Goal: Task Accomplishment & Management: Use online tool/utility

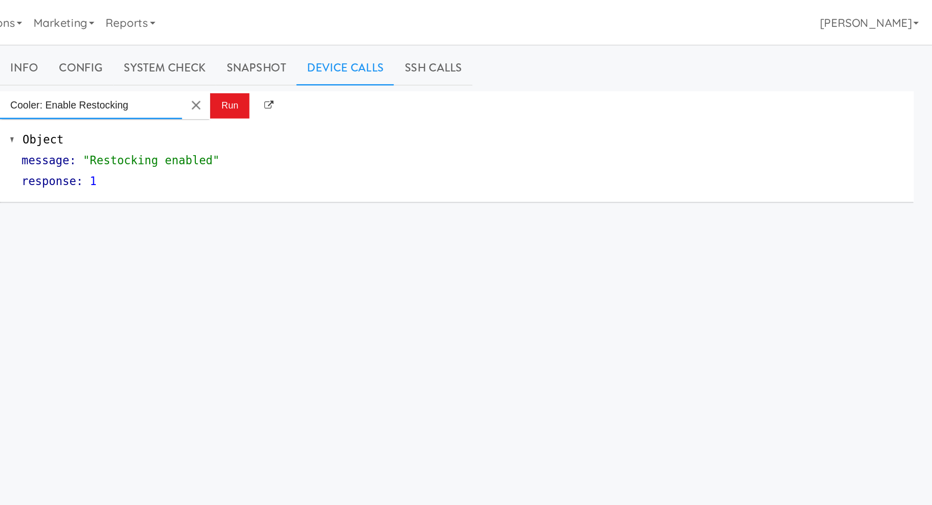
click at [318, 76] on input "Cooler: Enable Restocking" at bounding box center [314, 76] width 132 height 20
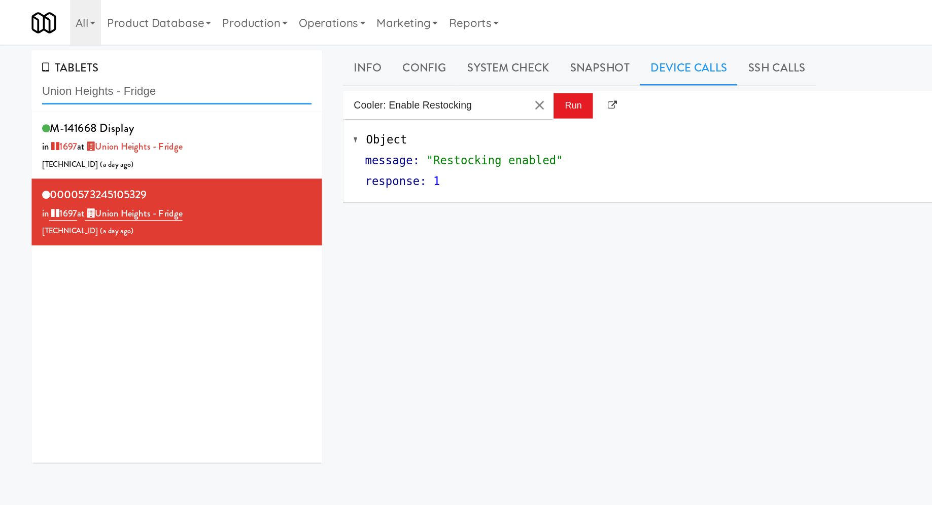
click at [72, 61] on input "Union Heights - Fridge" at bounding box center [127, 66] width 195 height 19
paste input "Avant HP - Ambient - Rig"
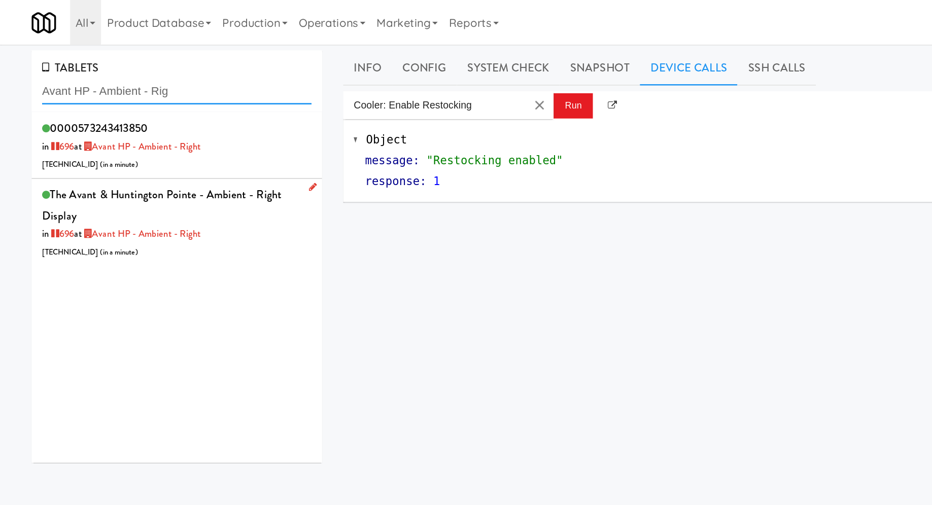
type input "Avant HP - Ambient - Rig"
click at [174, 158] on div "The Avant & Huntington Pointe - Ambient - Right Display in 696 at Avant HP - Am…" at bounding box center [127, 160] width 195 height 55
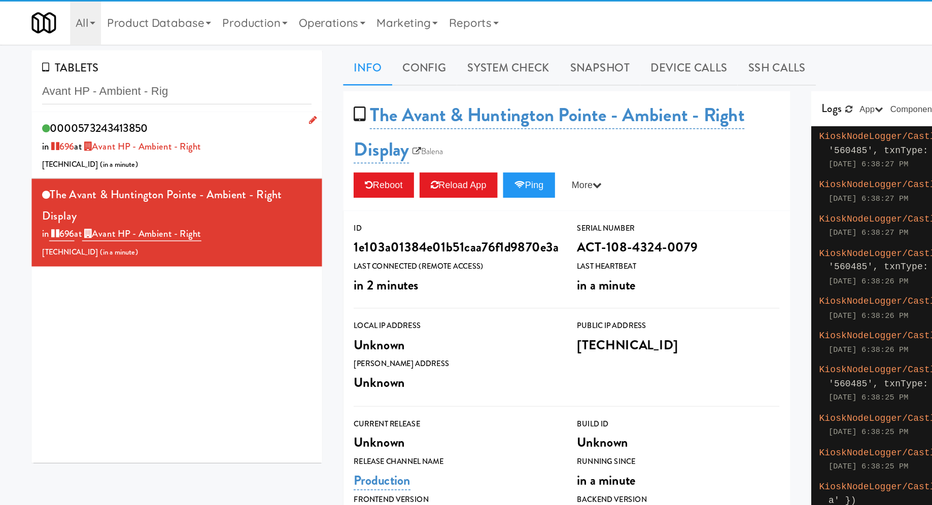
click at [187, 105] on div "0000573243413850 in 696 at Avant HP - Ambient - Right 70.169.13.136 ( in a minu…" at bounding box center [127, 105] width 195 height 40
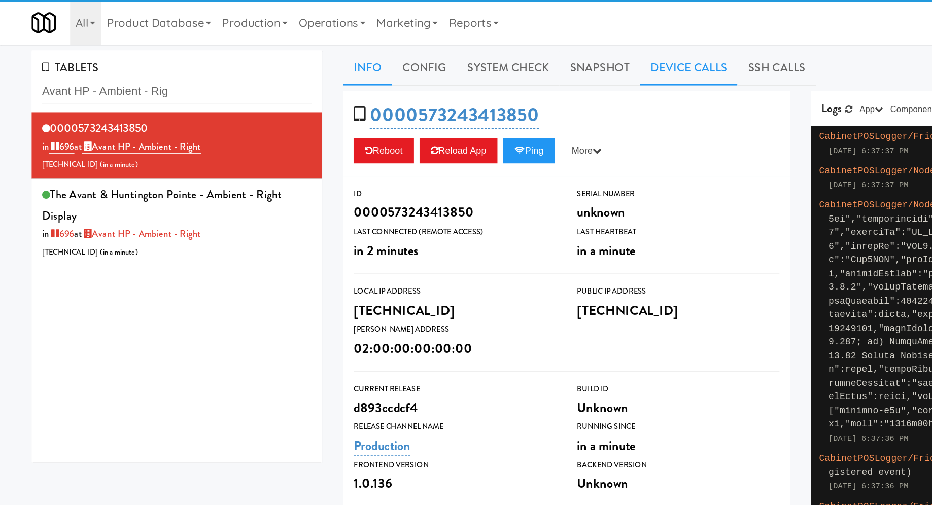
drag, startPoint x: 481, startPoint y: 45, endPoint x: 473, endPoint y: 45, distance: 7.6
click at [481, 45] on link "Device Calls" at bounding box center [498, 49] width 71 height 25
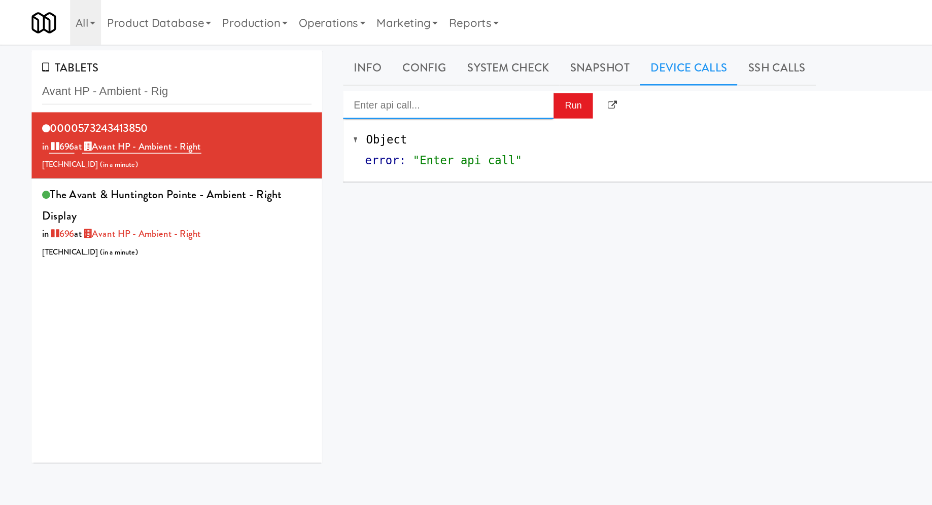
click at [326, 75] on input "Enter api call..." at bounding box center [324, 76] width 152 height 20
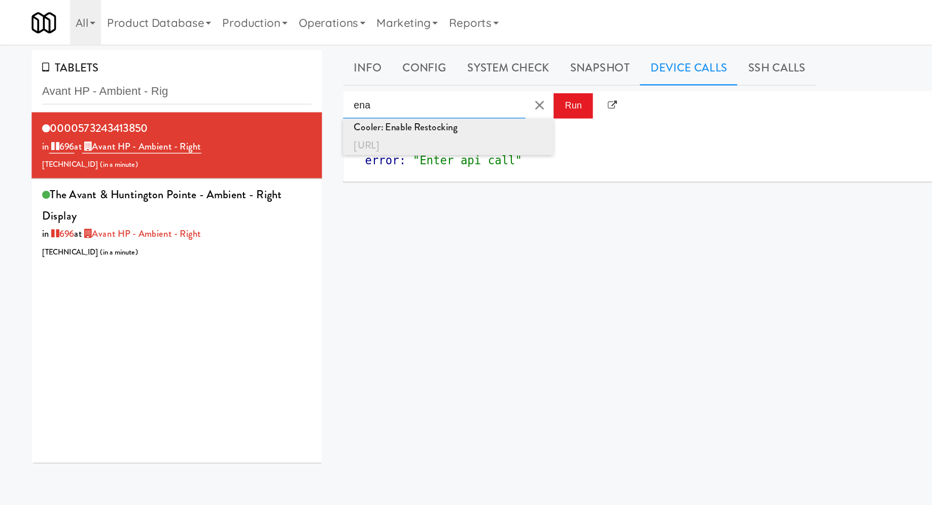
click at [337, 94] on div "Cooler: Enable Restocking" at bounding box center [324, 92] width 137 height 13
type input "Cooler: Enable Restocking"
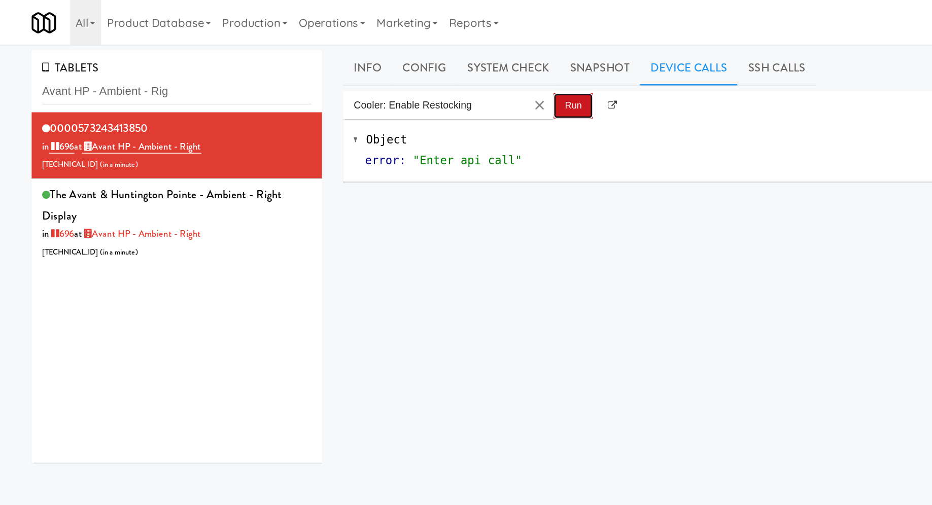
click at [418, 81] on button "Run" at bounding box center [414, 76] width 28 height 18
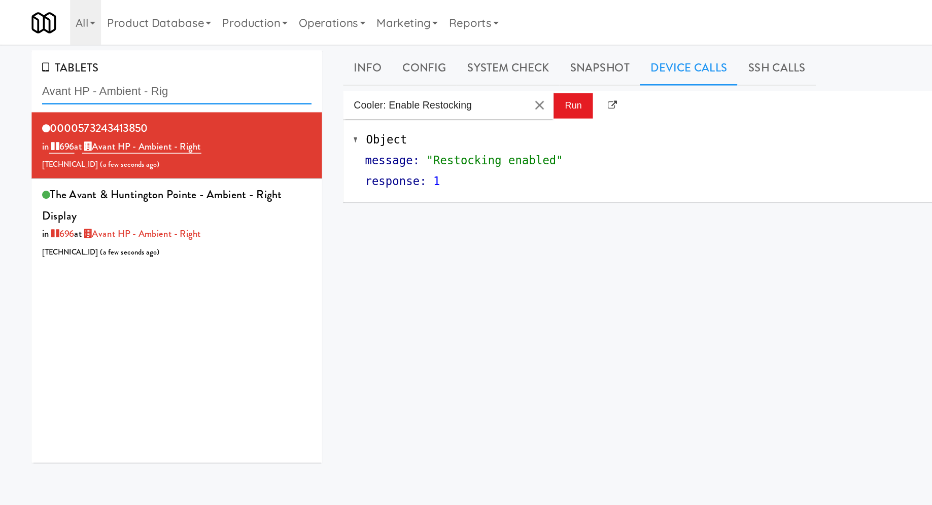
click at [87, 63] on input "Avant HP - Ambient - Rig" at bounding box center [127, 66] width 195 height 19
paste input "- Fridge - Righ"
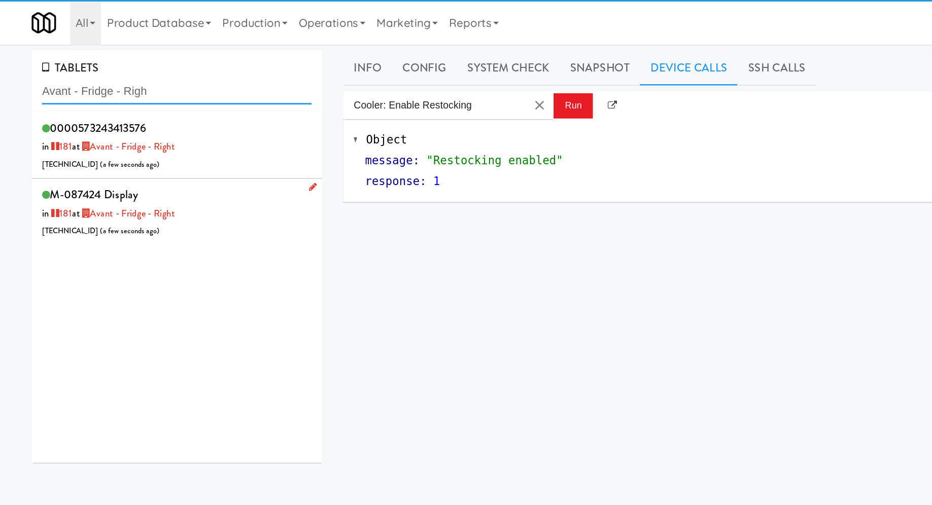
type input "Avant - Fridge - Righ"
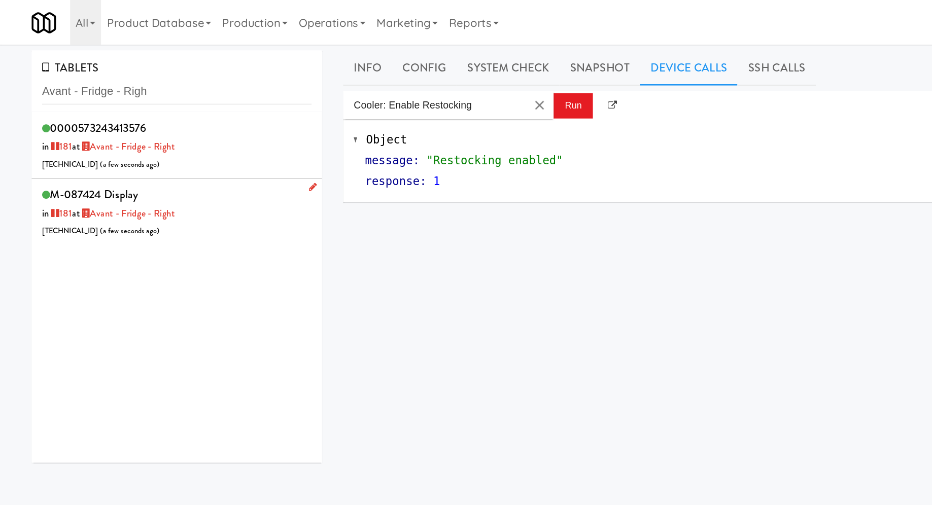
click at [166, 146] on div "M-087424 Display in 181 at Avant - Fridge - Right 206.0.69.173 ( a few seconds …" at bounding box center [127, 153] width 195 height 40
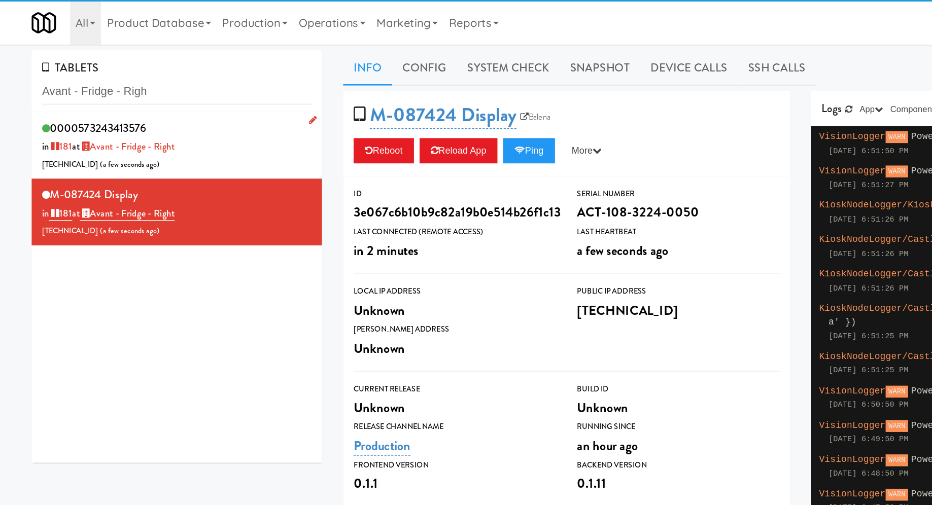
click at [170, 105] on div "0000573243413576 in 181 at Avant - Fridge - Right 206.0.69.173 ( a few seconds …" at bounding box center [127, 105] width 195 height 40
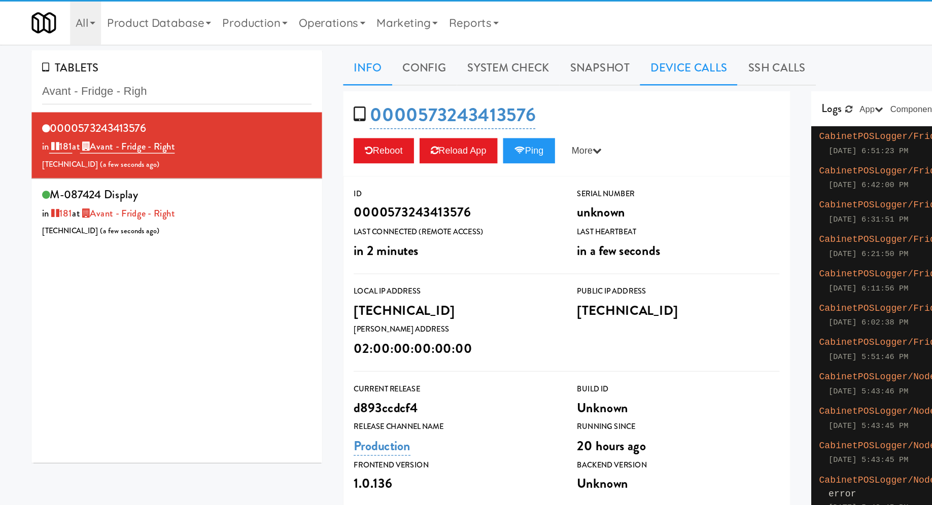
click at [486, 44] on link "Device Calls" at bounding box center [498, 49] width 71 height 25
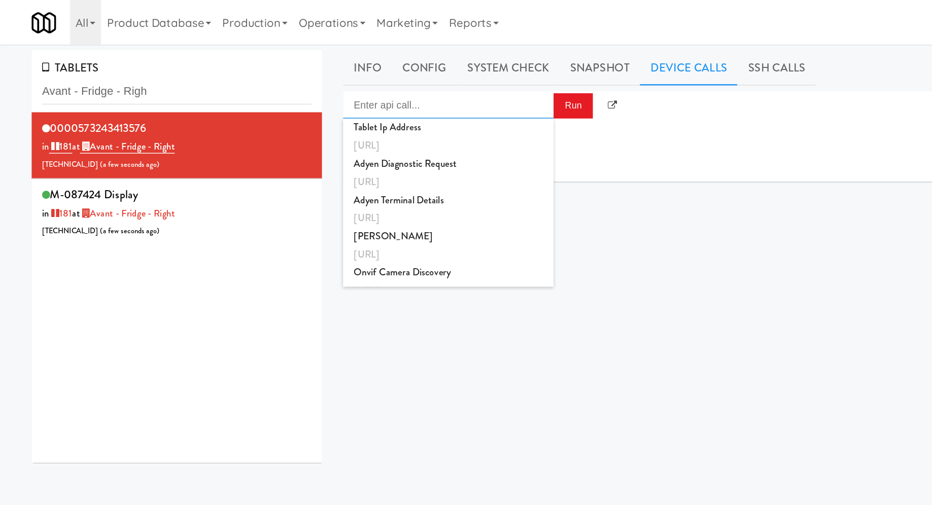
click at [350, 76] on input "Enter api call..." at bounding box center [324, 76] width 152 height 20
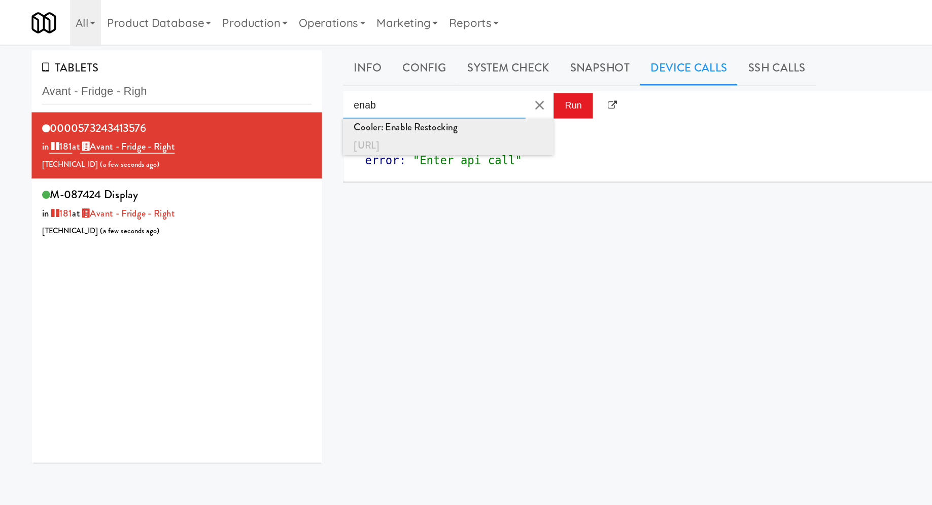
click at [370, 97] on div "Cooler: Enable Restocking" at bounding box center [324, 92] width 137 height 13
type input "Cooler: Enable Restocking"
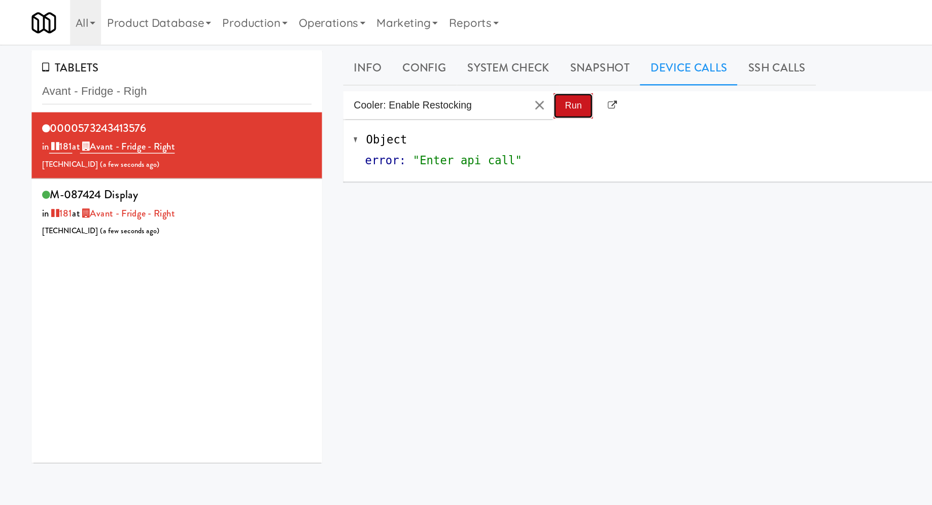
click at [411, 81] on button "Run" at bounding box center [414, 76] width 28 height 18
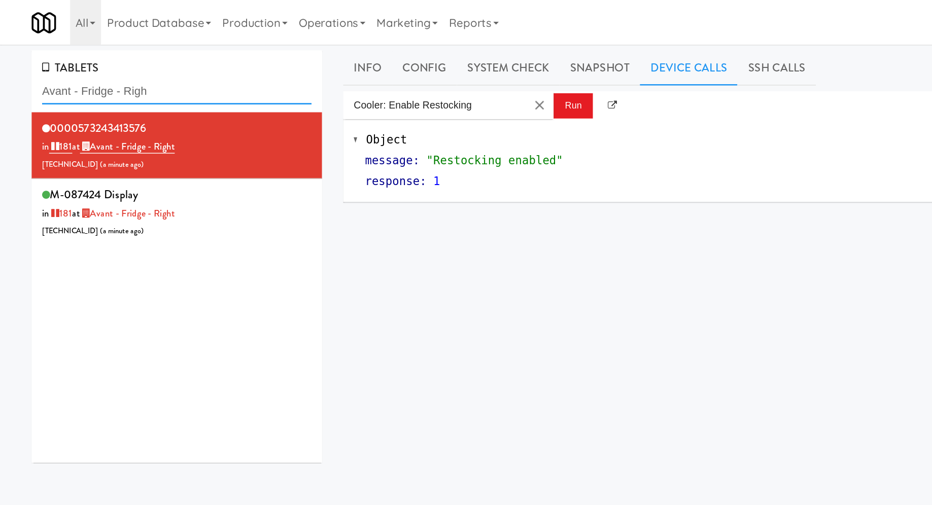
click at [73, 60] on input "Avant - Fridge - Righ" at bounding box center [127, 66] width 195 height 19
paste input "Foothill Physique"
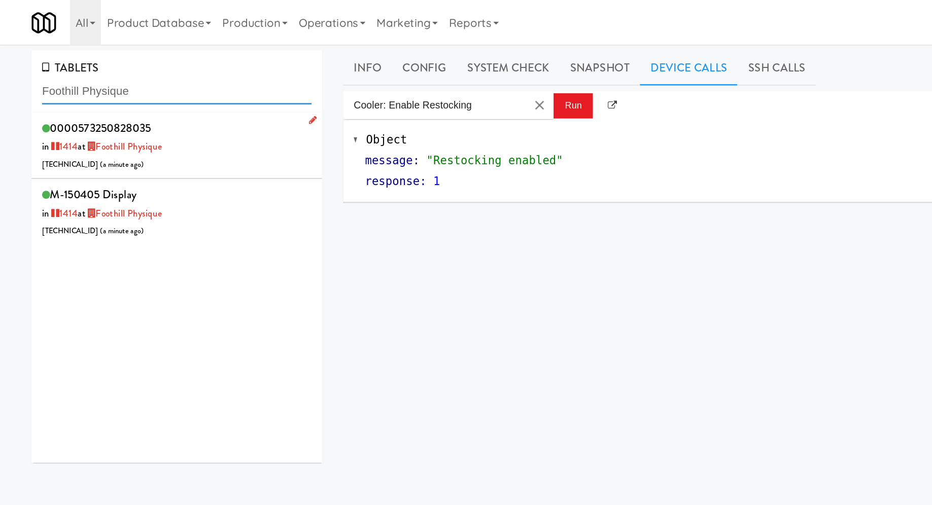
type input "Foothill Physique"
click at [182, 109] on div "0000573250828035 in 1414 at Foothill Physique 64.52.134.23 ( a minute ago )" at bounding box center [127, 105] width 195 height 40
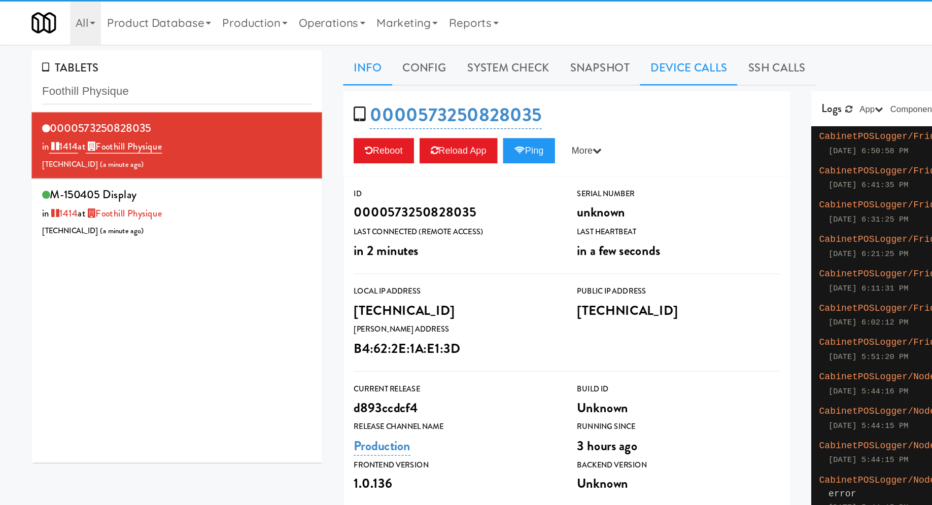
click at [483, 52] on link "Device Calls" at bounding box center [498, 49] width 71 height 25
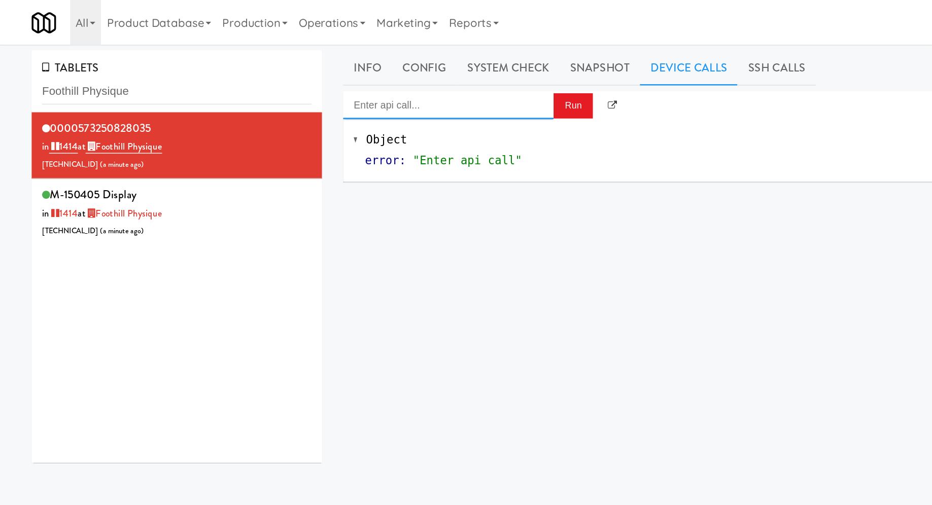
click at [352, 79] on input "Enter api call..." at bounding box center [324, 76] width 152 height 20
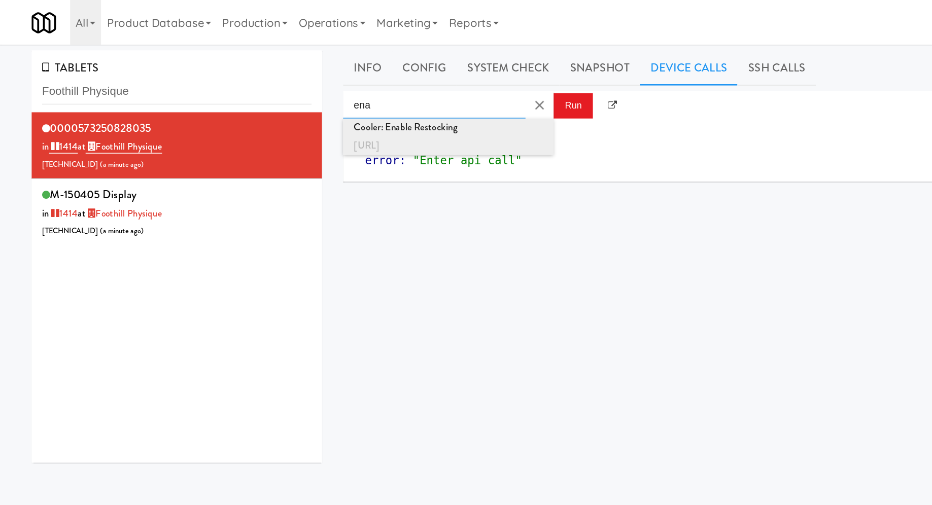
click at [356, 104] on div "[URL]" at bounding box center [324, 105] width 137 height 13
type input "Cooler: Enable Restocking"
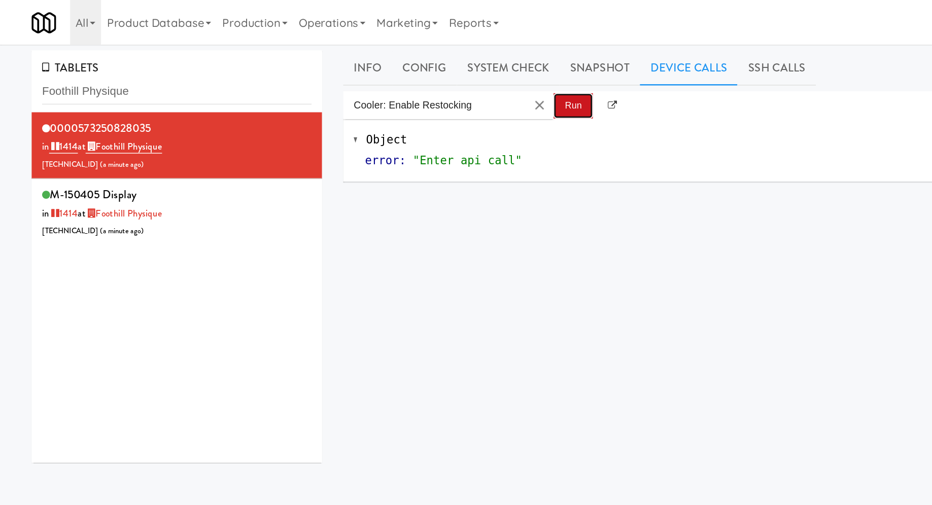
click at [414, 79] on button "Run" at bounding box center [414, 76] width 28 height 18
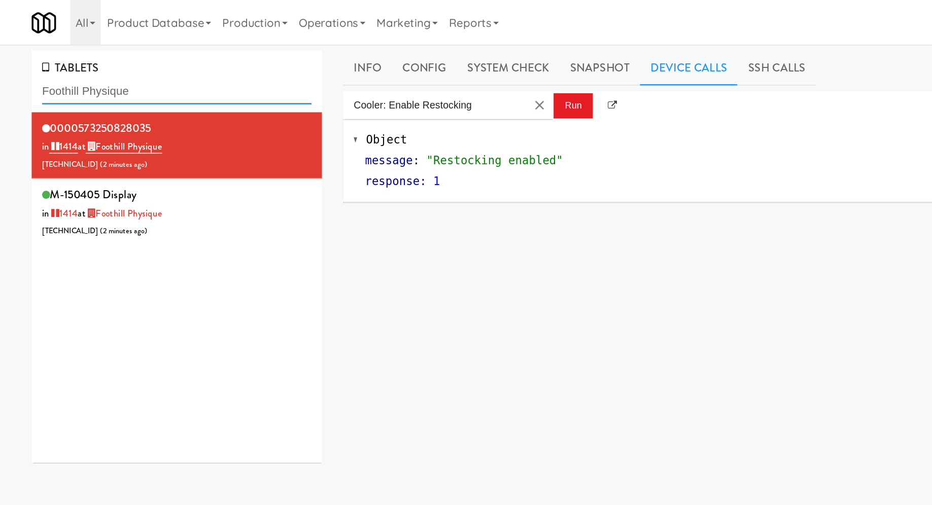
click at [71, 69] on input "Foothill Physique" at bounding box center [127, 66] width 195 height 19
paste input "Cold Storage Lofts / Cooler"
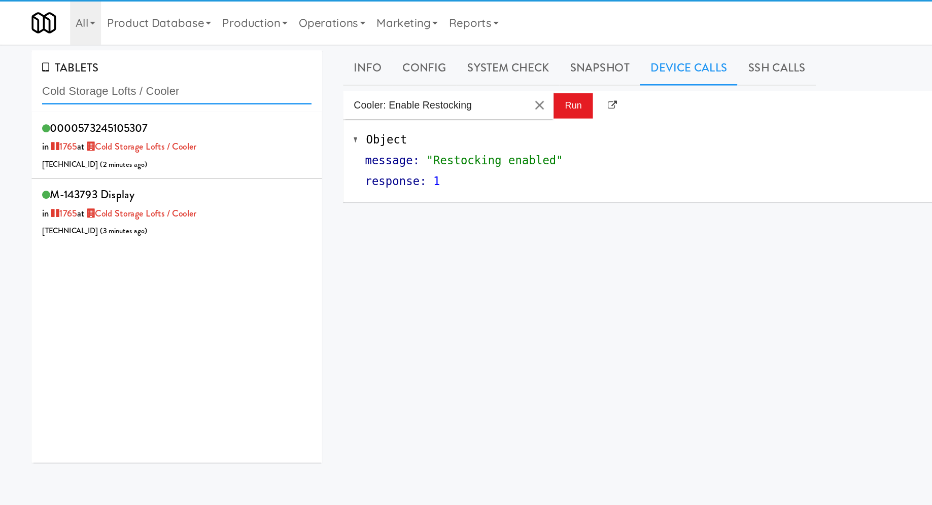
type input "Cold Storage Lofts / Cooler"
click at [159, 112] on div "0000573245105307 in 1765 at Cold Storage Lofts / Cooler 206.0.69.181 ( 2 minute…" at bounding box center [127, 105] width 195 height 40
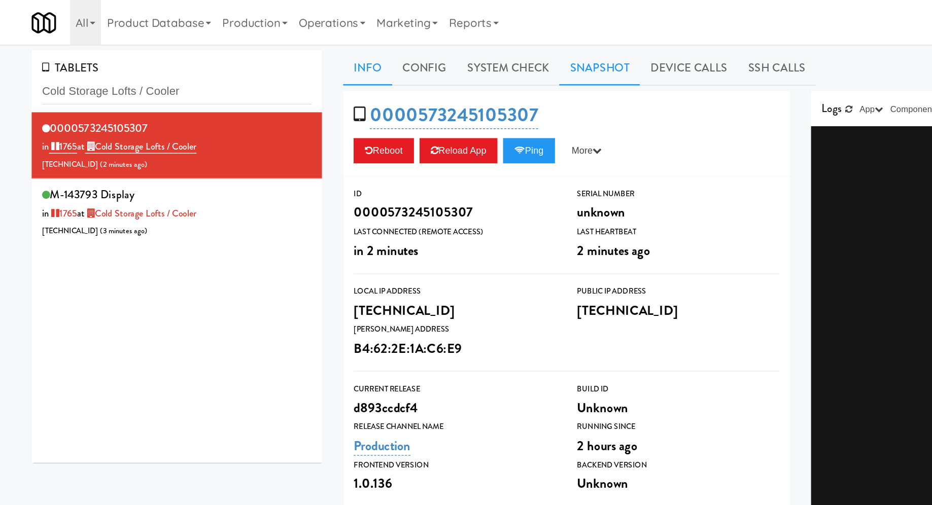
click at [458, 53] on link "Snapshot" at bounding box center [433, 49] width 58 height 25
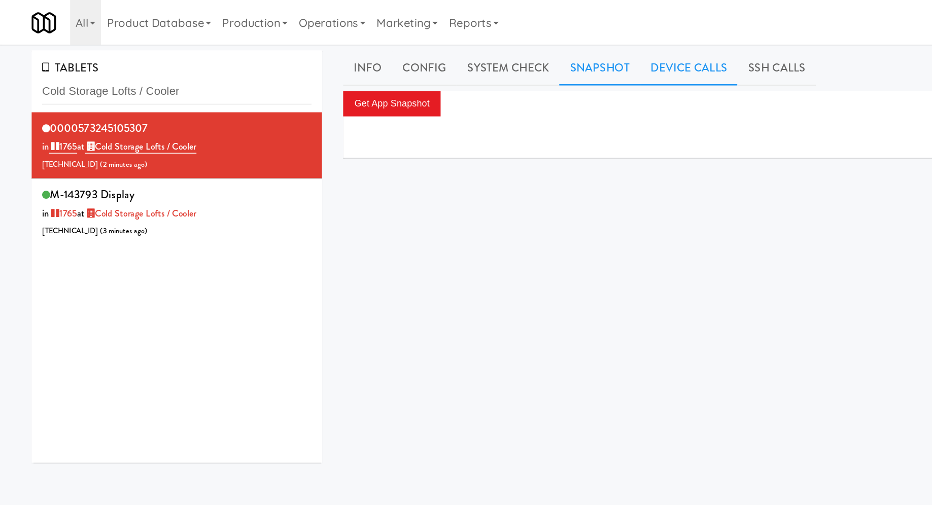
click at [470, 53] on link "Device Calls" at bounding box center [498, 49] width 71 height 25
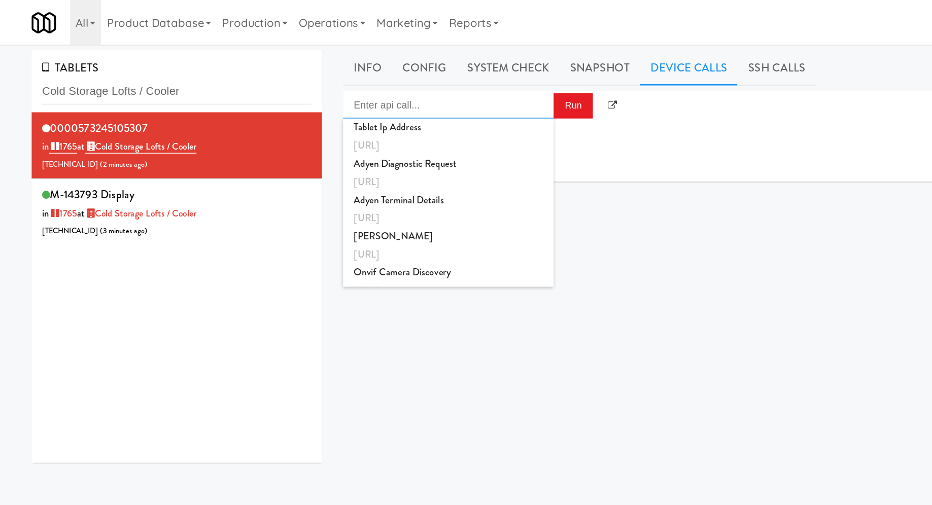
click at [326, 81] on input "Enter api call..." at bounding box center [324, 76] width 152 height 20
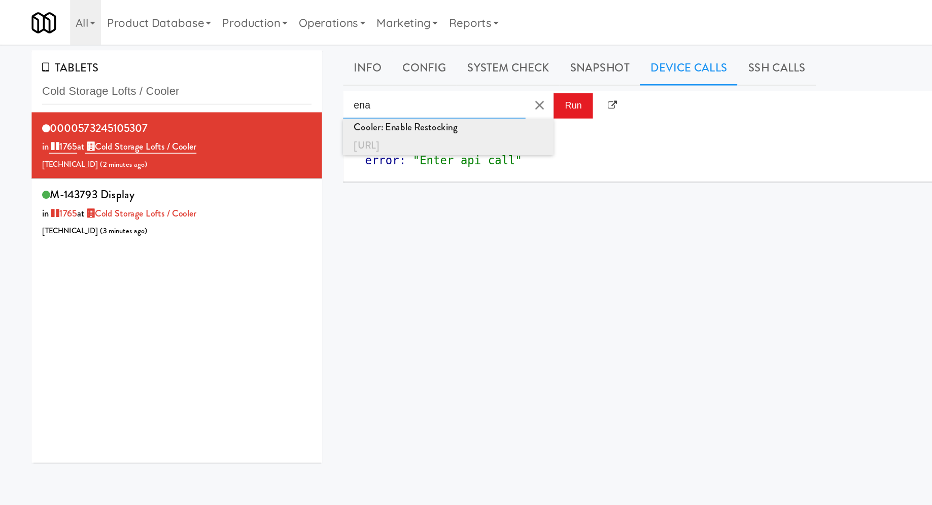
click at [330, 93] on div "Cooler: Enable Restocking" at bounding box center [324, 92] width 137 height 13
type input "Cooler: Enable Restocking"
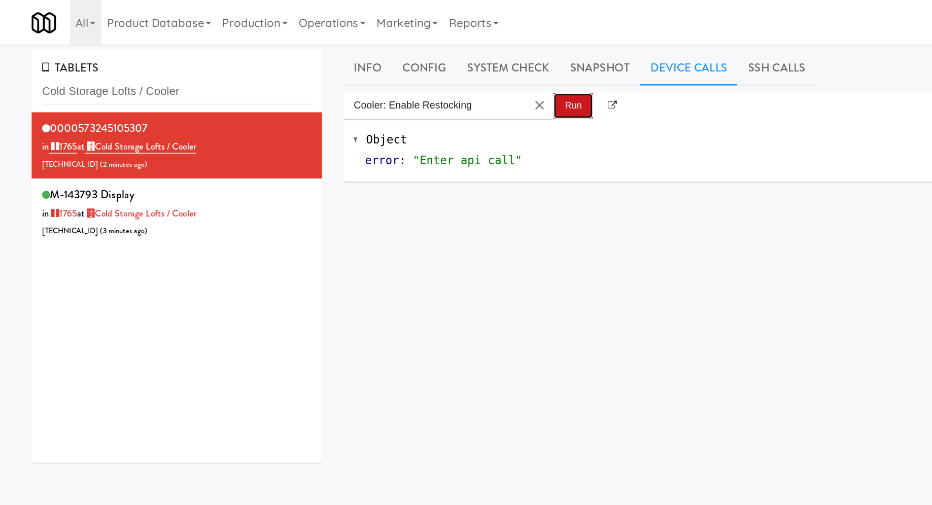
click at [421, 84] on button "Run" at bounding box center [414, 76] width 28 height 18
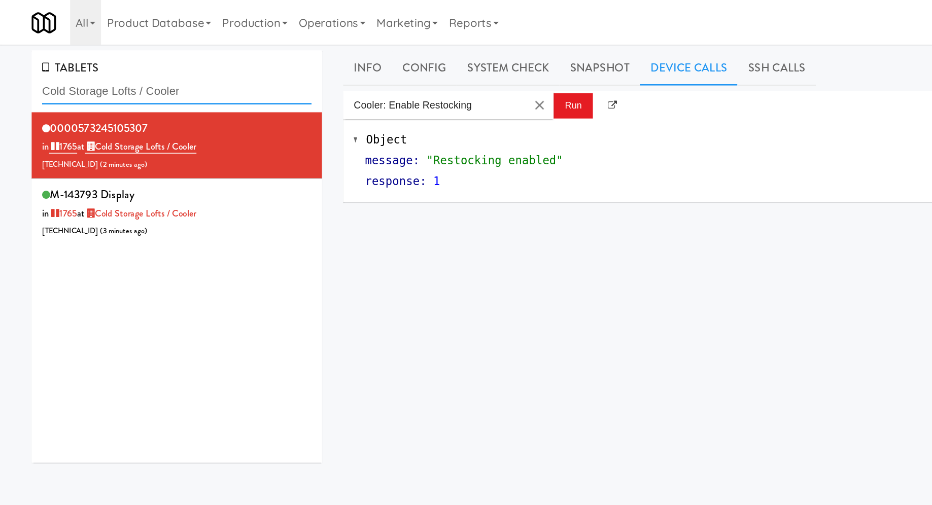
click at [76, 64] on input "Cold Storage Lofts / Cooler" at bounding box center [127, 66] width 195 height 19
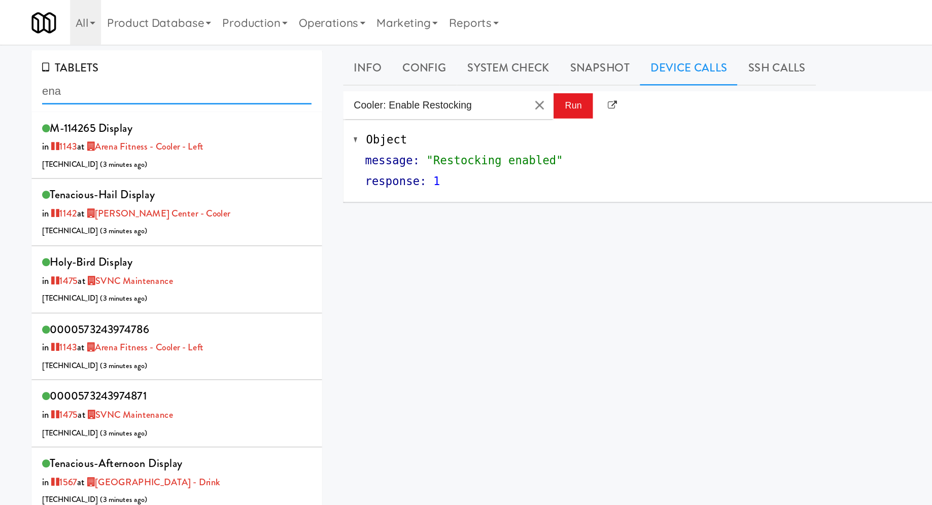
click at [150, 62] on input "ena" at bounding box center [127, 66] width 195 height 19
paste input "1401 S State - Left - Fridg"
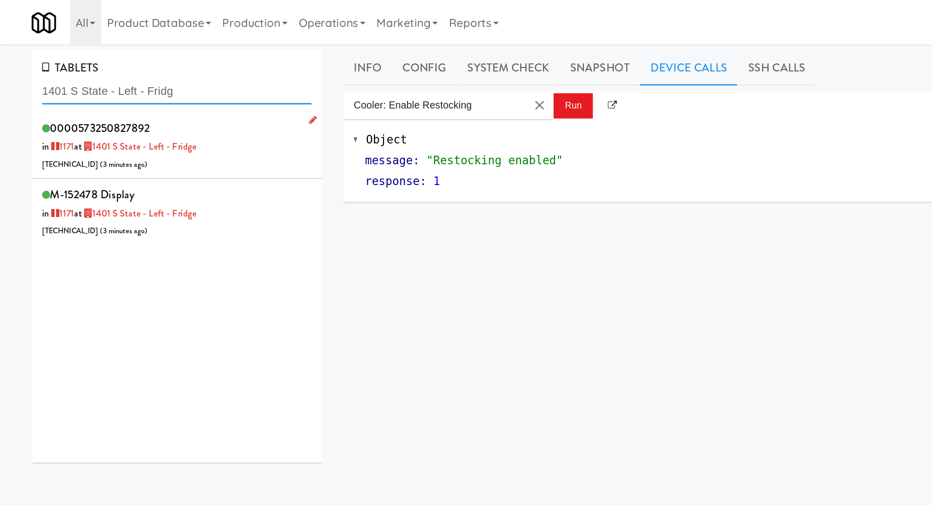
type input "1401 S State - Left - Fridg"
click at [181, 114] on div "0000573250827892 in 1171 at 1401 S State - Left - Fridge 73.9.77.111 ( 3 minute…" at bounding box center [127, 105] width 195 height 40
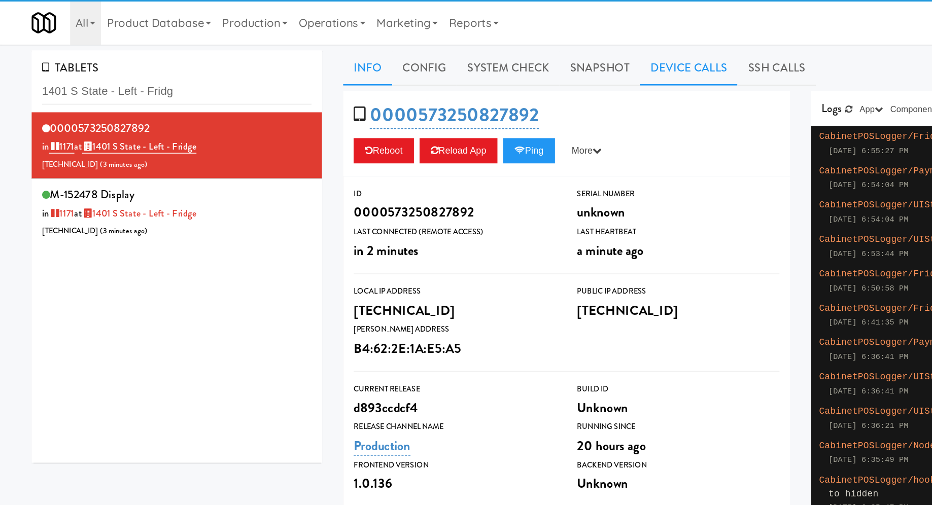
click at [485, 50] on link "Device Calls" at bounding box center [498, 49] width 71 height 25
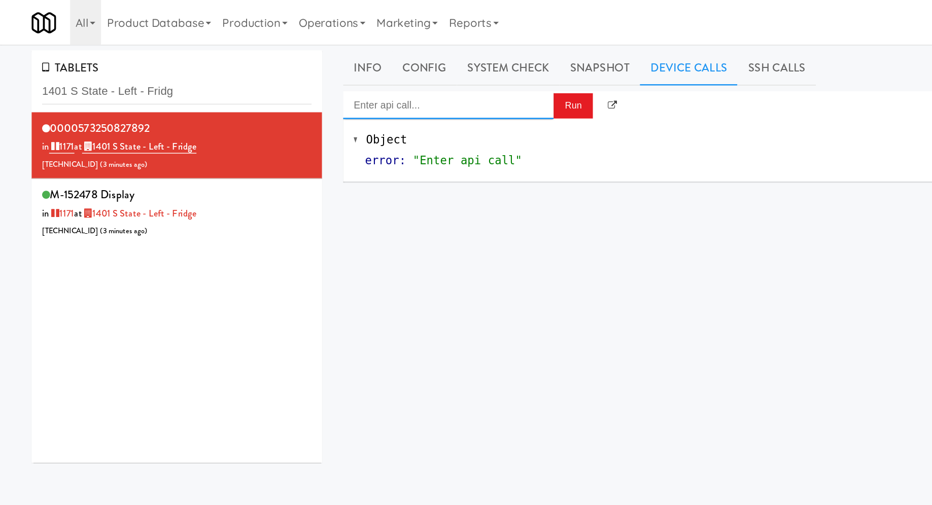
click at [368, 75] on input "Enter api call..." at bounding box center [324, 76] width 152 height 20
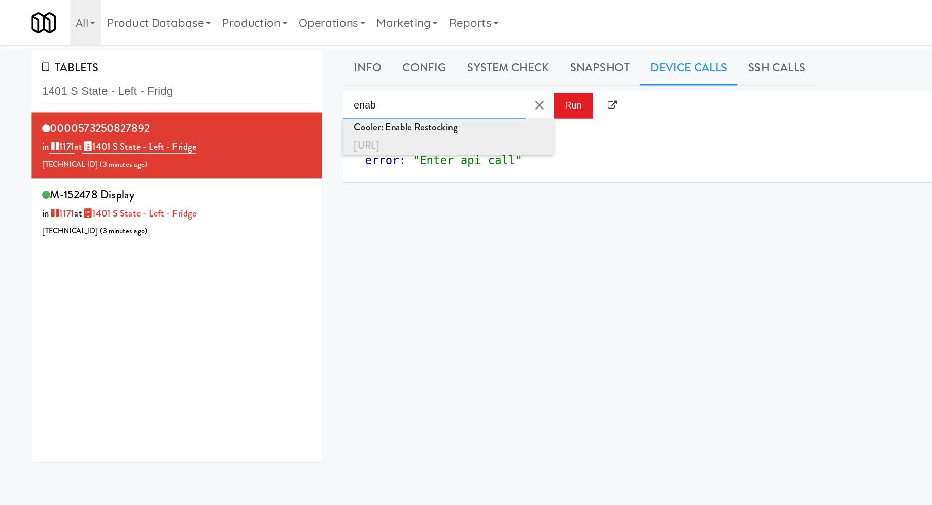
click at [392, 103] on div "[URL]" at bounding box center [324, 105] width 137 height 13
type input "Cooler: Enable Restocking"
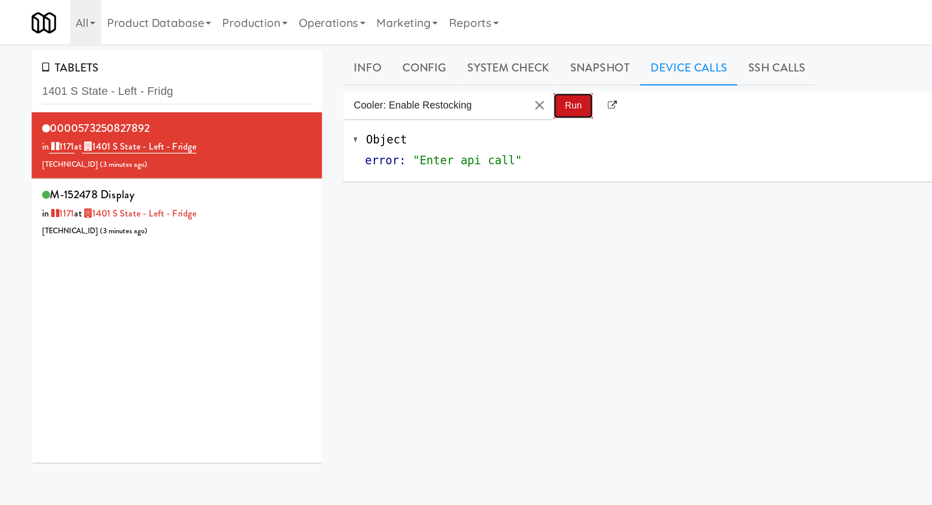
click at [410, 83] on button "Run" at bounding box center [414, 76] width 28 height 18
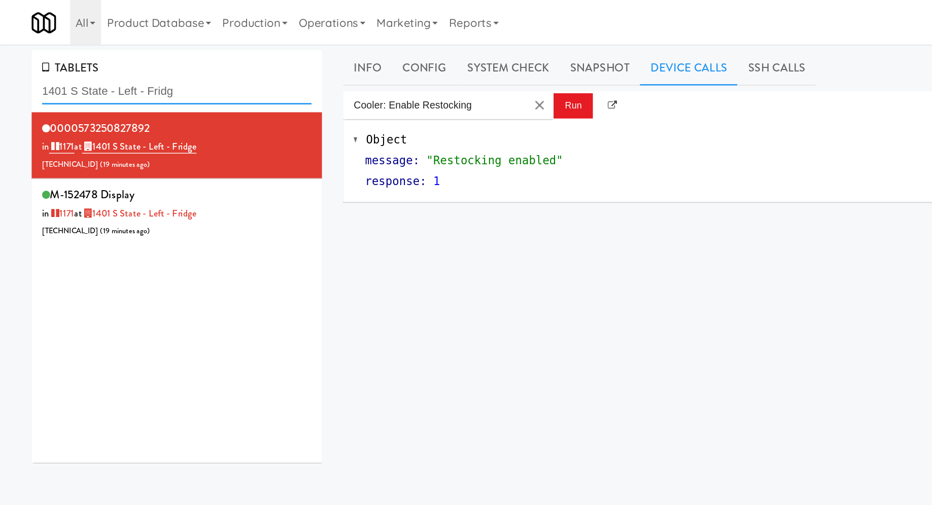
click at [79, 68] on input "1401 S State - Left - Fridg" at bounding box center [127, 66] width 195 height 19
paste input "Armada Combo Unit"
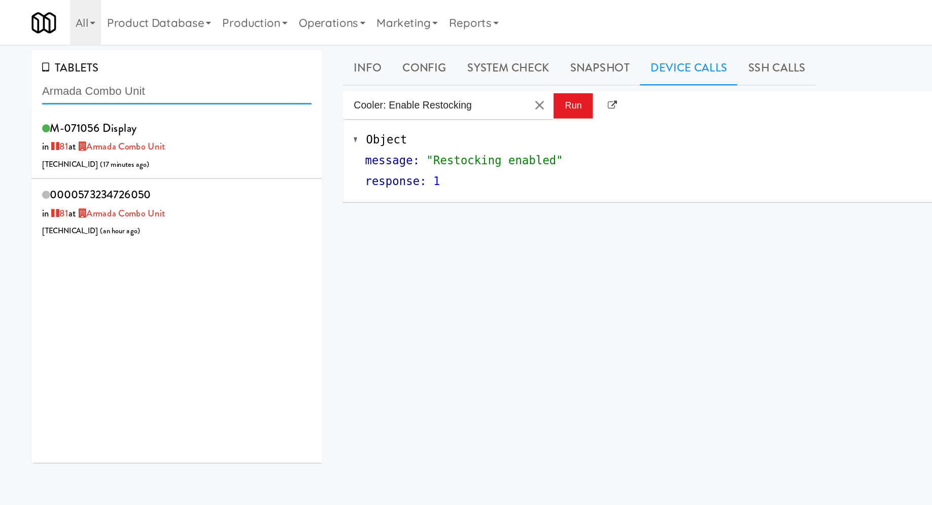
click at [70, 64] on input "Armada Combo Unit" at bounding box center [127, 66] width 195 height 19
paste input "Metropolitan - Cooler - Righ"
type input "Metropolitan - Cooler - Right"
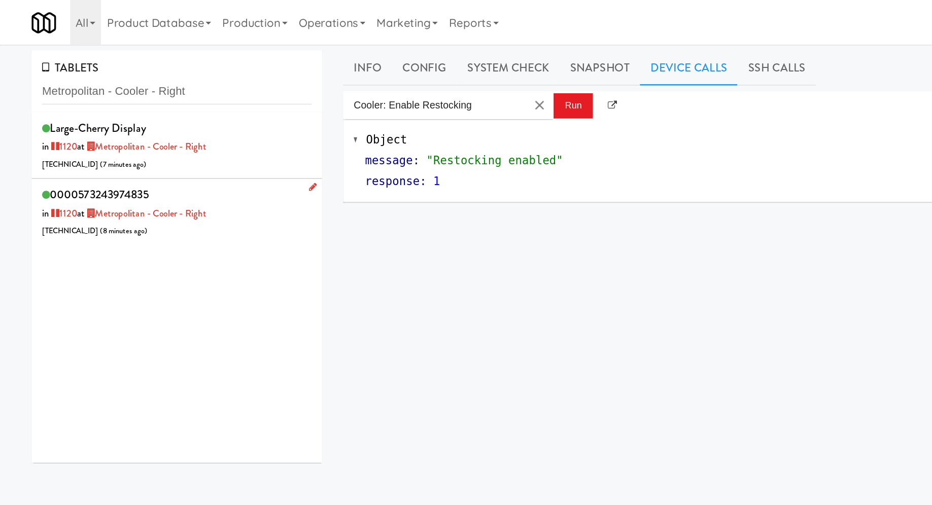
click at [184, 141] on div "0000573243974835 in 1120 at Metropolitan - Cooler - Right 206.0.69.110 ( 8 minu…" at bounding box center [127, 153] width 195 height 40
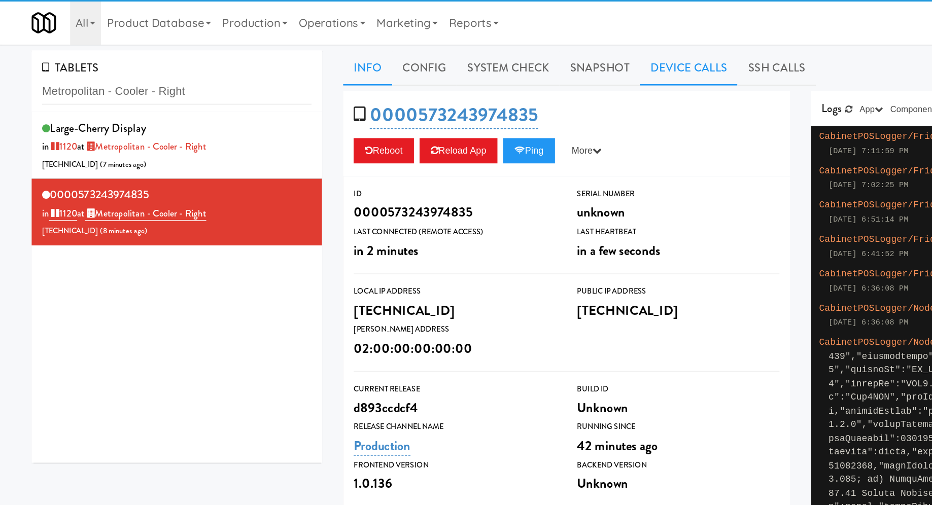
click at [475, 52] on link "Device Calls" at bounding box center [498, 49] width 71 height 25
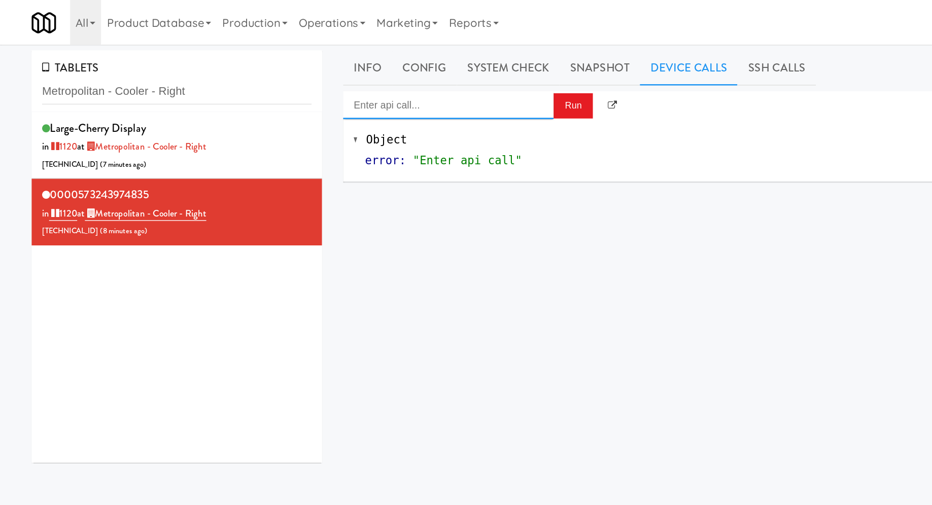
click at [321, 81] on input "Enter api call..." at bounding box center [324, 76] width 152 height 20
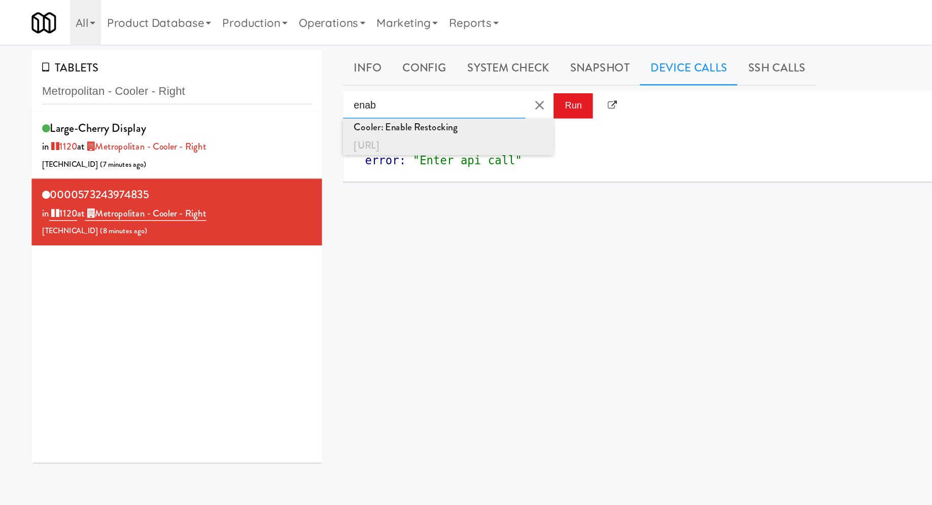
click at [339, 91] on div "Cooler: Enable Restocking" at bounding box center [324, 92] width 137 height 13
type input "Cooler: Enable Restocking"
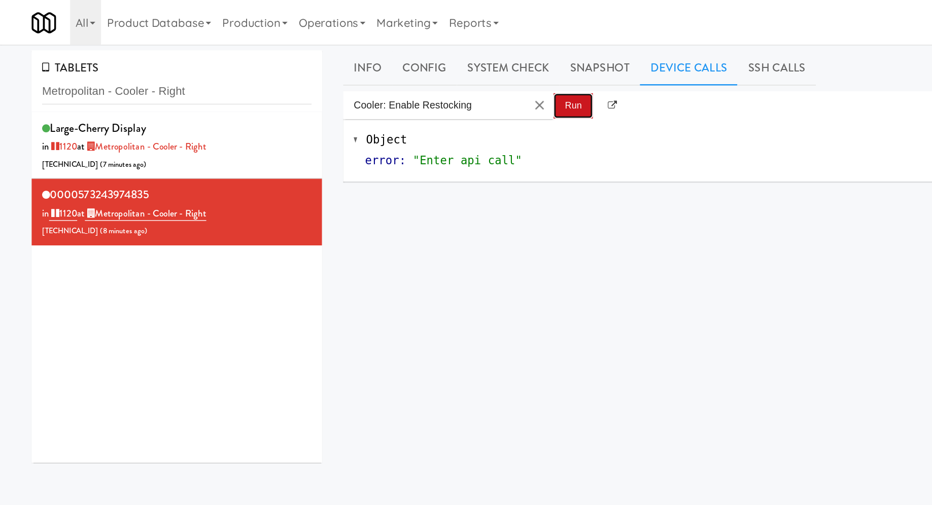
click at [416, 75] on button "Run" at bounding box center [414, 76] width 28 height 18
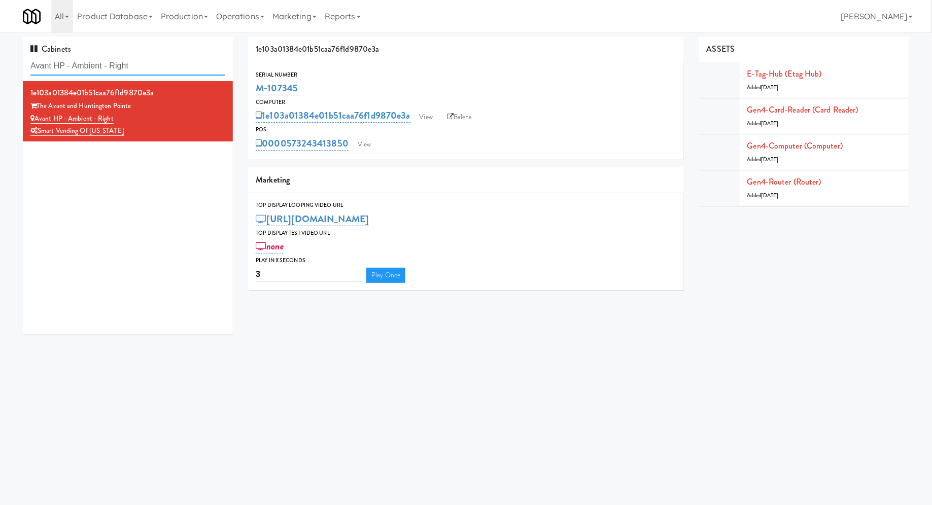
click at [88, 61] on input "Avant HP - Ambient - Right" at bounding box center [127, 66] width 195 height 19
click at [365, 142] on link "View" at bounding box center [364, 144] width 23 height 15
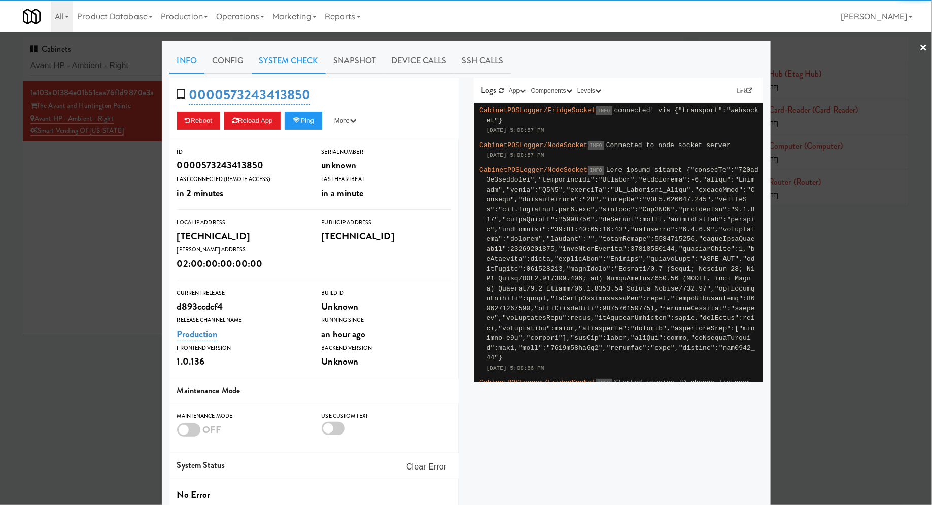
click at [303, 63] on link "System Check" at bounding box center [289, 60] width 74 height 25
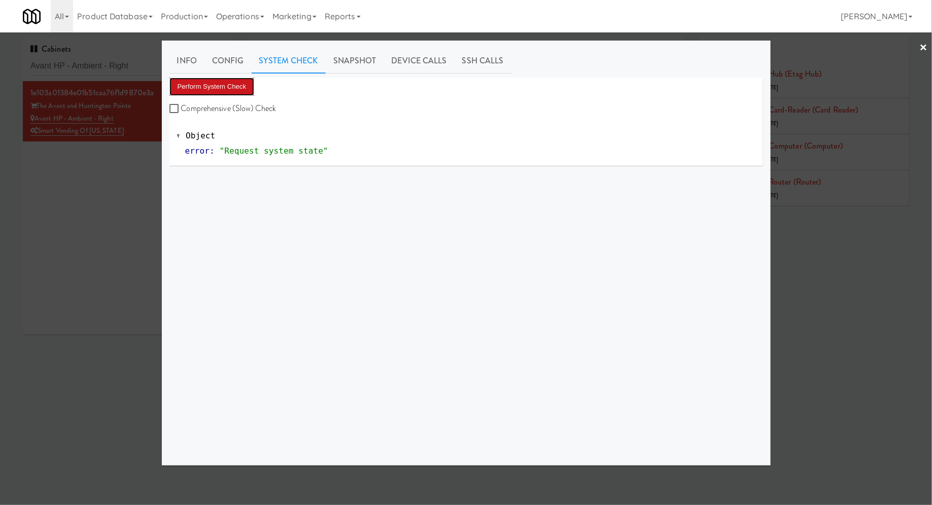
click at [243, 85] on button "Perform System Check" at bounding box center [212, 87] width 85 height 18
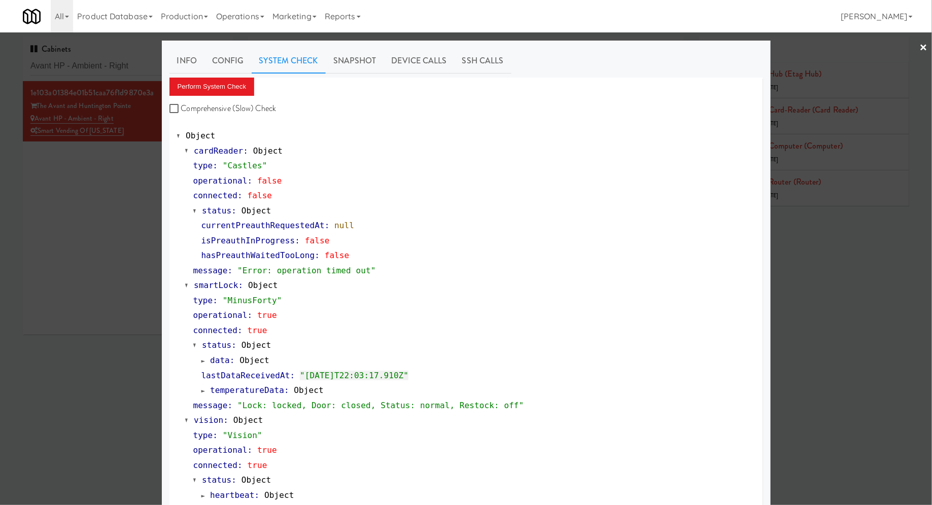
click at [77, 64] on div at bounding box center [466, 252] width 932 height 505
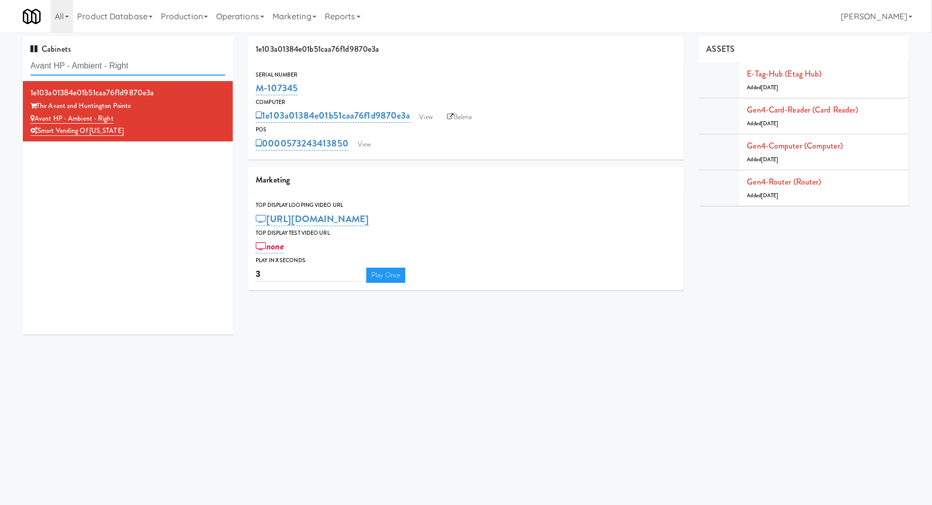
click at [77, 64] on input "Avant HP - Ambient - Right" at bounding box center [127, 66] width 195 height 19
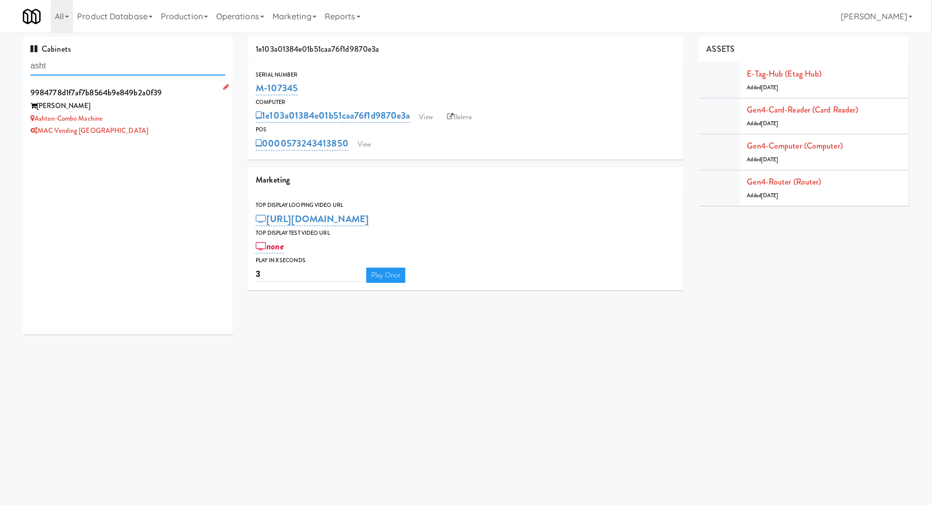
type input "asht"
click at [187, 121] on div "Ashton-Combo Machine" at bounding box center [127, 119] width 195 height 13
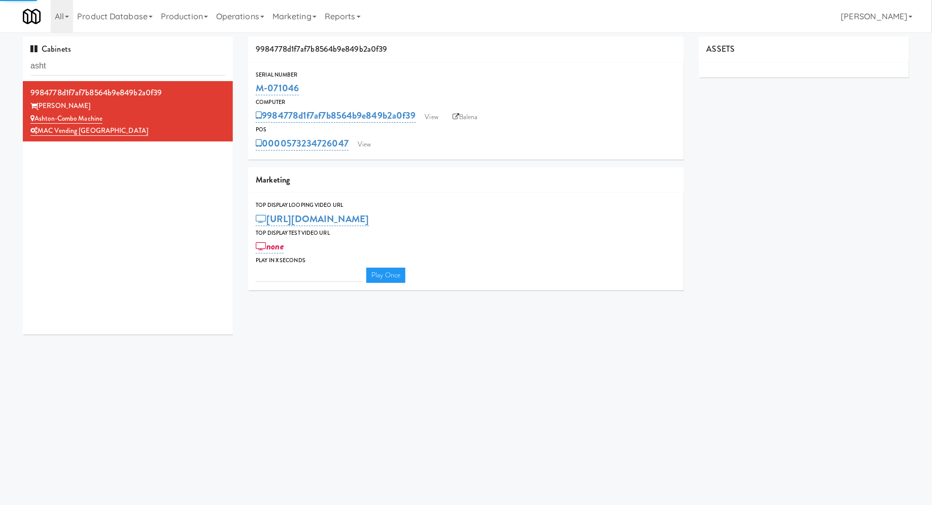
type input "3"
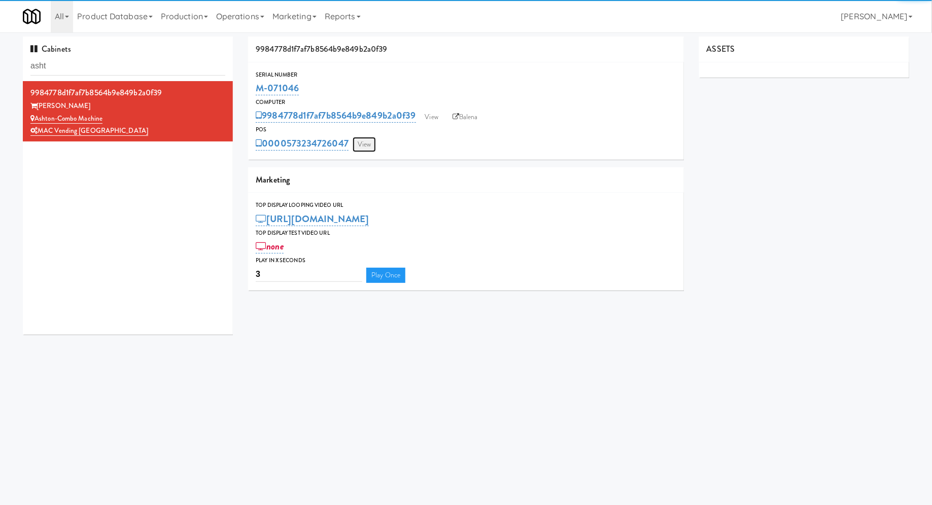
click at [359, 148] on link "View" at bounding box center [364, 144] width 23 height 15
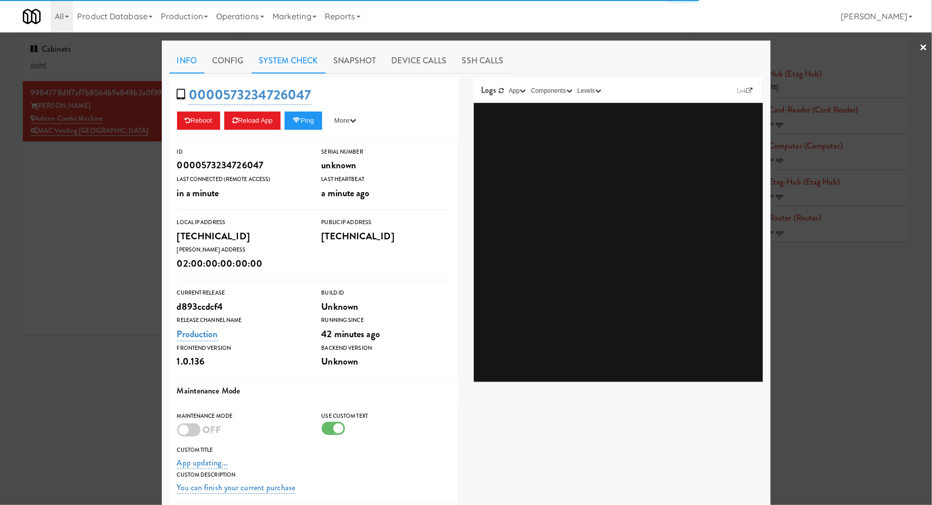
click at [308, 58] on link "System Check" at bounding box center [289, 60] width 74 height 25
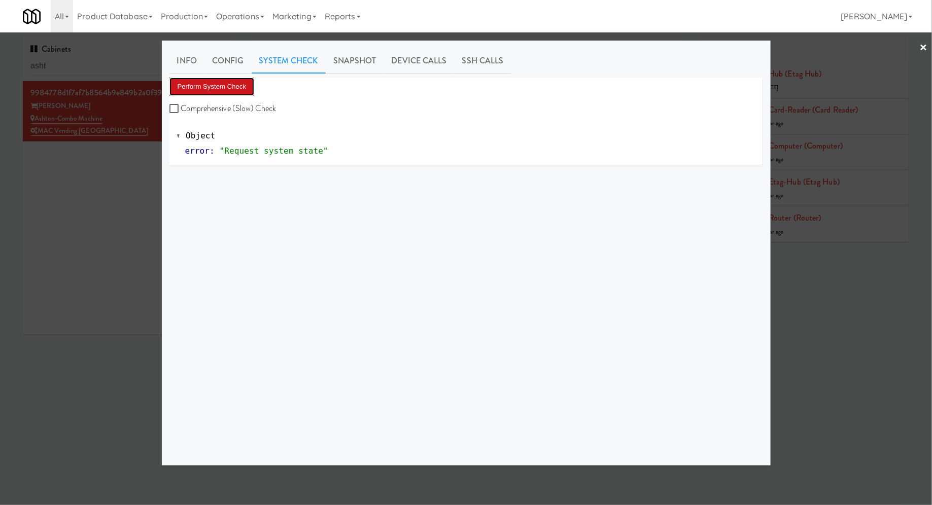
click at [228, 89] on button "Perform System Check" at bounding box center [212, 87] width 85 height 18
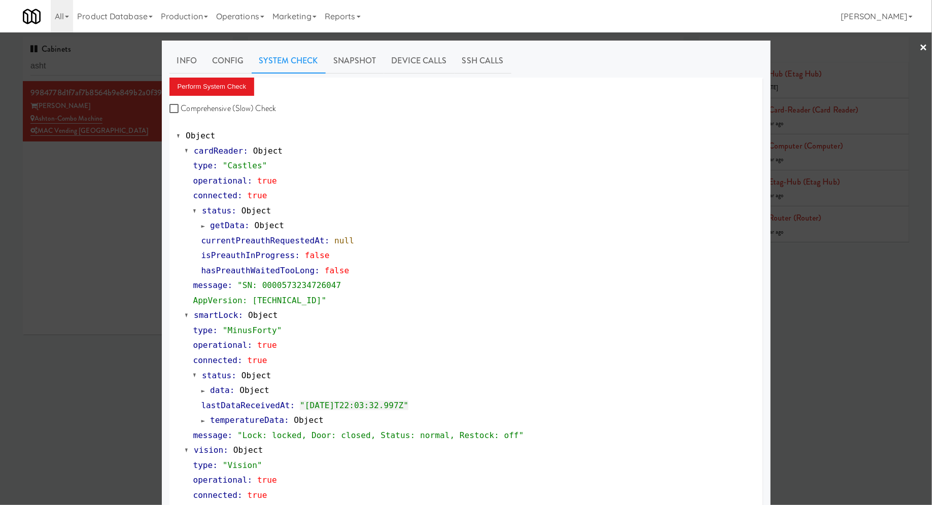
click at [101, 67] on div at bounding box center [466, 252] width 932 height 505
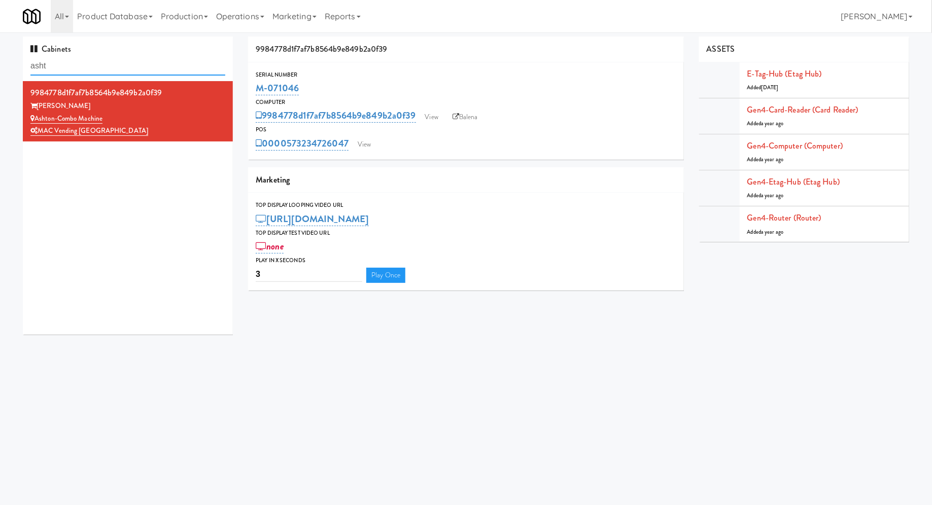
click at [101, 67] on input "asht" at bounding box center [127, 66] width 195 height 19
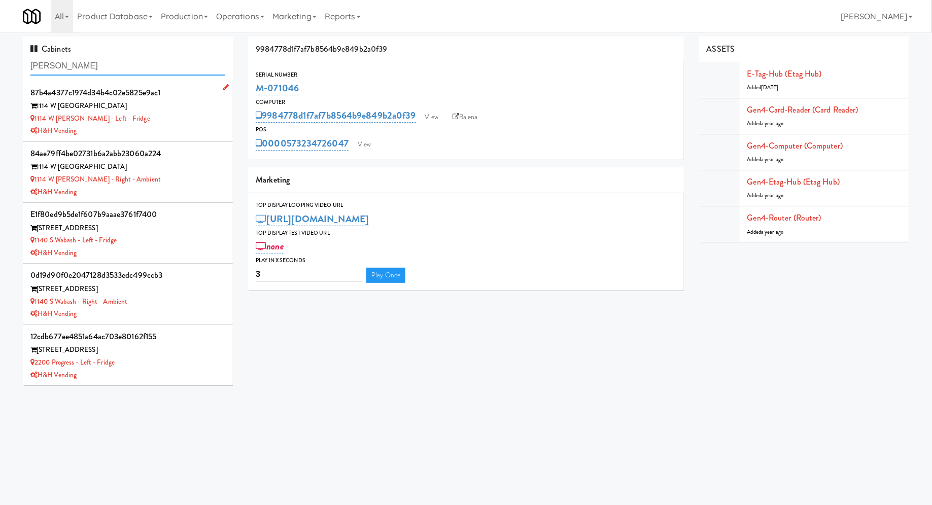
type input "rowan"
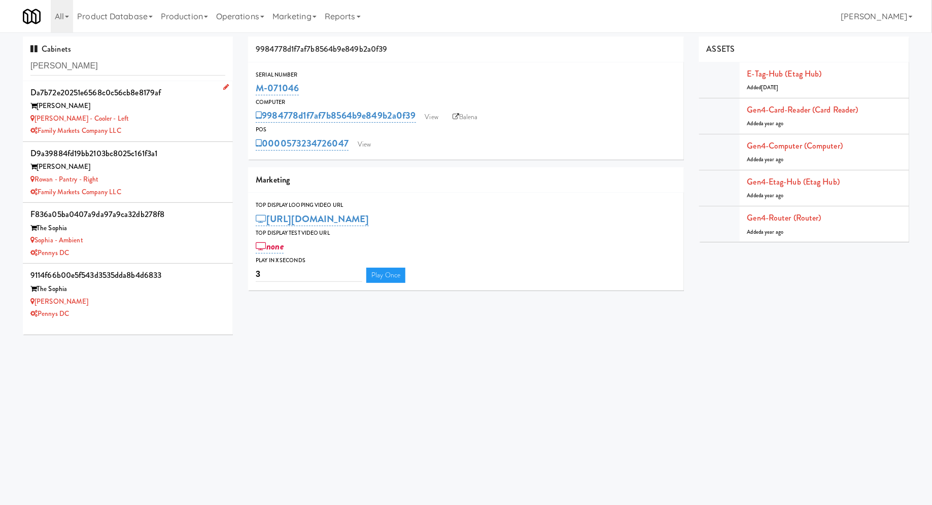
click at [185, 128] on div "Family Markets Company LLC" at bounding box center [127, 131] width 195 height 13
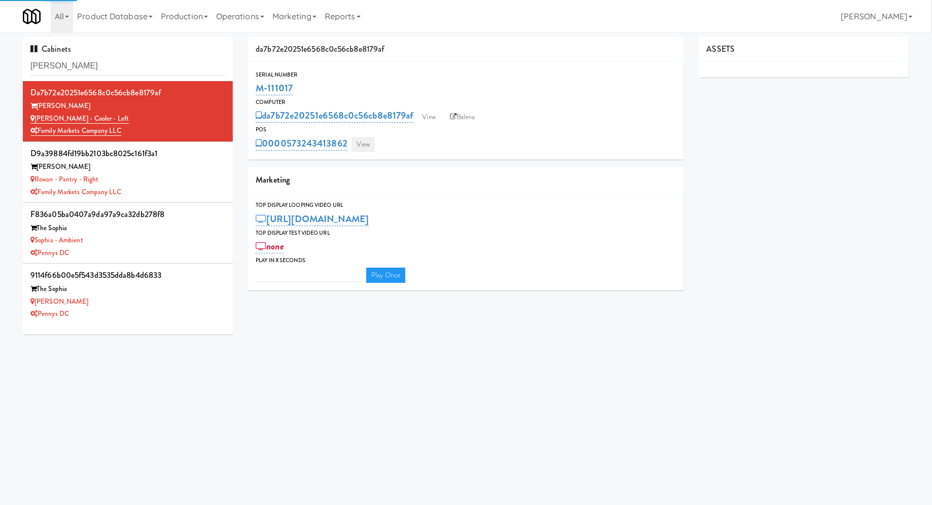
type input "3"
click at [360, 145] on link "View" at bounding box center [363, 144] width 23 height 15
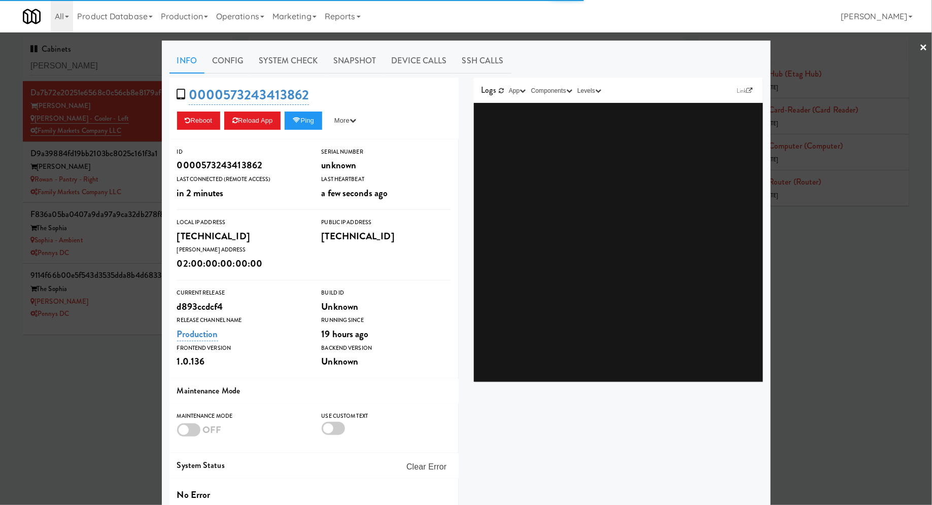
click at [326, 57] on link "Snapshot" at bounding box center [355, 60] width 58 height 25
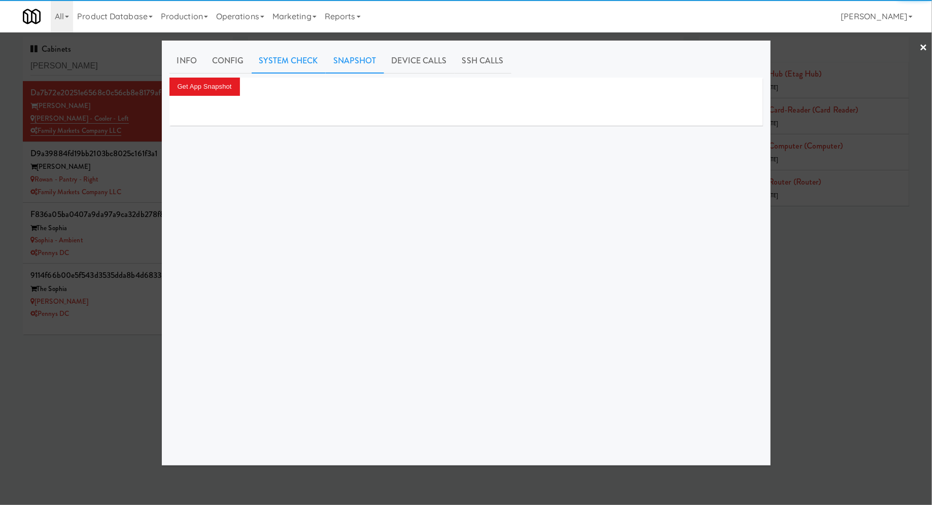
click at [301, 62] on link "System Check" at bounding box center [289, 60] width 74 height 25
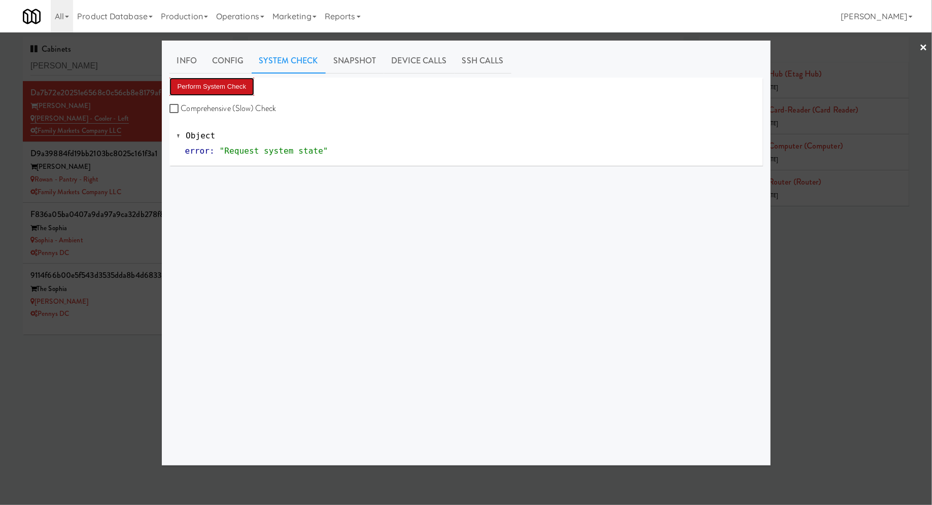
click at [215, 82] on button "Perform System Check" at bounding box center [212, 87] width 85 height 18
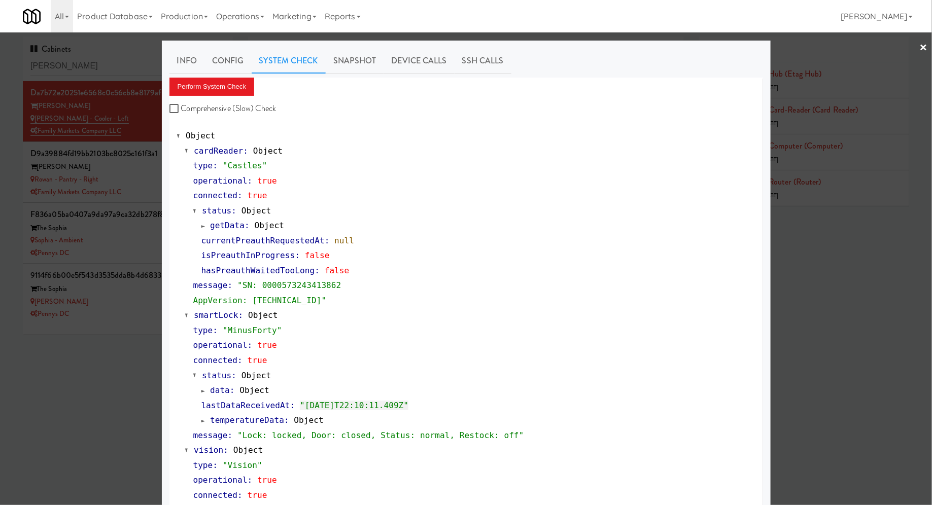
click at [140, 191] on div at bounding box center [466, 252] width 932 height 505
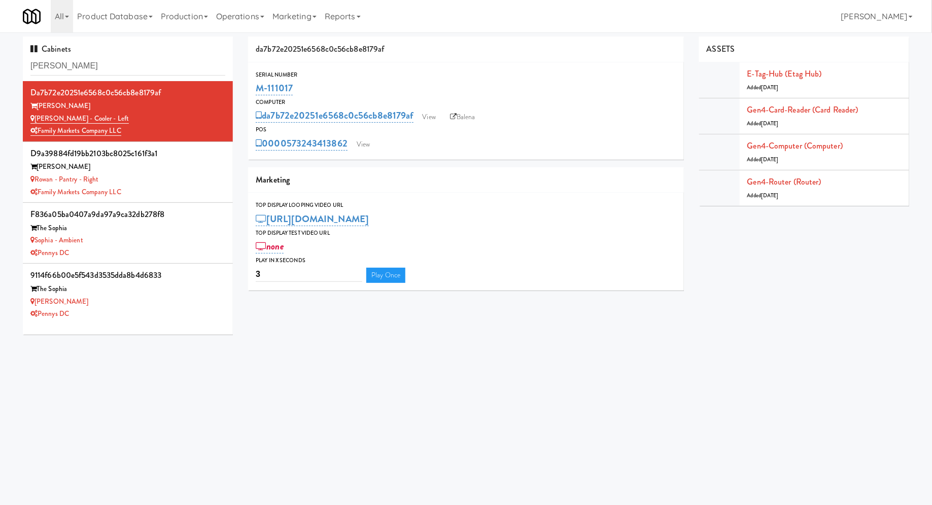
click at [140, 191] on div "Family Markets Company LLC" at bounding box center [127, 192] width 195 height 13
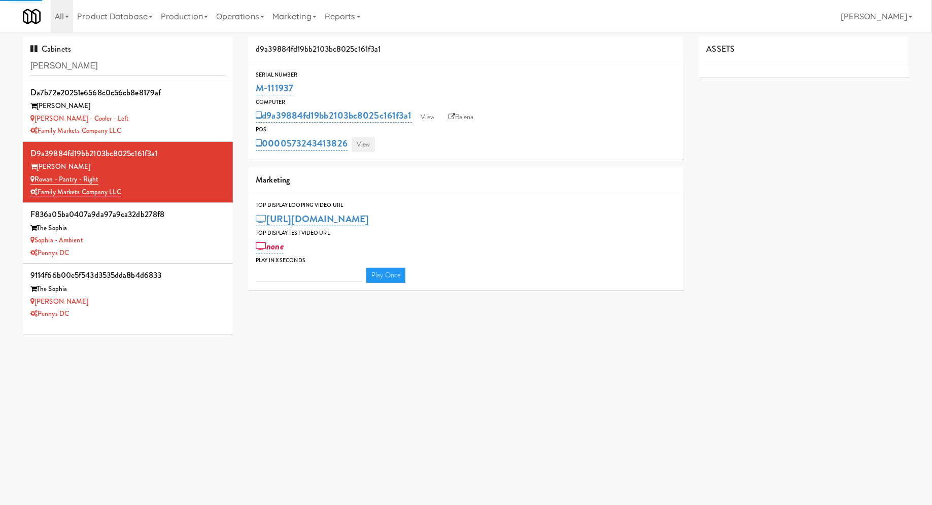
type input "3"
click at [361, 148] on link "View" at bounding box center [363, 144] width 23 height 15
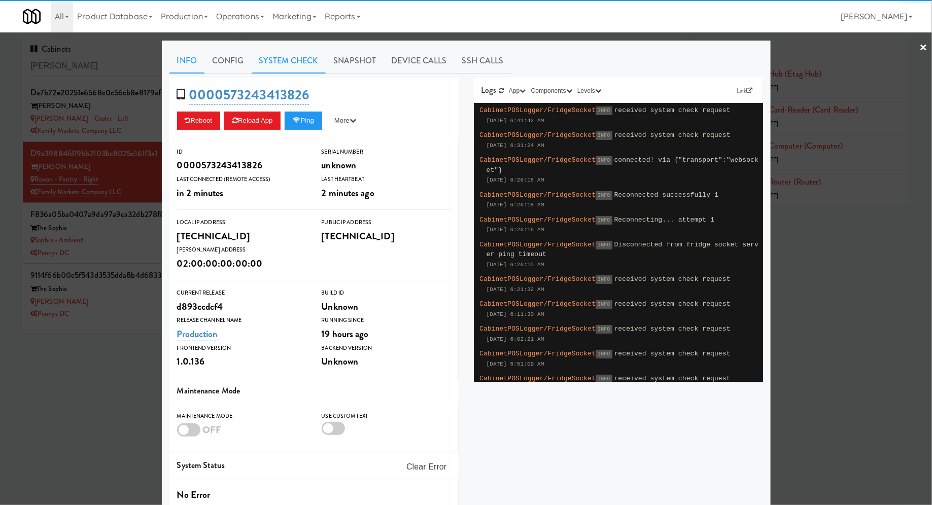
click at [303, 67] on link "System Check" at bounding box center [289, 60] width 74 height 25
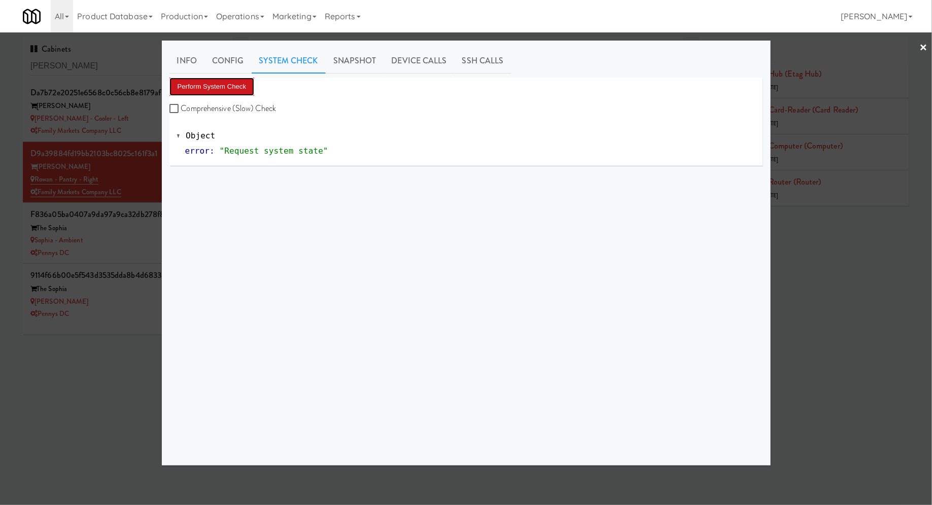
click at [232, 83] on button "Perform System Check" at bounding box center [212, 87] width 85 height 18
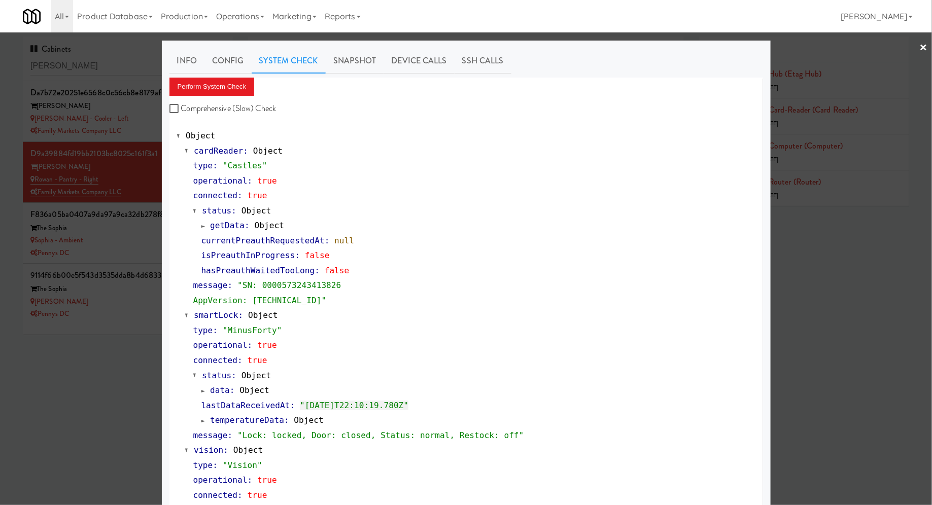
click at [99, 100] on div at bounding box center [466, 252] width 932 height 505
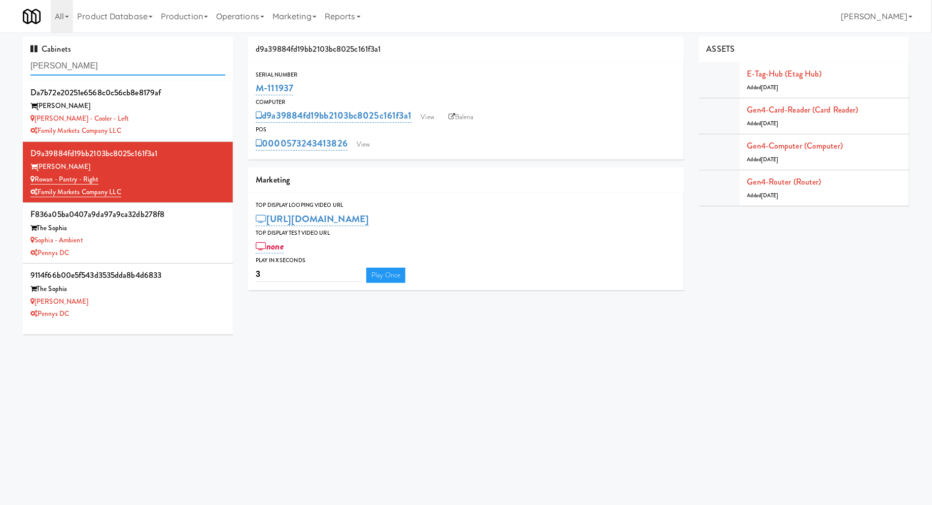
click at [93, 72] on input "rowan" at bounding box center [127, 66] width 195 height 19
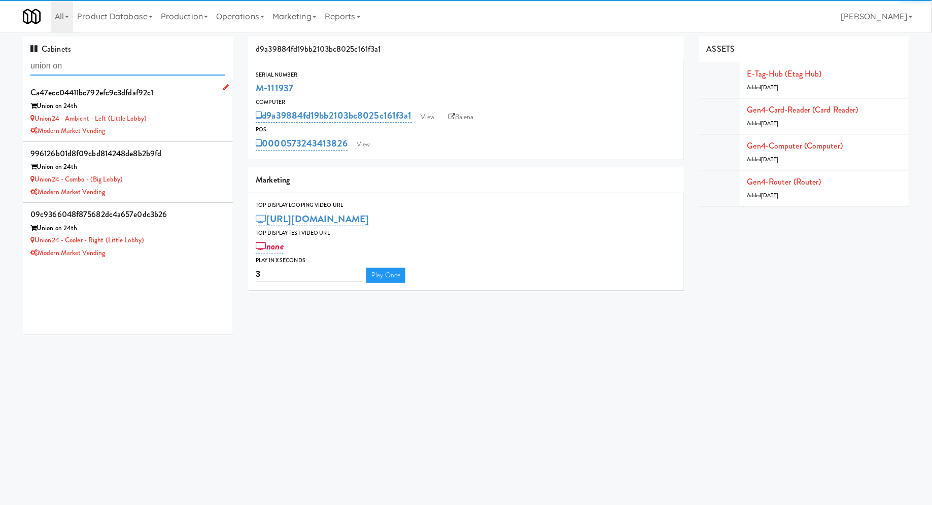
type input "union on"
click at [172, 127] on div "Modern Market Vending" at bounding box center [127, 131] width 195 height 13
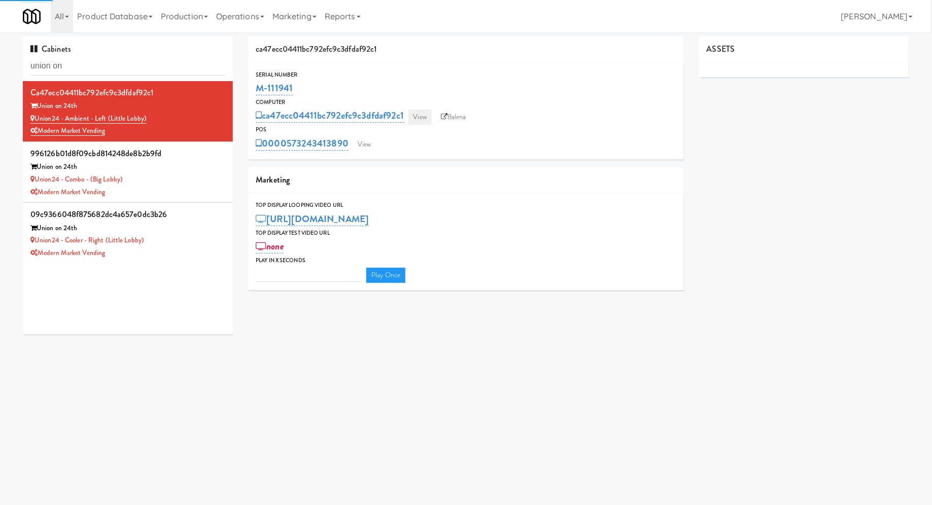
type input "3"
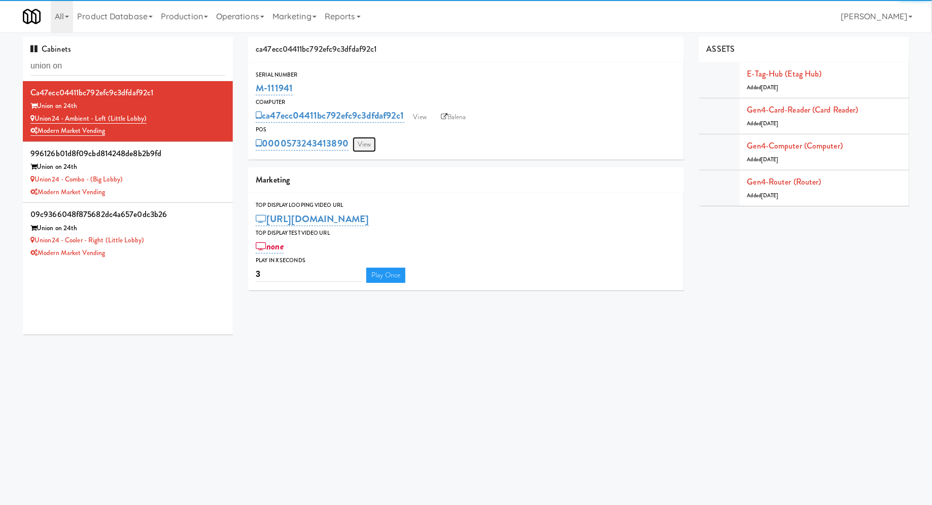
click at [371, 147] on link "View" at bounding box center [364, 144] width 23 height 15
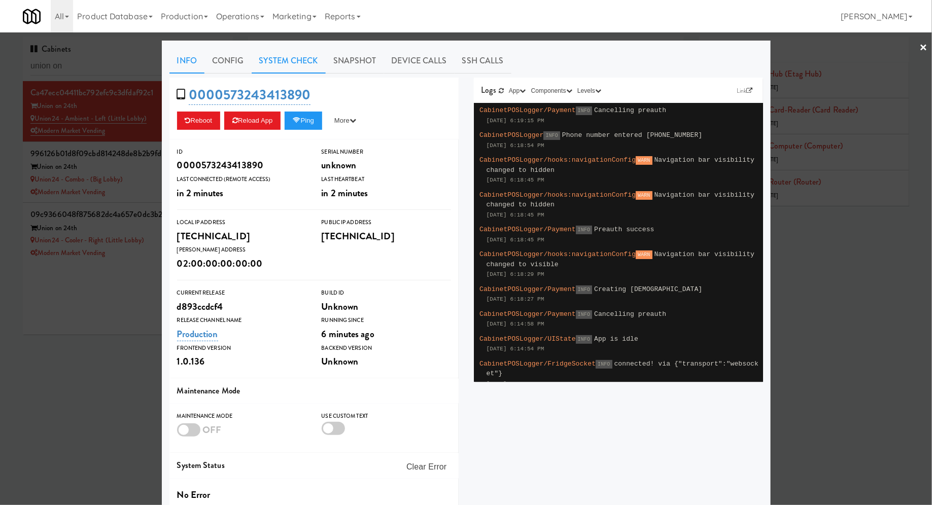
click at [297, 72] on link "System Check" at bounding box center [289, 60] width 74 height 25
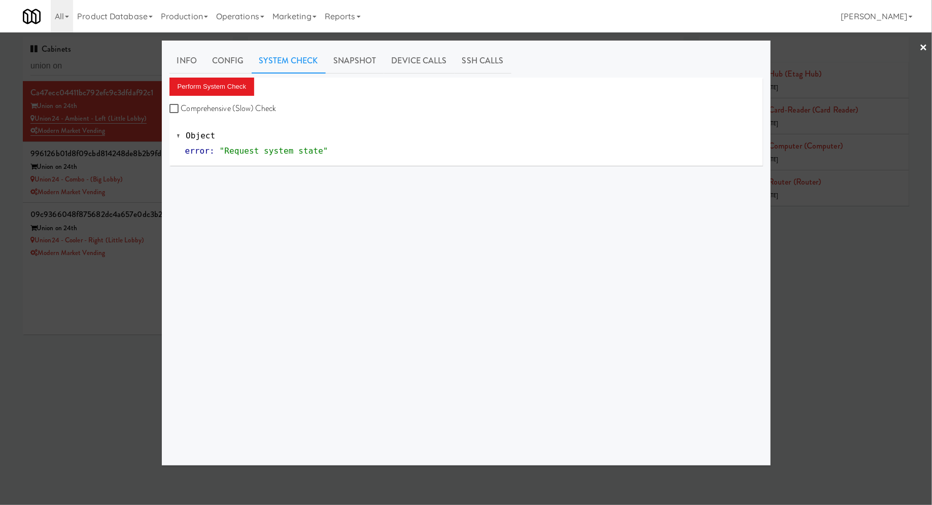
click at [230, 96] on div "Perform System Check Comprehensive (Slow) Check" at bounding box center [467, 97] width 594 height 39
click at [229, 85] on button "Perform System Check" at bounding box center [212, 87] width 85 height 18
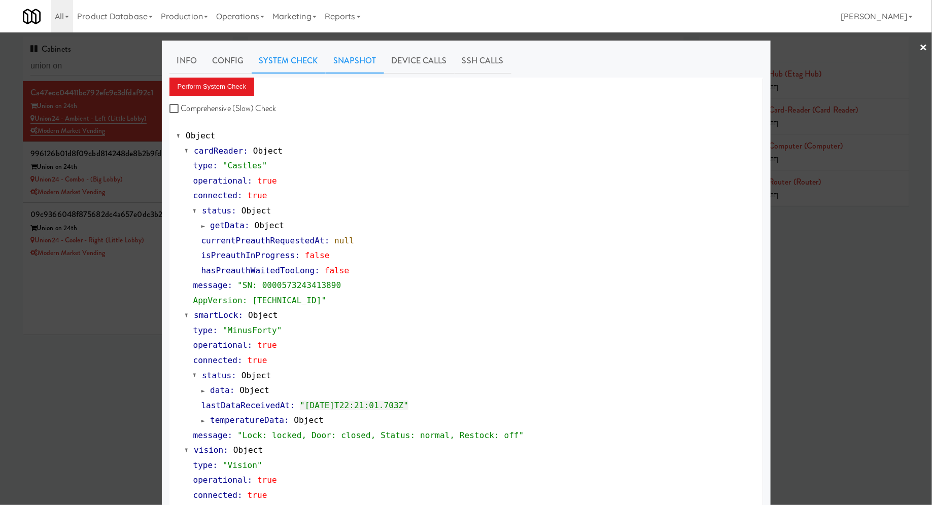
click at [356, 55] on link "Snapshot" at bounding box center [355, 60] width 58 height 25
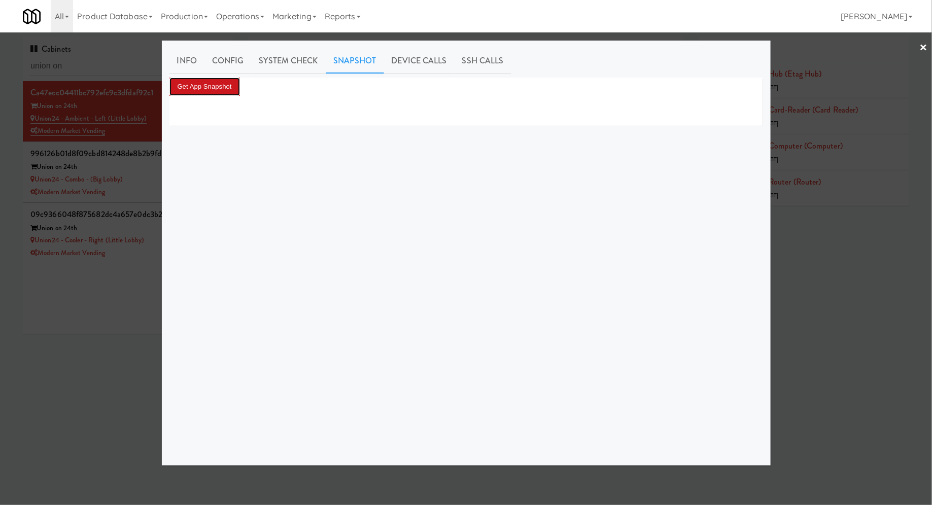
click at [232, 90] on button "Get App Snapshot" at bounding box center [205, 87] width 71 height 18
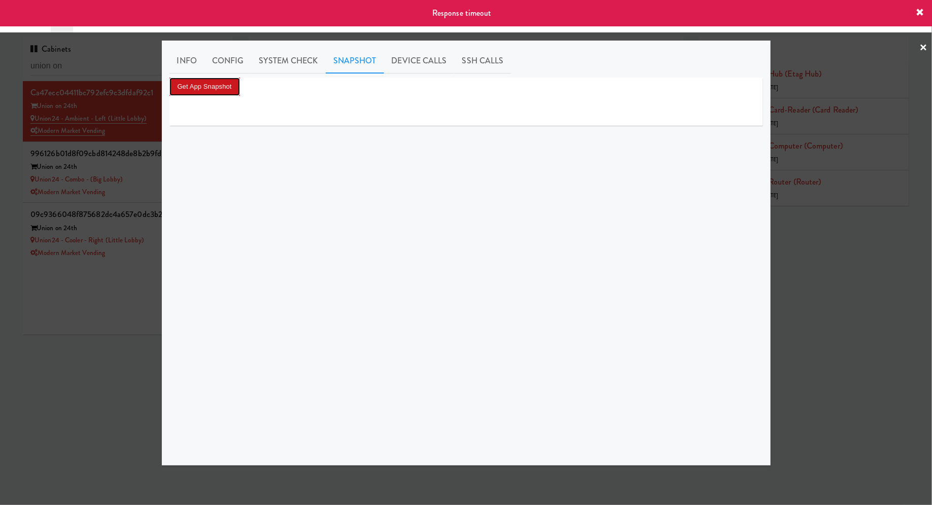
click at [232, 90] on button "Get App Snapshot" at bounding box center [205, 87] width 71 height 18
click at [118, 268] on div at bounding box center [466, 252] width 932 height 505
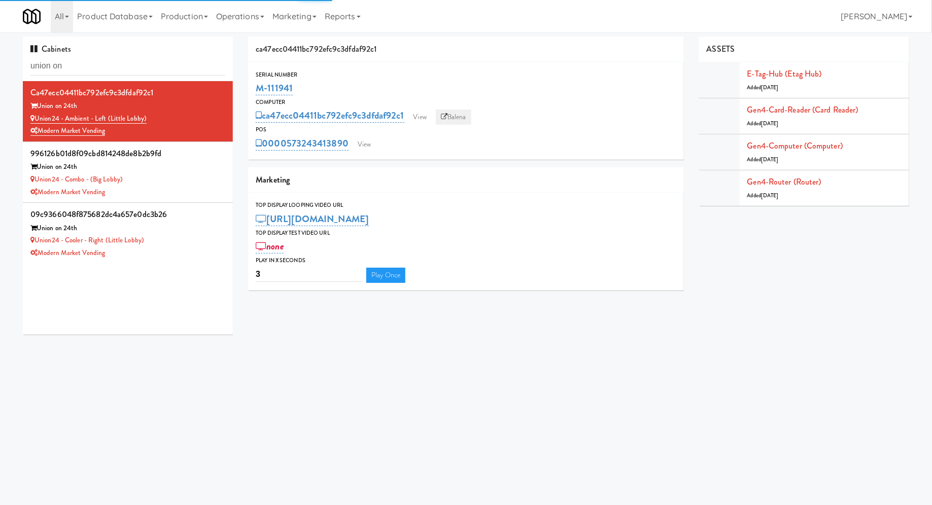
click at [460, 114] on link "Balena" at bounding box center [454, 117] width 36 height 15
click at [366, 147] on link "View" at bounding box center [364, 144] width 23 height 15
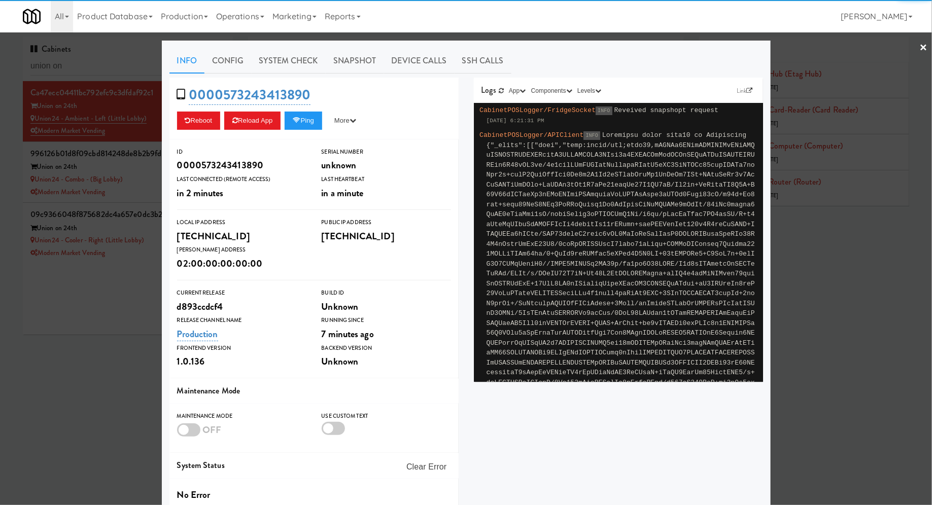
click at [358, 57] on link "Snapshot" at bounding box center [355, 60] width 58 height 25
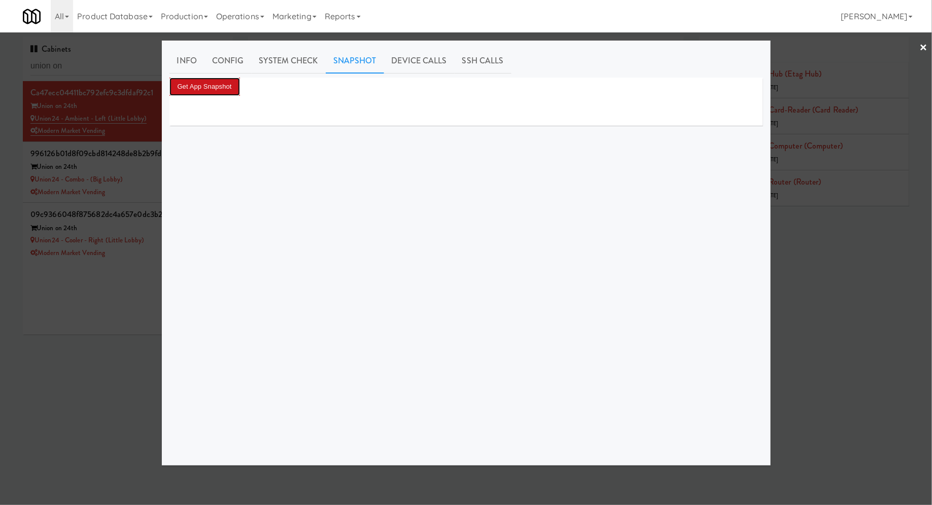
click at [222, 81] on button "Get App Snapshot" at bounding box center [205, 87] width 71 height 18
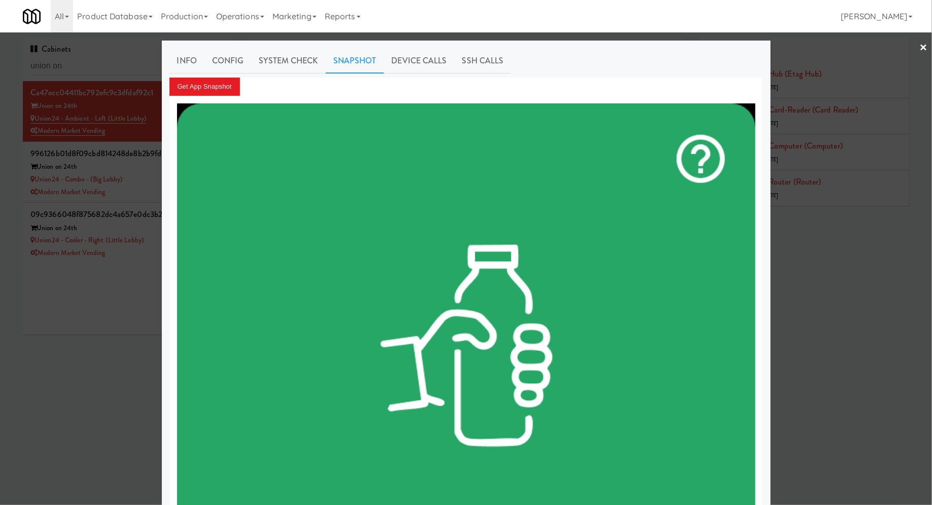
click at [112, 328] on div at bounding box center [466, 252] width 932 height 505
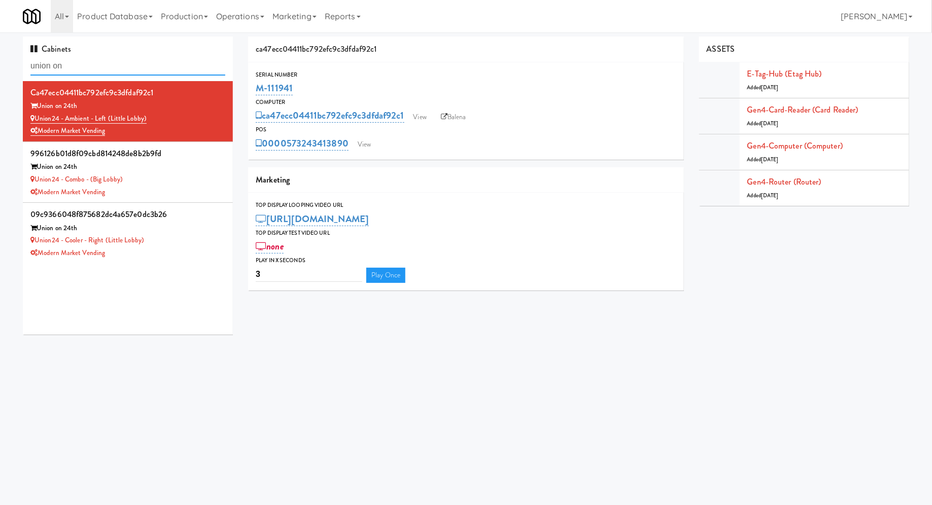
click at [163, 65] on input "union on" at bounding box center [127, 66] width 195 height 19
paste input "Avant HP - Ambient - Right:"
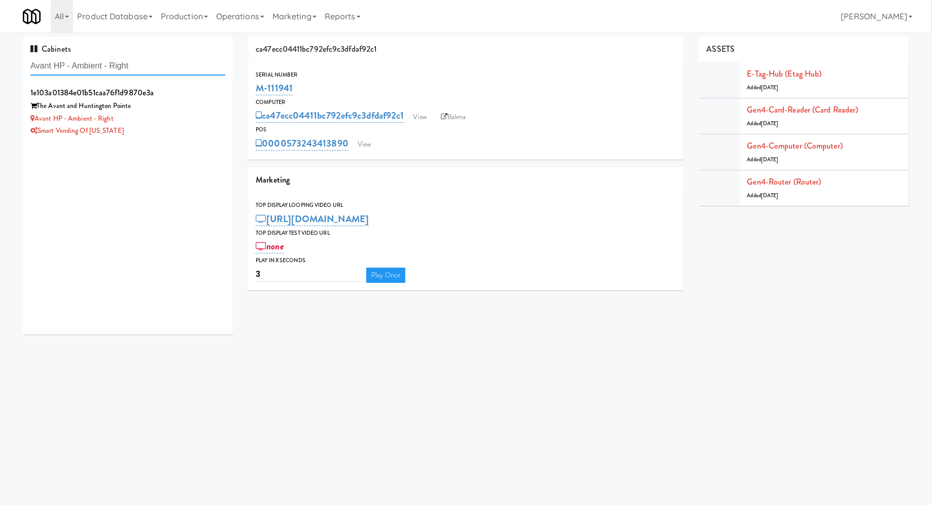
type input "Avant HP - Ambient - Right"
click at [187, 118] on div "Avant HP - Ambient - Right" at bounding box center [127, 119] width 195 height 13
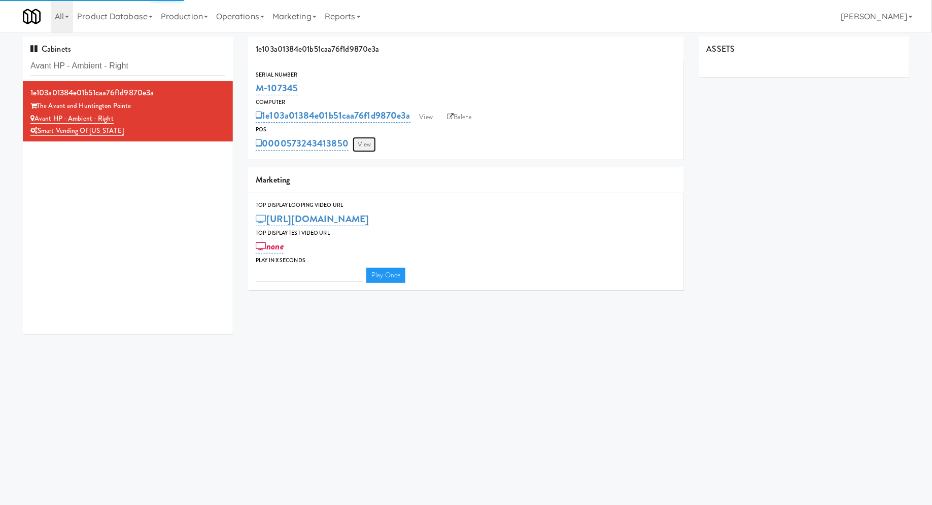
click at [366, 142] on link "View" at bounding box center [364, 144] width 23 height 15
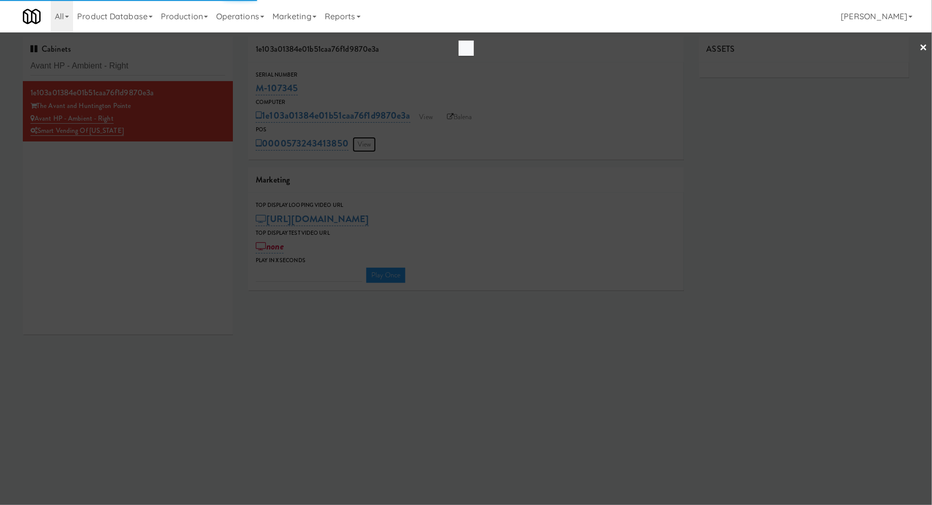
type input "3"
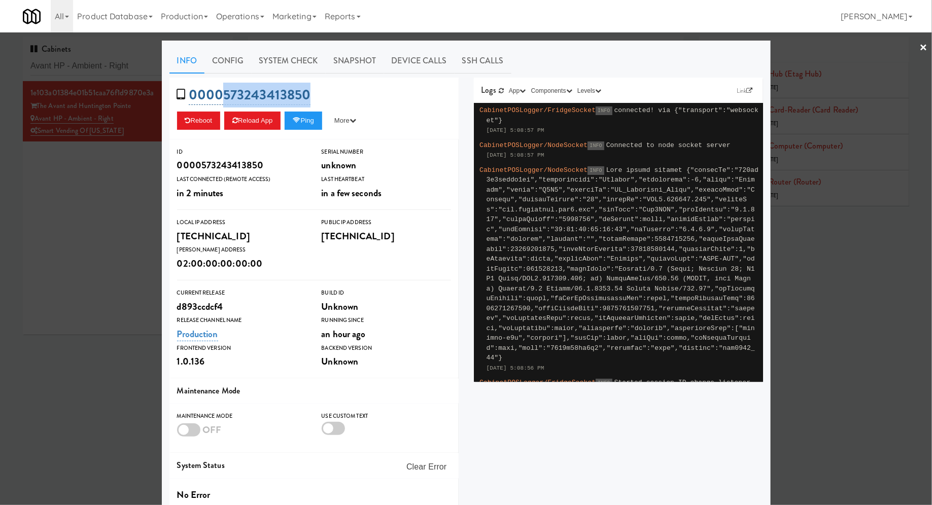
drag, startPoint x: 320, startPoint y: 94, endPoint x: 219, endPoint y: 95, distance: 101.0
click at [220, 95] on div "0000573243413850 Reboot Reload App Ping More Ping Server Restart Server Force R…" at bounding box center [314, 109] width 289 height 62
copy link "573243413850"
click at [297, 43] on div "Info Config System Check Snapshot Device Calls SSH Calls 0000573243413850 Reboo…" at bounding box center [466, 297] width 609 height 512
click at [293, 55] on link "System Check" at bounding box center [289, 60] width 74 height 25
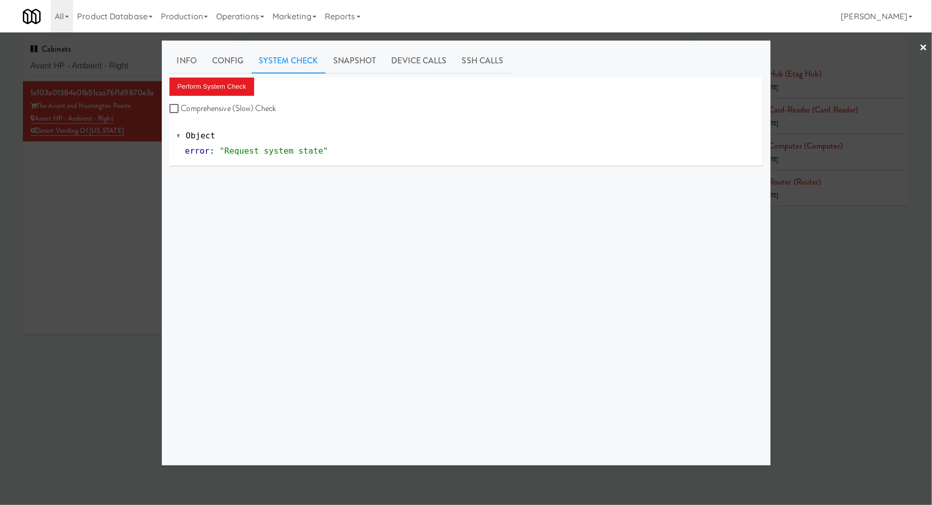
click at [208, 99] on div "Perform System Check Comprehensive (Slow) Check" at bounding box center [467, 97] width 594 height 39
click at [208, 95] on button "Perform System Check" at bounding box center [212, 87] width 85 height 18
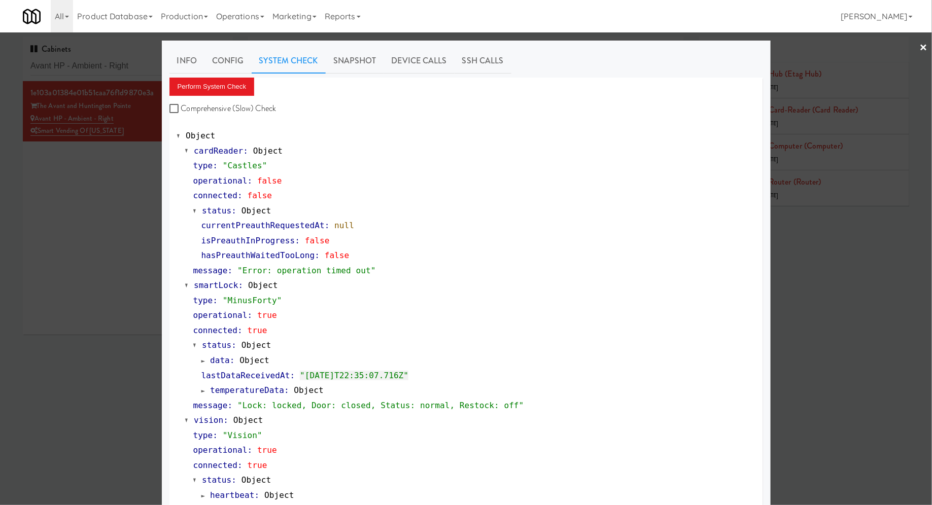
click at [113, 185] on div at bounding box center [466, 252] width 932 height 505
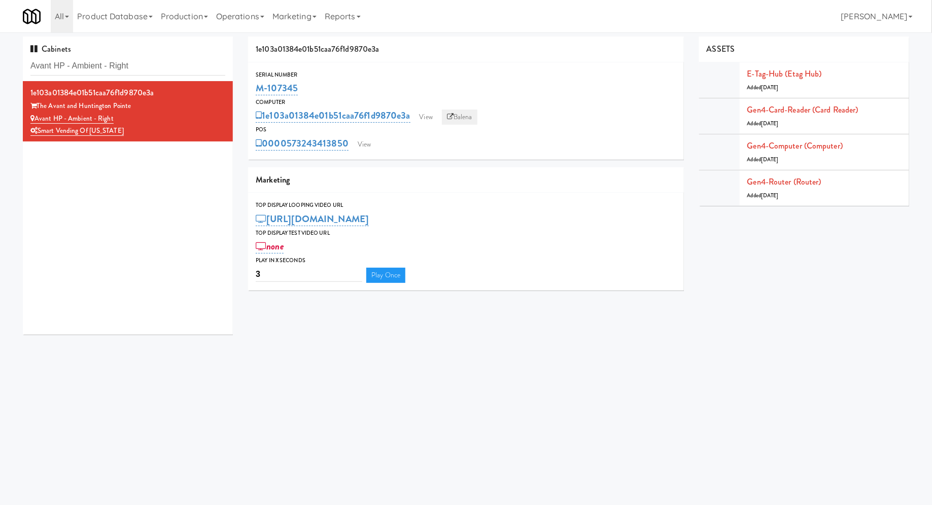
click at [475, 117] on link "Balena" at bounding box center [460, 117] width 36 height 15
click at [162, 65] on input "Avant HP - Ambient - Right" at bounding box center [127, 66] width 195 height 19
paste input "Willamette - Combo Coole"
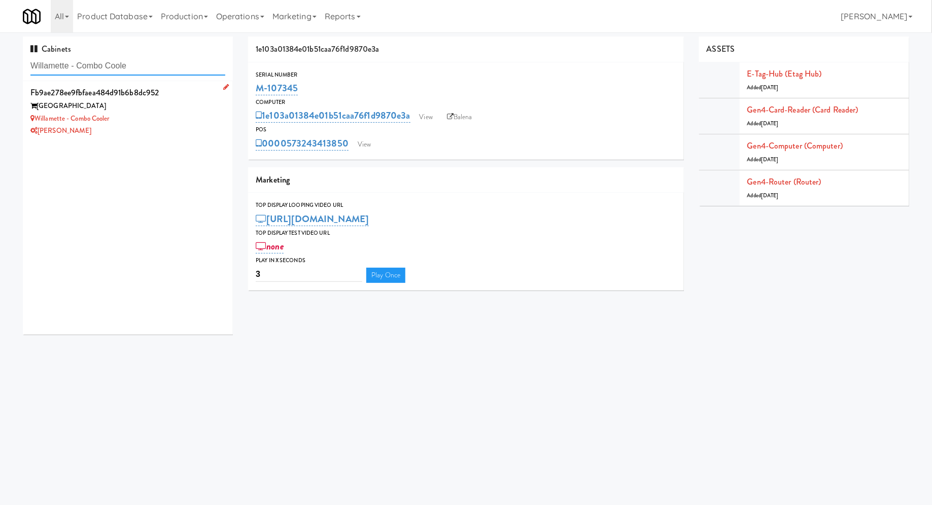
type input "Willamette - Combo Coole"
click at [180, 111] on div "Willamette Tower" at bounding box center [127, 106] width 195 height 13
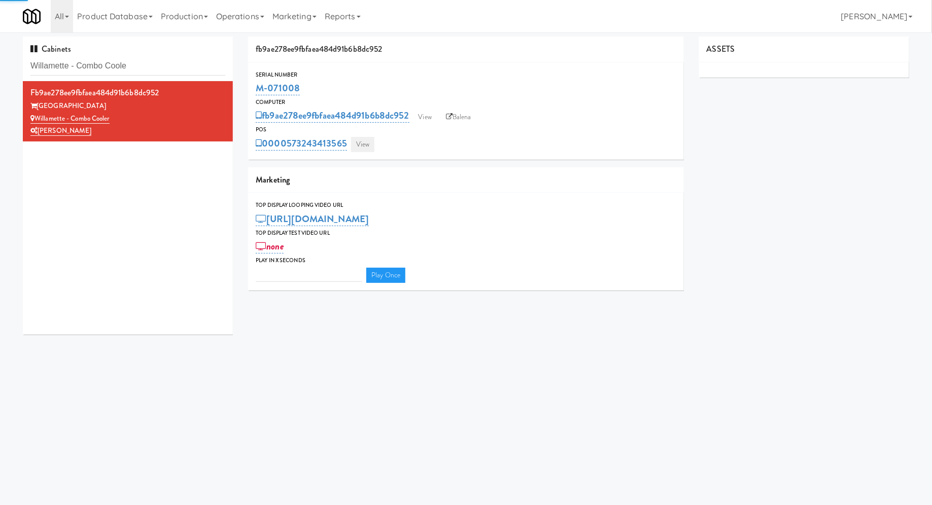
type input "3"
click at [360, 147] on link "View" at bounding box center [362, 144] width 23 height 15
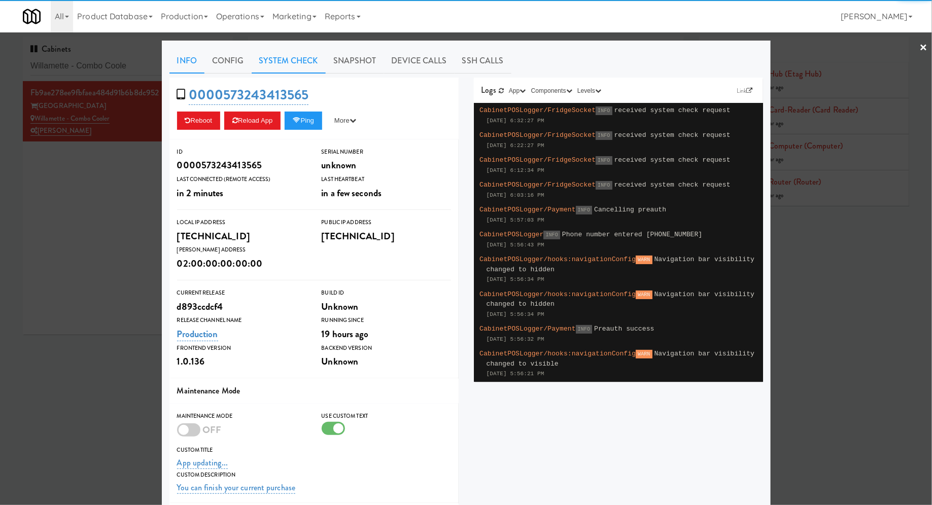
click at [299, 62] on link "System Check" at bounding box center [289, 60] width 74 height 25
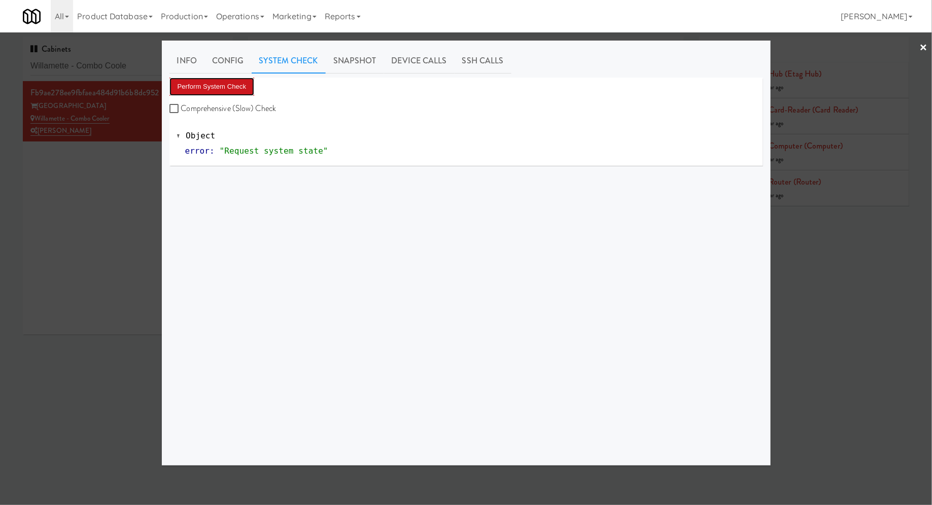
click at [244, 87] on button "Perform System Check" at bounding box center [212, 87] width 85 height 18
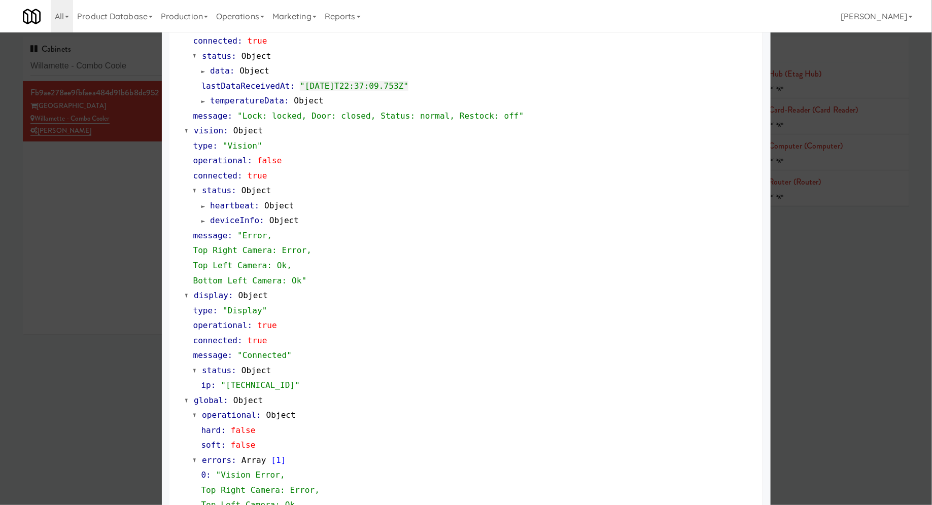
scroll to position [357, 0]
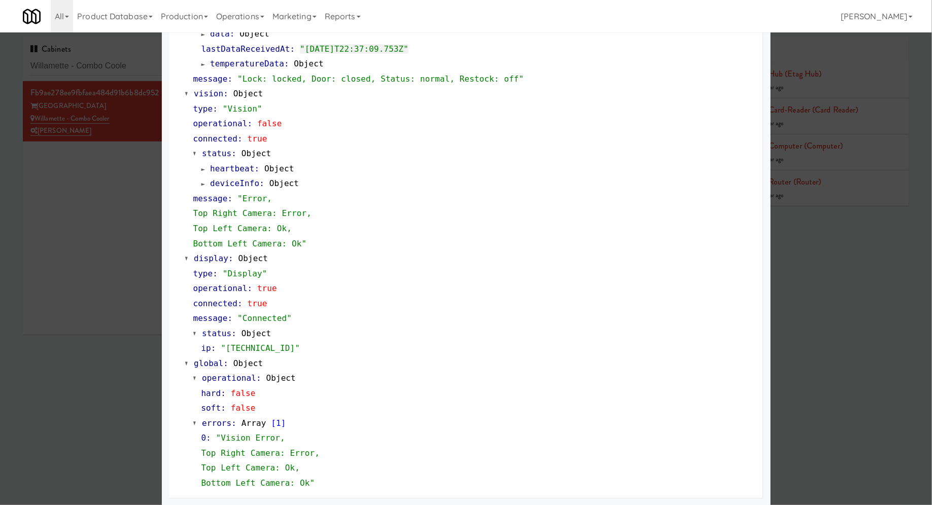
click at [110, 264] on div at bounding box center [466, 252] width 932 height 505
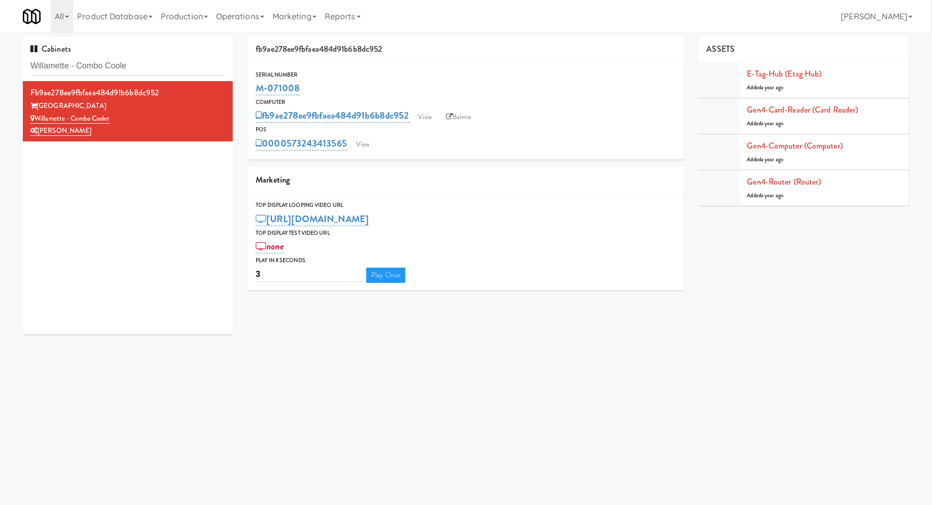
click at [457, 107] on div "fb9ae278ee9fbfaea484d91b6b8dc952 View Balena" at bounding box center [466, 115] width 421 height 17
click at [459, 113] on link "Balena" at bounding box center [459, 117] width 36 height 15
click at [363, 146] on link "View" at bounding box center [362, 144] width 23 height 15
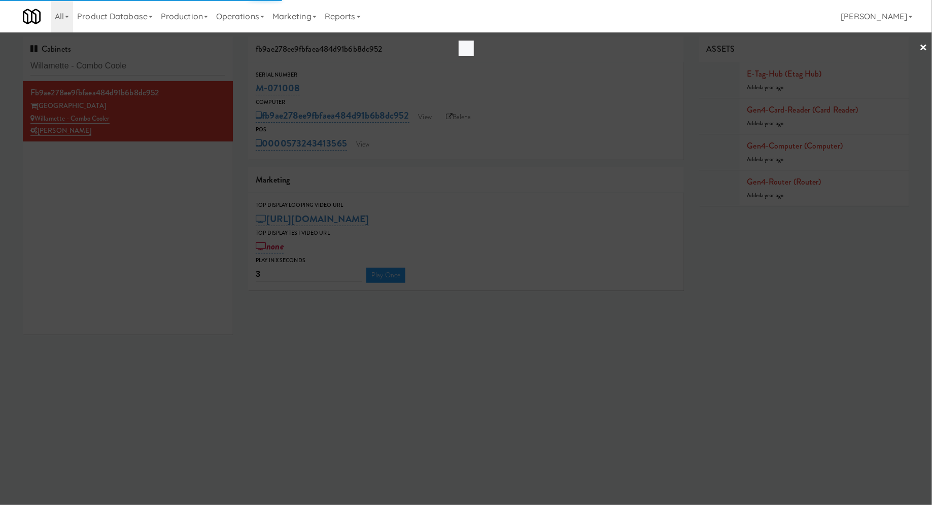
click at [307, 72] on div at bounding box center [466, 252] width 932 height 505
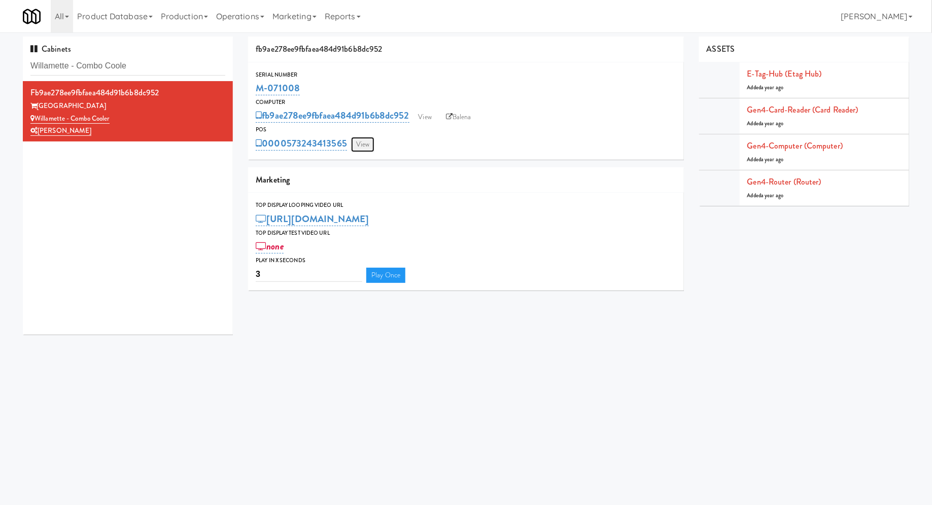
click at [362, 148] on link "View" at bounding box center [362, 144] width 23 height 15
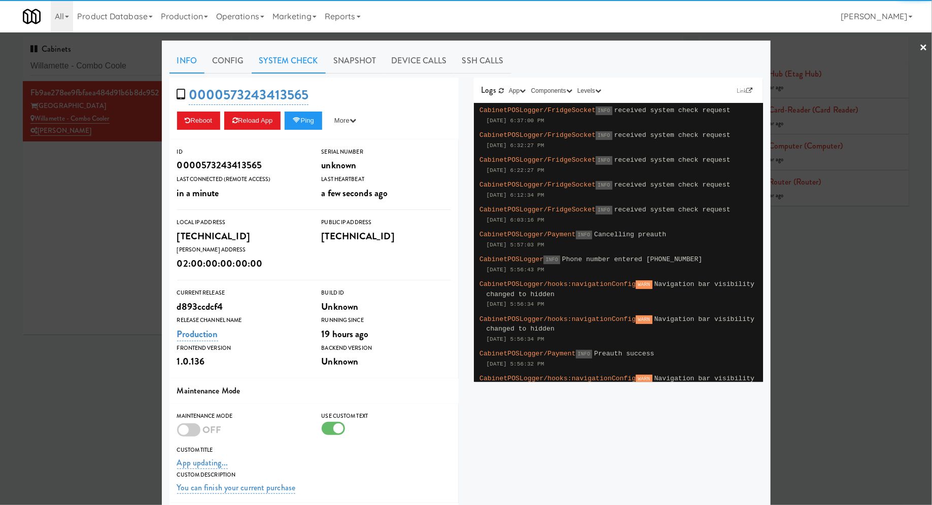
click at [302, 60] on link "System Check" at bounding box center [289, 60] width 74 height 25
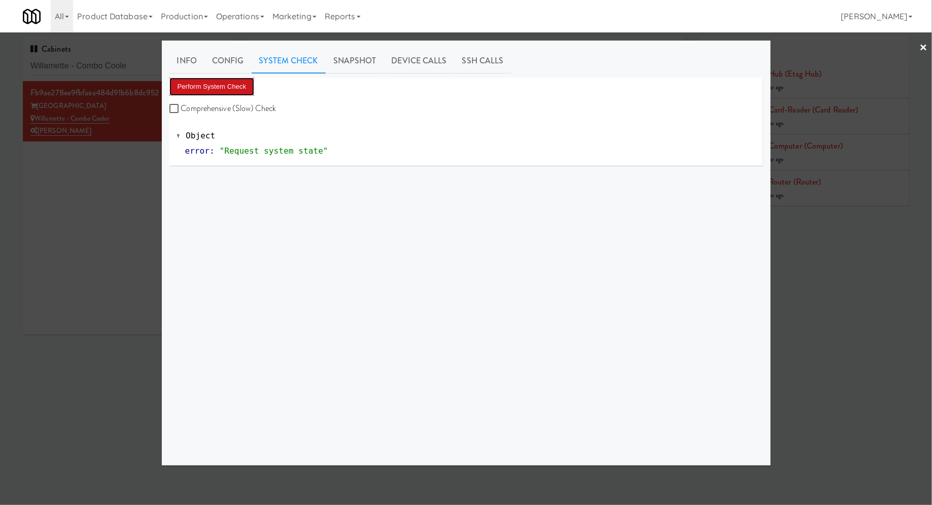
click at [250, 80] on button "Perform System Check" at bounding box center [212, 87] width 85 height 18
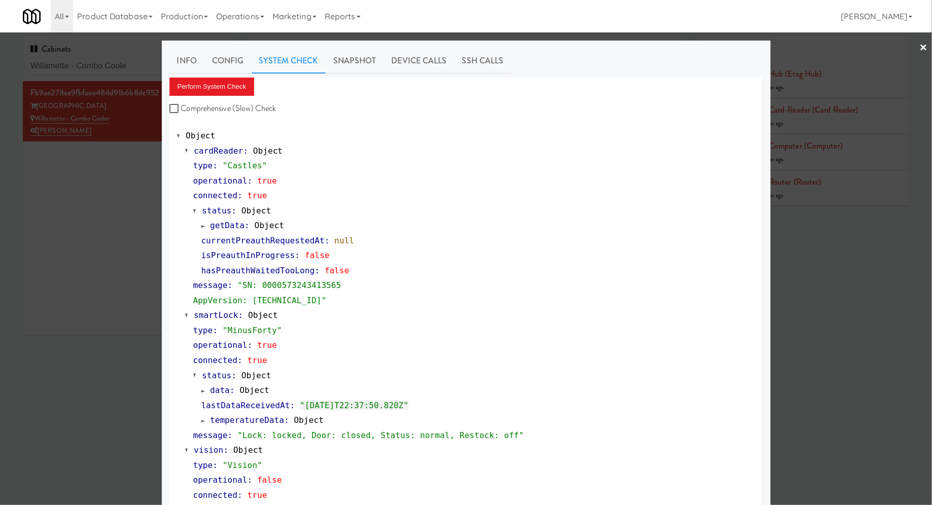
click at [115, 63] on div at bounding box center [466, 252] width 932 height 505
click at [115, 63] on input "Willamette - Combo Coole" at bounding box center [127, 66] width 195 height 19
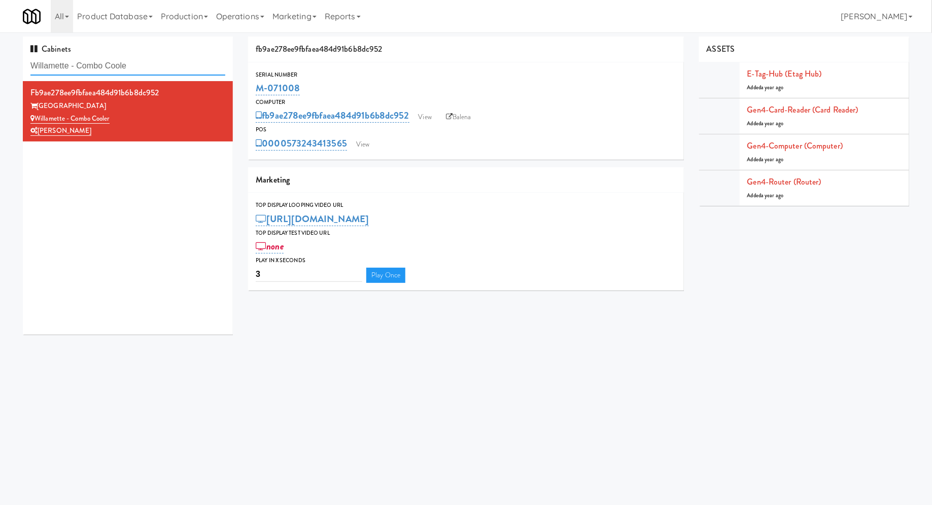
click at [115, 63] on input "Willamette - Combo Coole" at bounding box center [127, 66] width 195 height 19
paste input "CBS NEWS - Cooler"
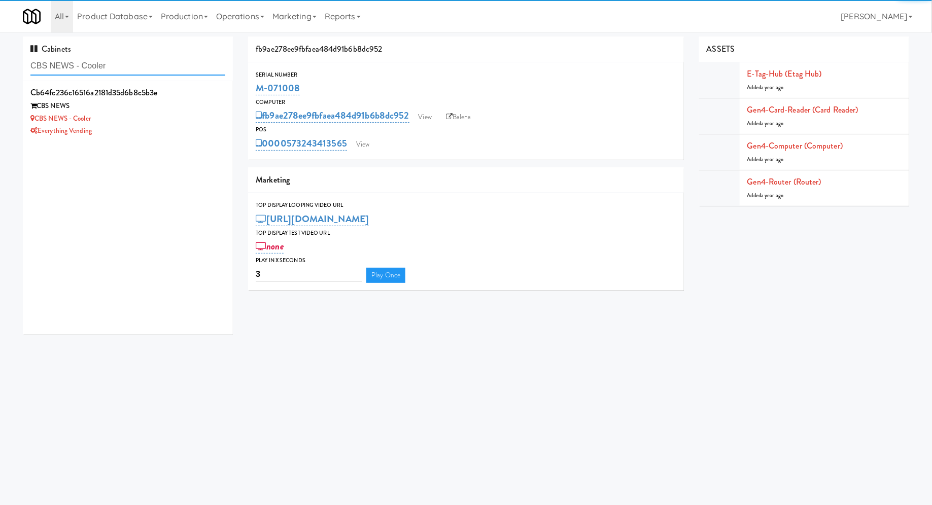
type input "CBS NEWS - Cooler"
click at [194, 127] on div "Everything Vending" at bounding box center [127, 131] width 195 height 13
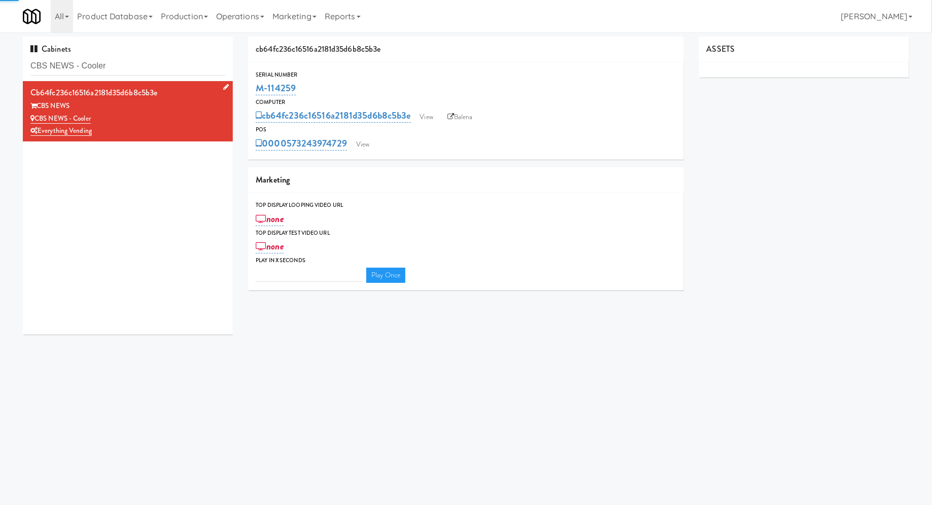
type input "3"
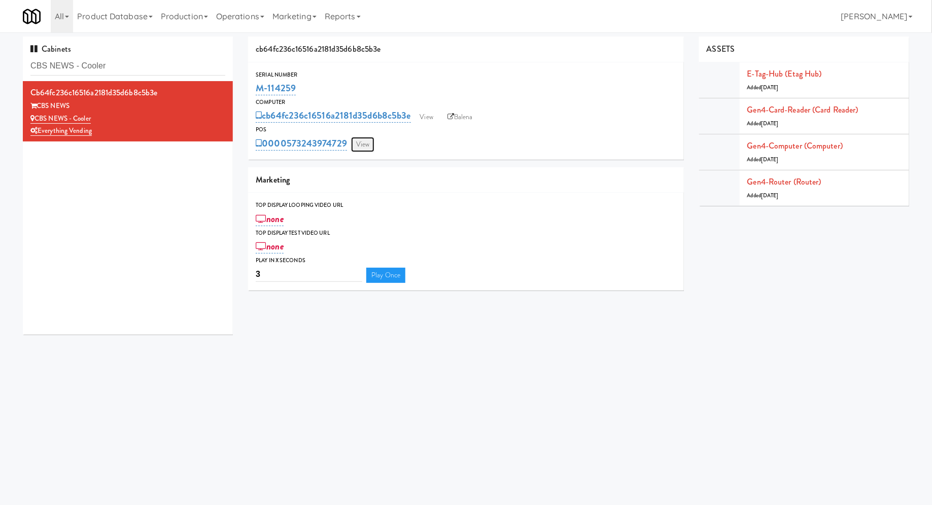
click at [363, 151] on link "View" at bounding box center [362, 144] width 23 height 15
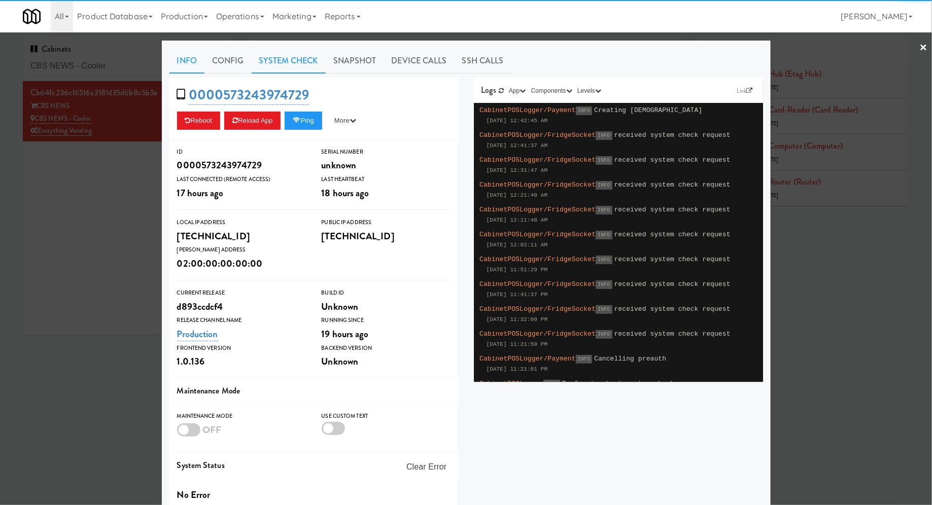
click at [293, 64] on link "System Check" at bounding box center [289, 60] width 74 height 25
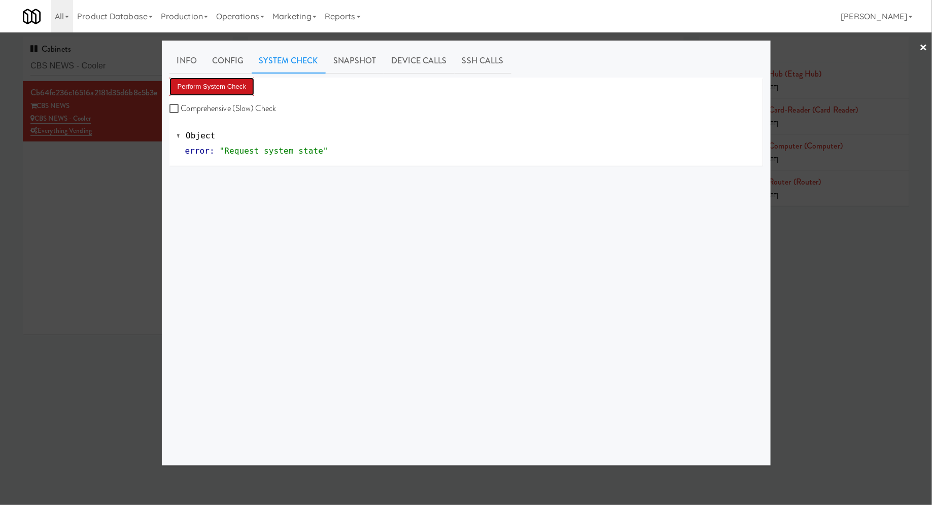
click at [253, 87] on button "Perform System Check" at bounding box center [212, 87] width 85 height 18
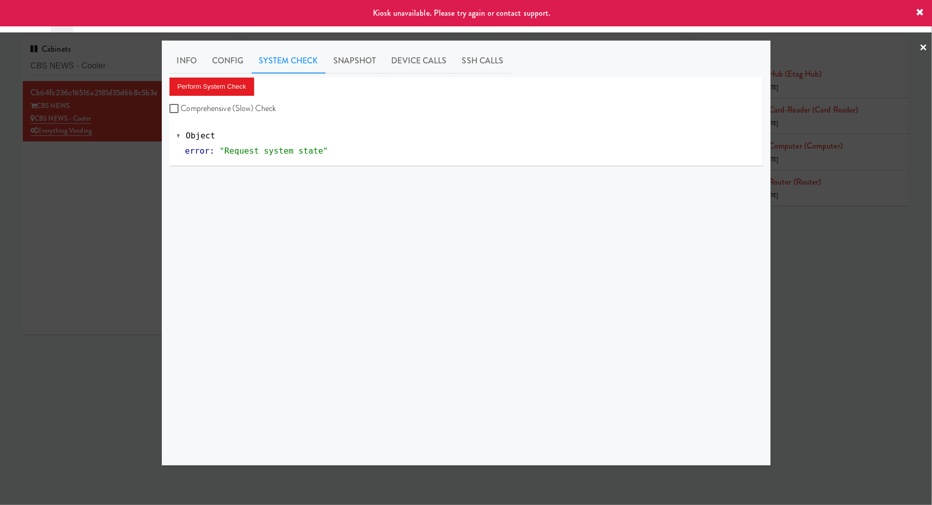
click at [113, 235] on div at bounding box center [466, 252] width 932 height 505
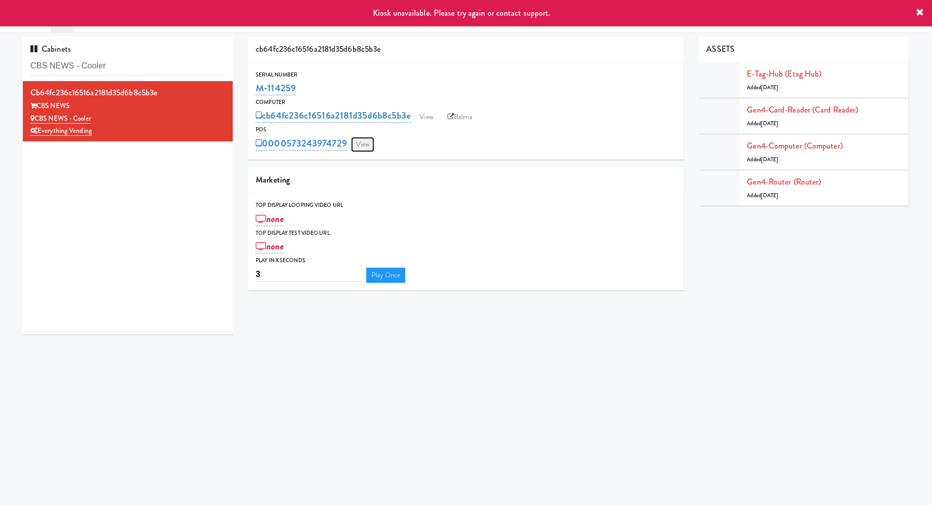
click at [369, 148] on link "View" at bounding box center [362, 144] width 23 height 15
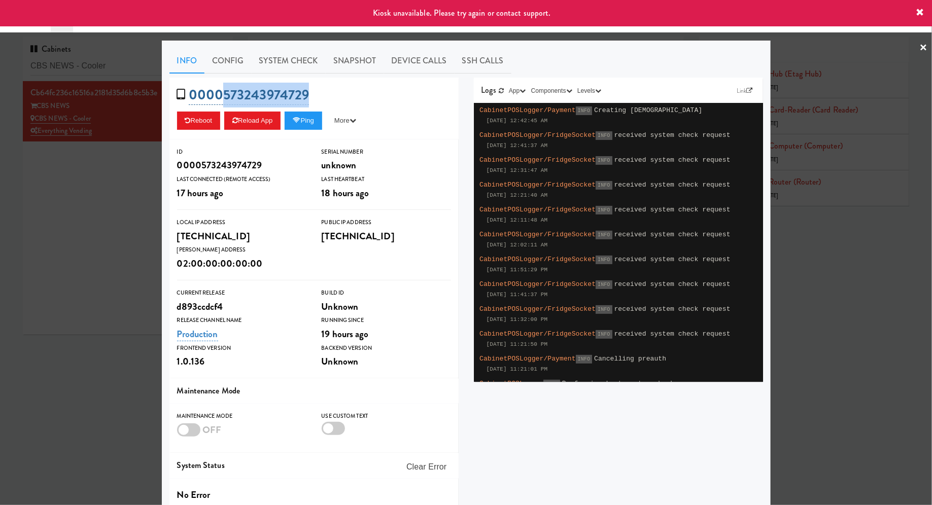
drag, startPoint x: 324, startPoint y: 96, endPoint x: 223, endPoint y: 95, distance: 101.5
click at [223, 95] on div "0000573243974729 Reboot Reload App Ping More Ping Server Restart Server Force R…" at bounding box center [314, 109] width 289 height 62
copy link "573243974729"
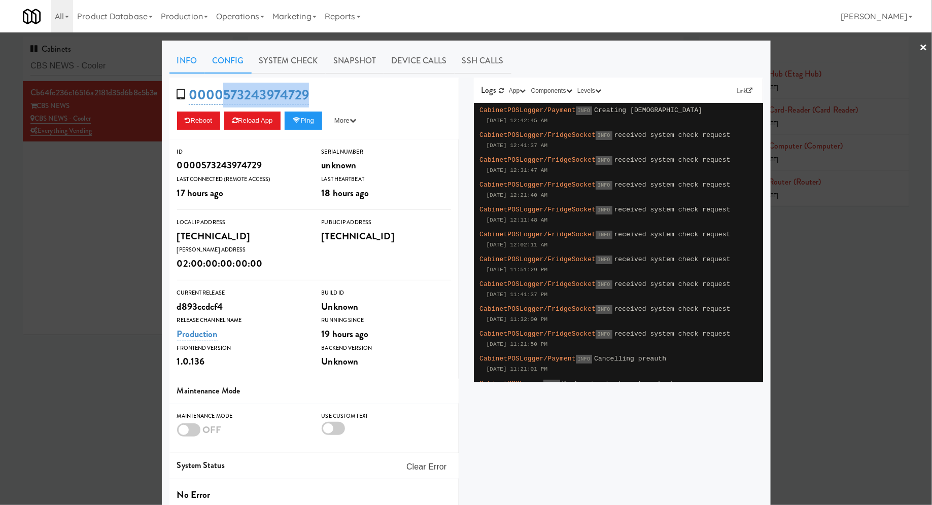
copy link "573243974729"
click at [104, 63] on div at bounding box center [466, 252] width 932 height 505
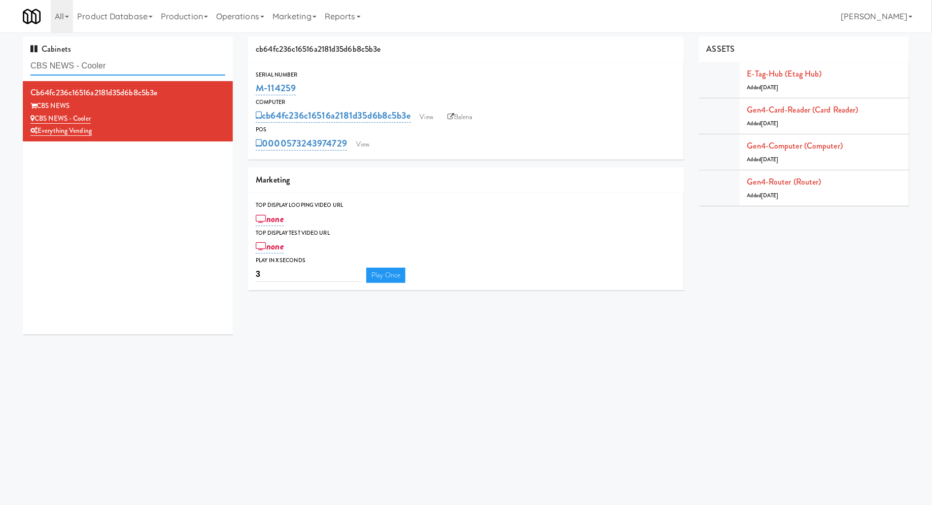
click at [104, 63] on input "CBS NEWS - Cooler" at bounding box center [127, 66] width 195 height 19
paste input "Avant HP - Ambient - Rig"
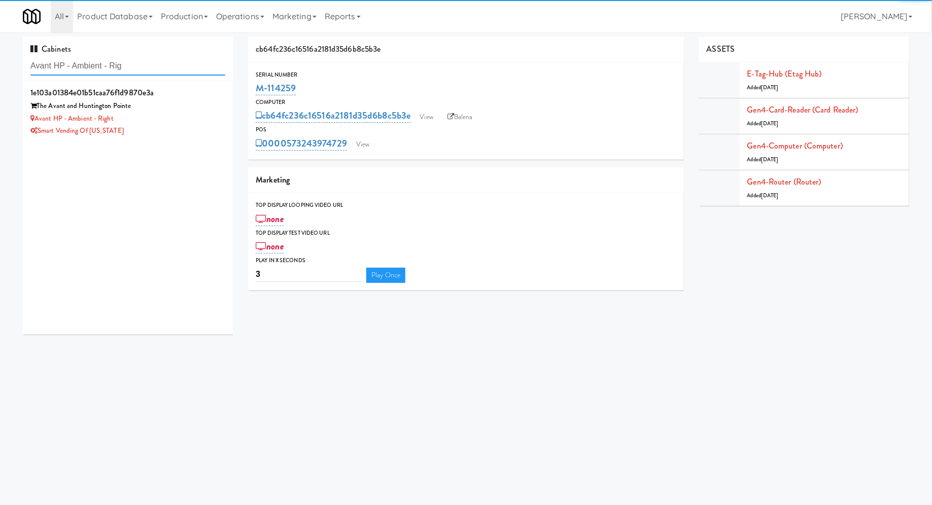
type input "Avant HP - Ambient - Rig"
click at [193, 123] on div "Avant HP - Ambient - Right" at bounding box center [127, 119] width 195 height 13
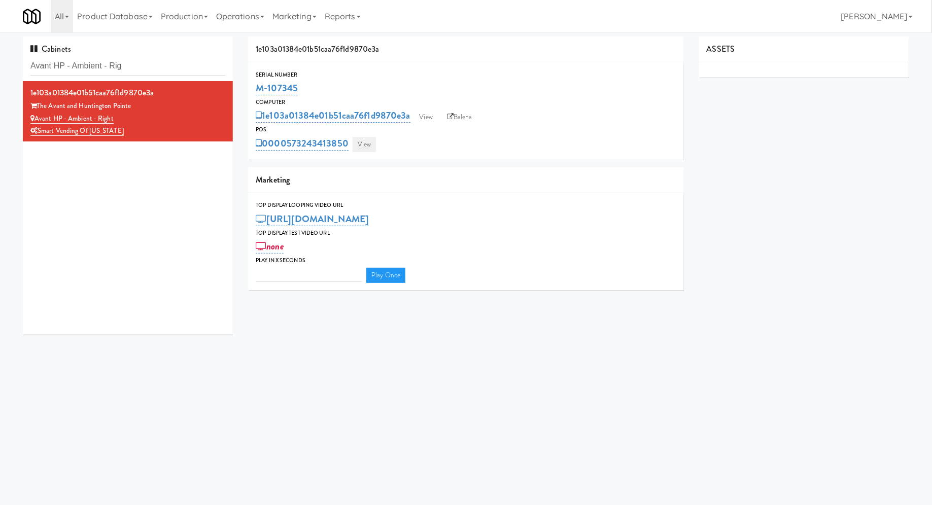
type input "3"
click at [356, 143] on link "View" at bounding box center [364, 144] width 23 height 15
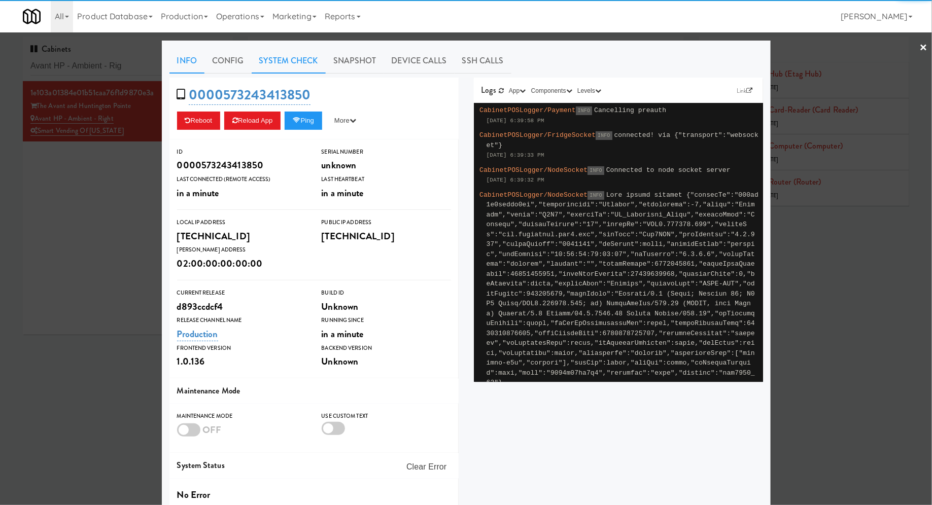
click at [300, 61] on link "System Check" at bounding box center [289, 60] width 74 height 25
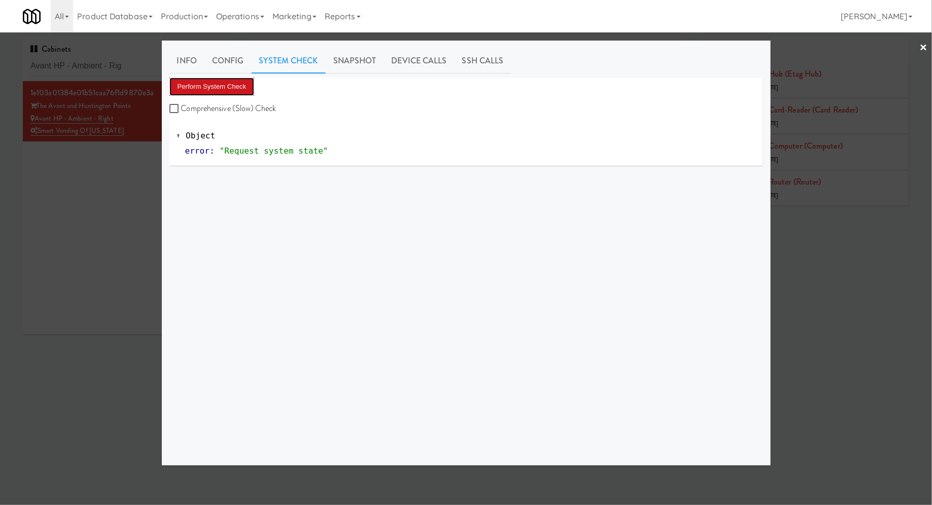
click at [247, 79] on button "Perform System Check" at bounding box center [212, 87] width 85 height 18
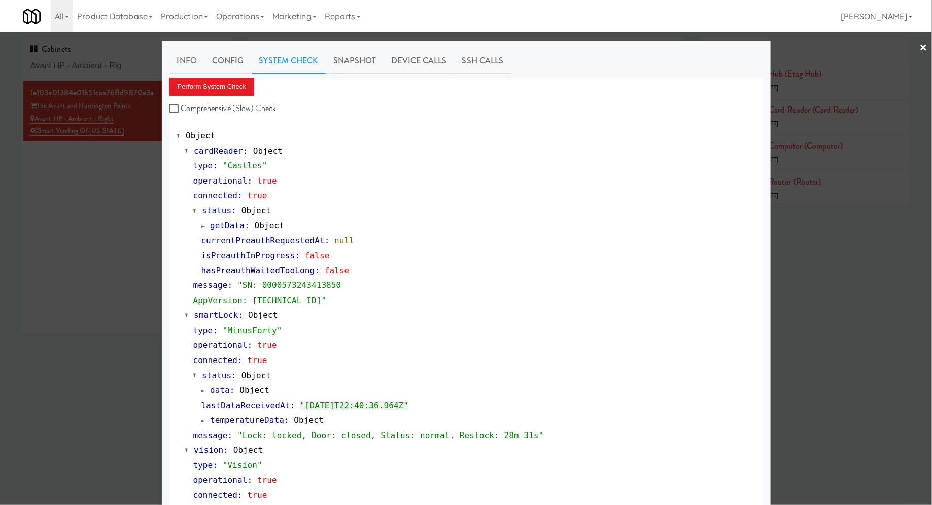
click at [114, 57] on div at bounding box center [466, 252] width 932 height 505
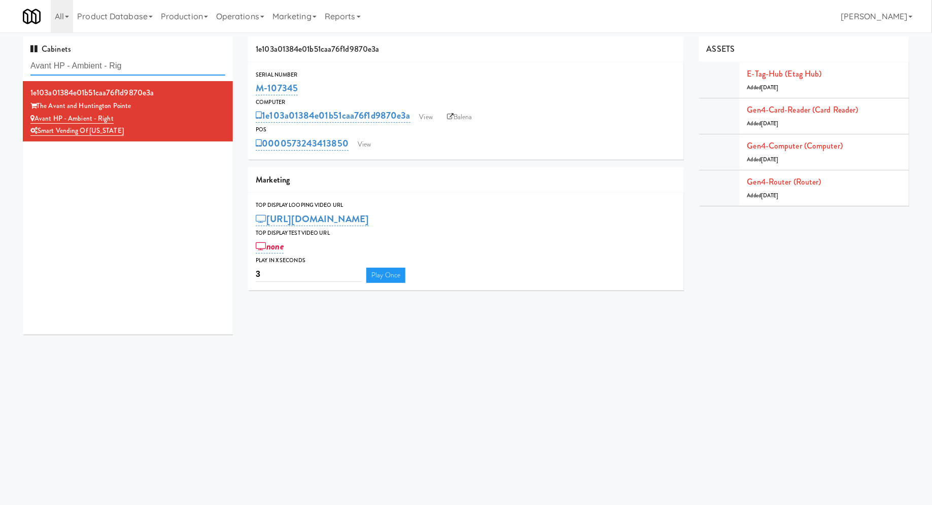
click at [114, 57] on input "Avant HP - Ambient - Rig" at bounding box center [127, 66] width 195 height 19
paste input "Willamette - Combo Coole"
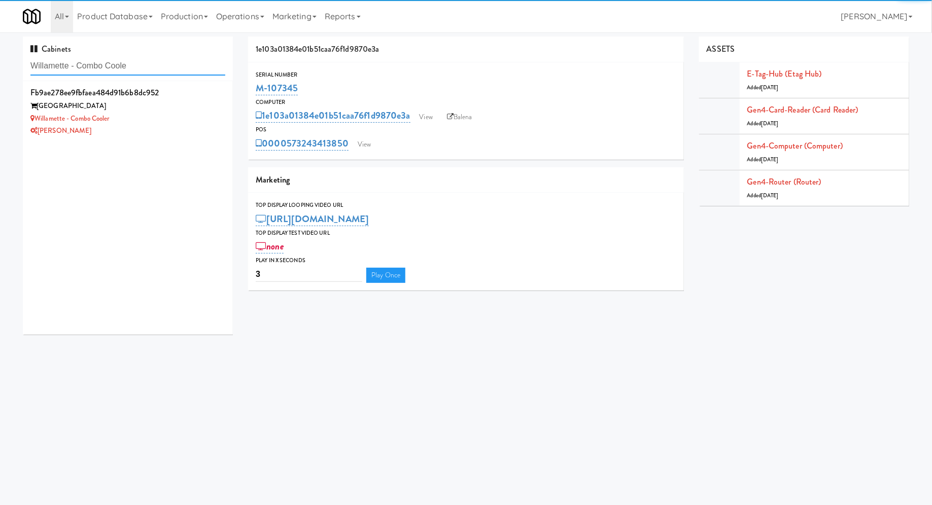
type input "Willamette - Combo Coole"
click at [208, 118] on div "Willamette - Combo Cooler" at bounding box center [127, 119] width 195 height 13
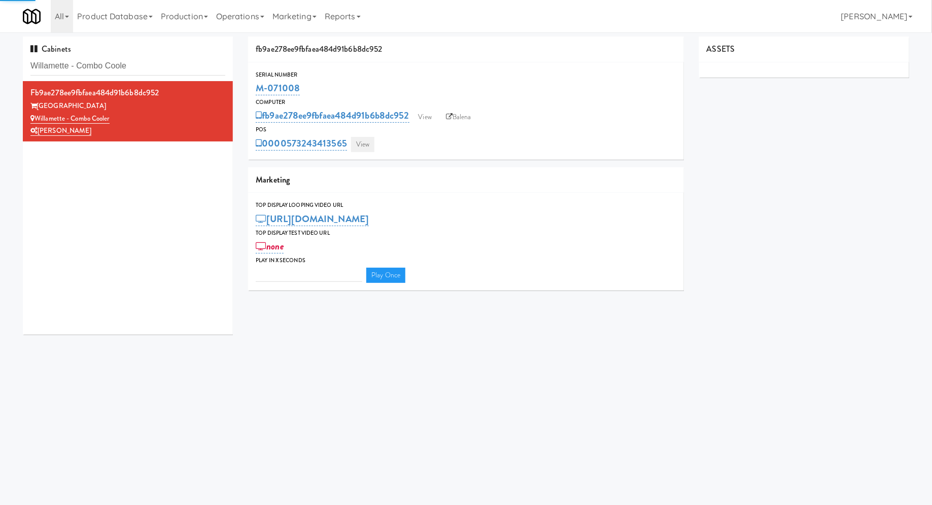
type input "3"
click at [367, 144] on link "View" at bounding box center [362, 144] width 23 height 15
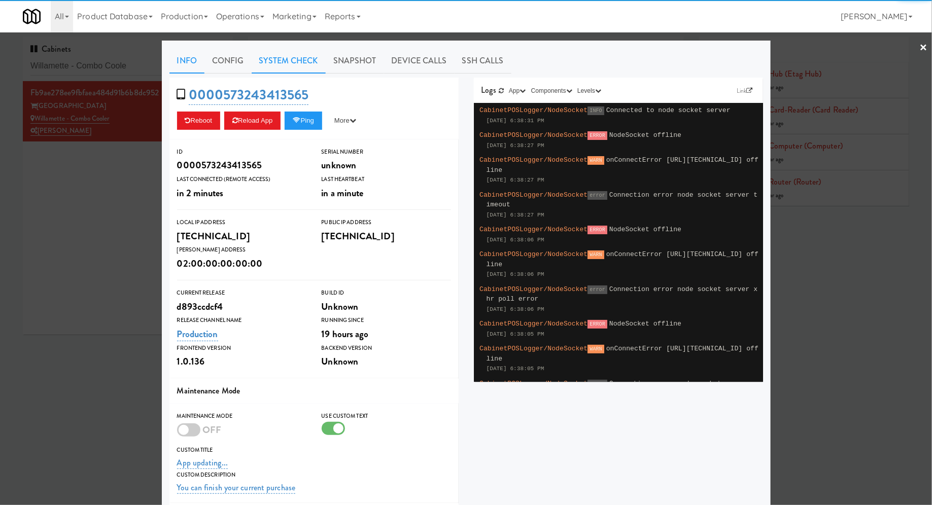
click at [304, 63] on link "System Check" at bounding box center [289, 60] width 74 height 25
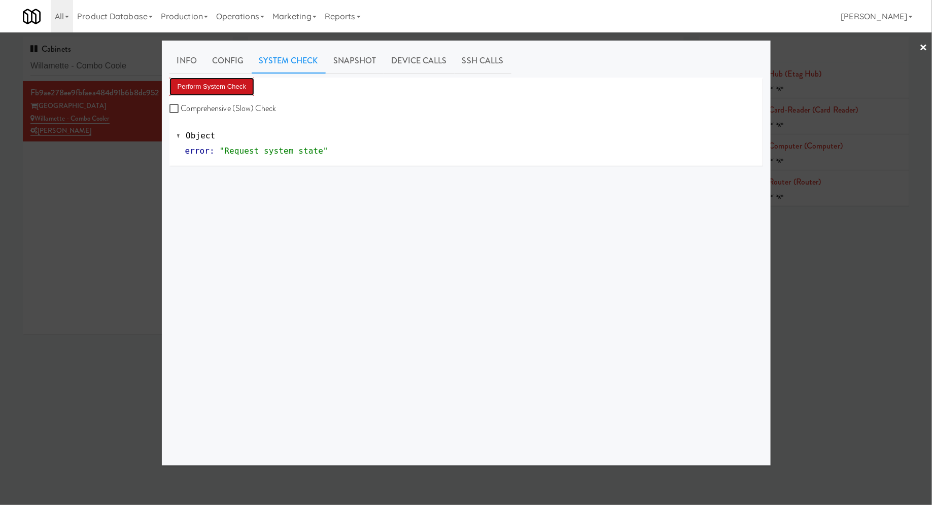
click at [235, 89] on button "Perform System Check" at bounding box center [212, 87] width 85 height 18
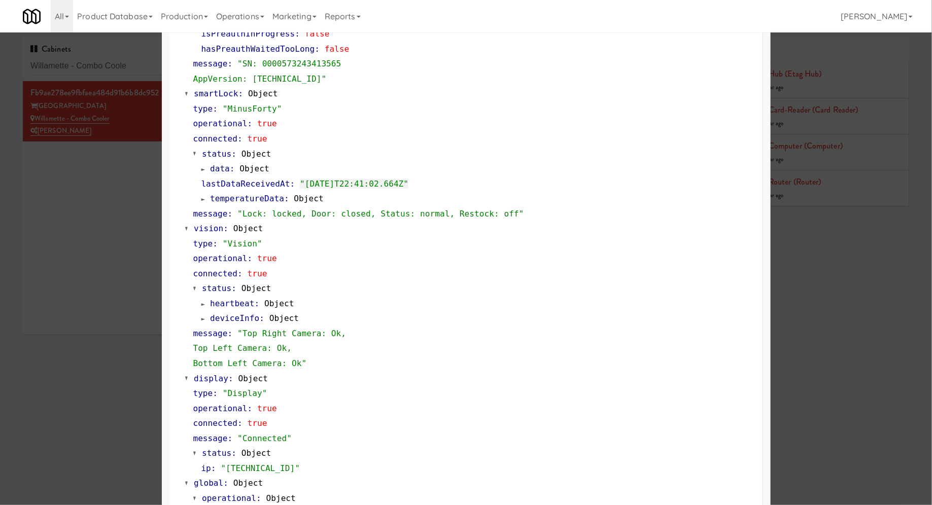
scroll to position [297, 0]
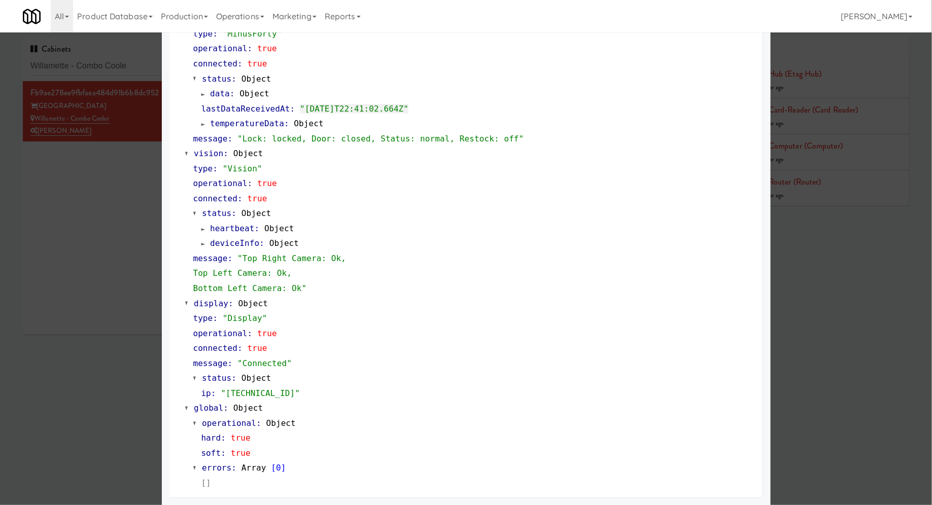
click at [70, 314] on div at bounding box center [466, 252] width 932 height 505
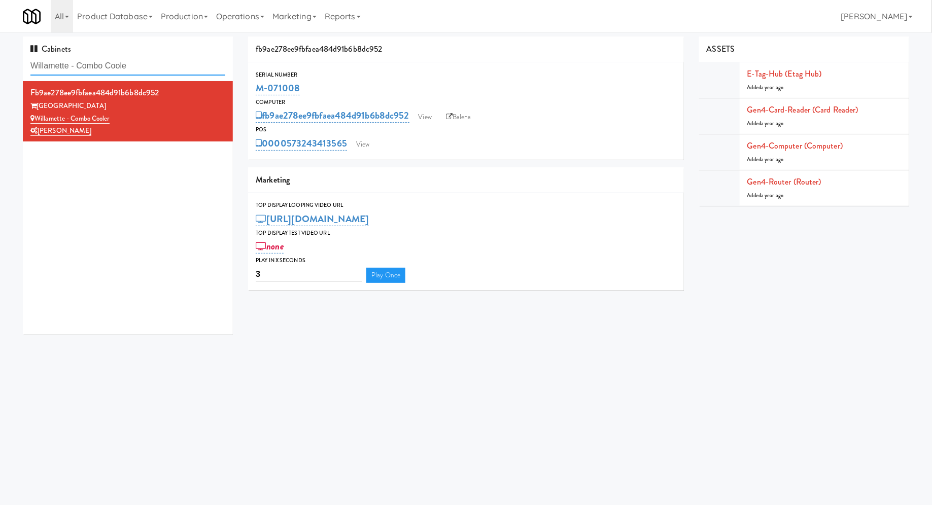
click at [126, 65] on input "Willamette - Combo Coole" at bounding box center [127, 66] width 195 height 19
paste input "CBS NEWS - Cooler"
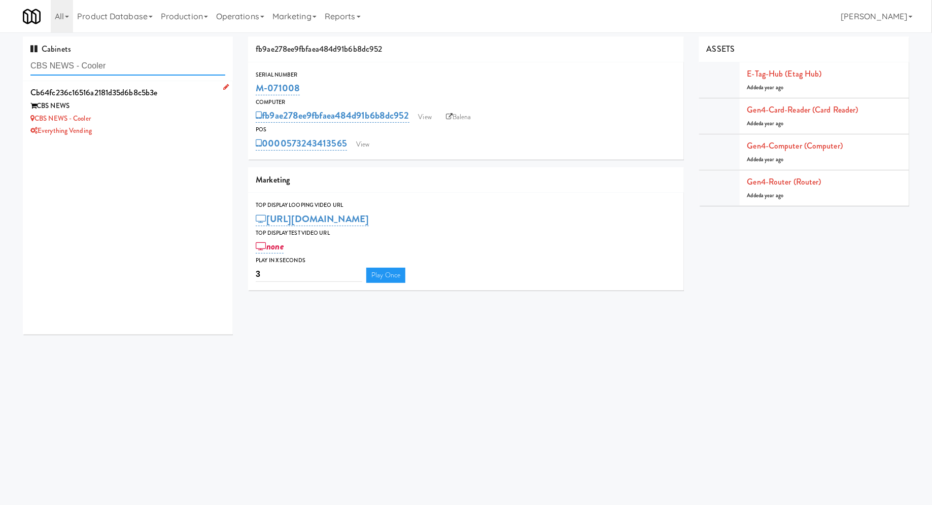
type input "CBS NEWS - Cooler"
click at [184, 128] on div "Everything Vending" at bounding box center [127, 131] width 195 height 13
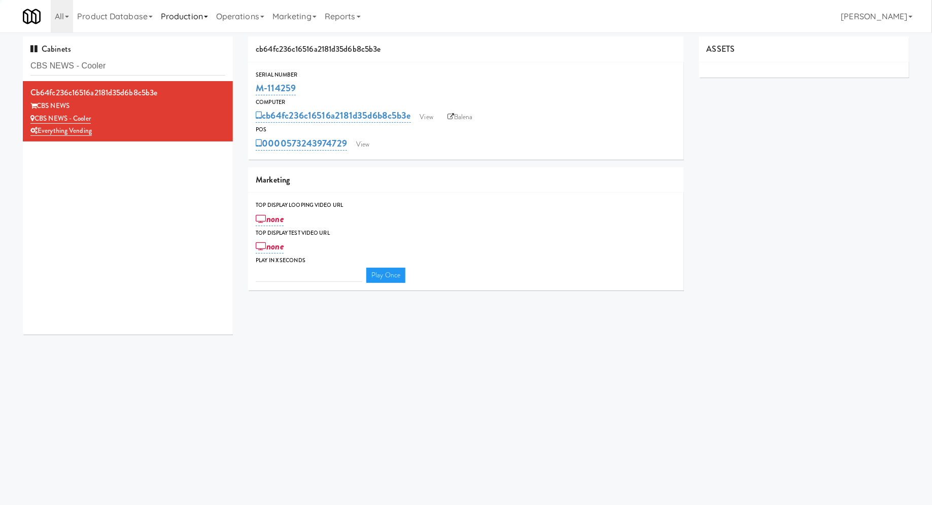
type input "3"
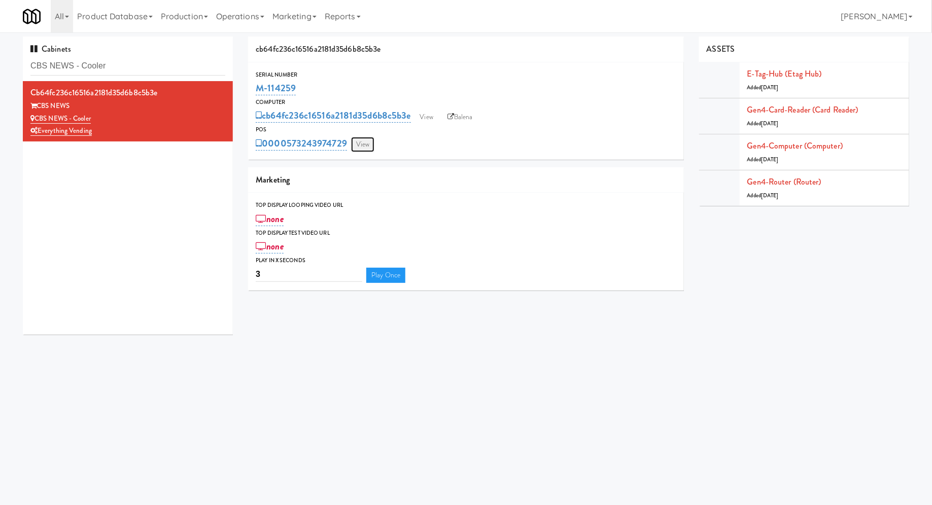
click at [362, 143] on link "View" at bounding box center [362, 144] width 23 height 15
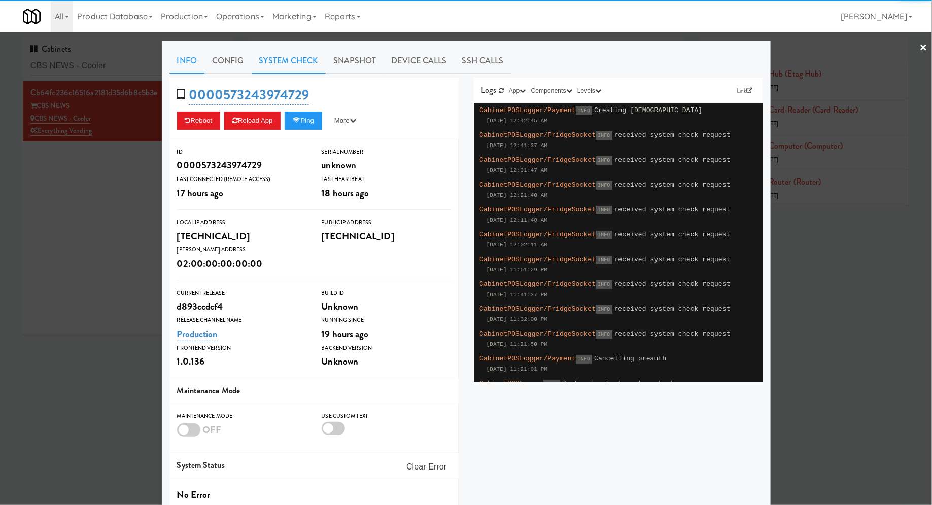
click at [281, 69] on link "System Check" at bounding box center [289, 60] width 74 height 25
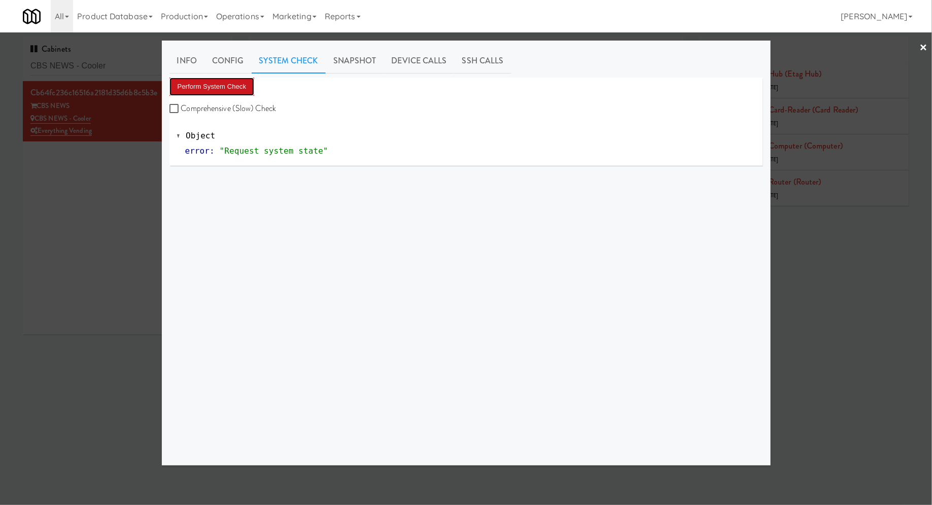
click at [244, 92] on button "Perform System Check" at bounding box center [212, 87] width 85 height 18
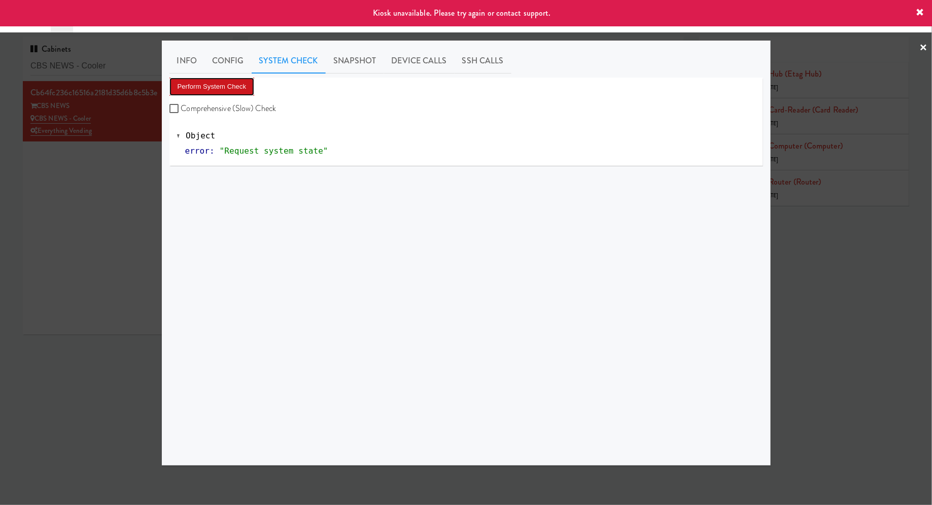
click at [244, 92] on button "Perform System Check" at bounding box center [212, 87] width 85 height 18
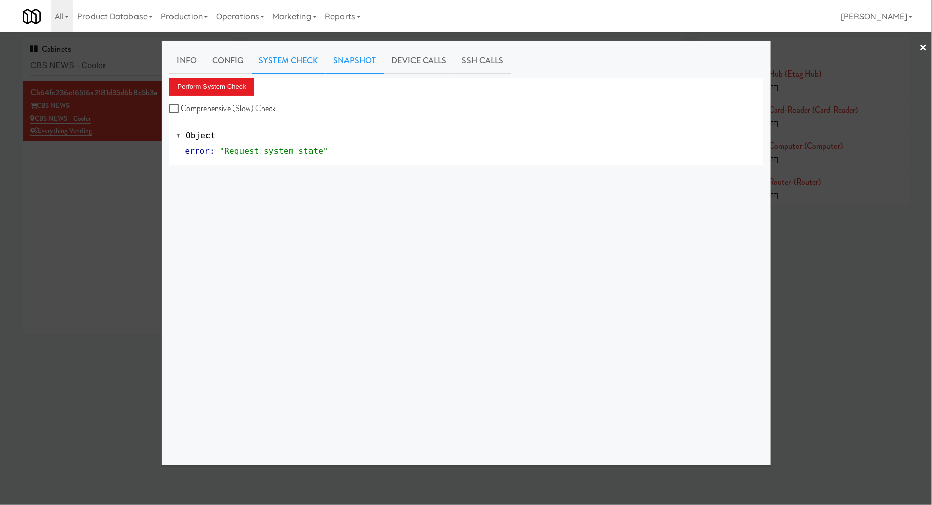
click at [348, 69] on link "Snapshot" at bounding box center [355, 60] width 58 height 25
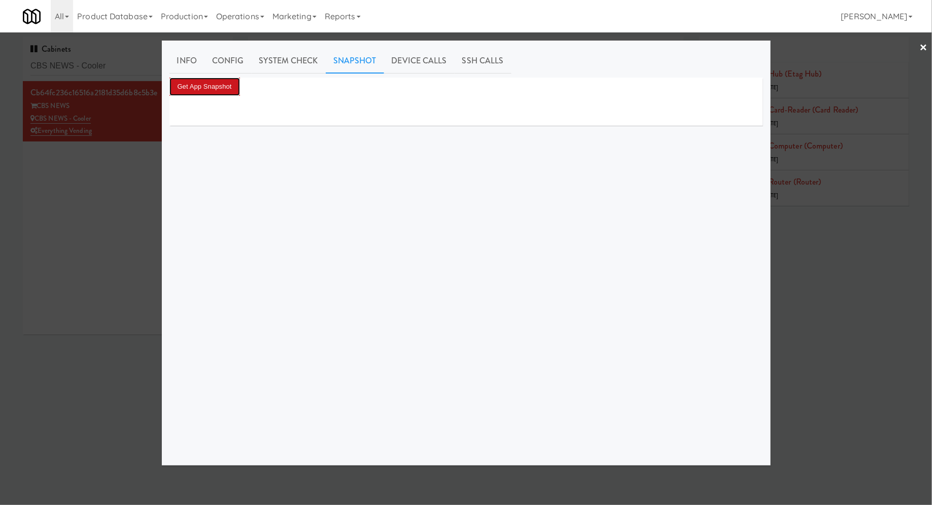
click at [219, 82] on button "Get App Snapshot" at bounding box center [205, 87] width 71 height 18
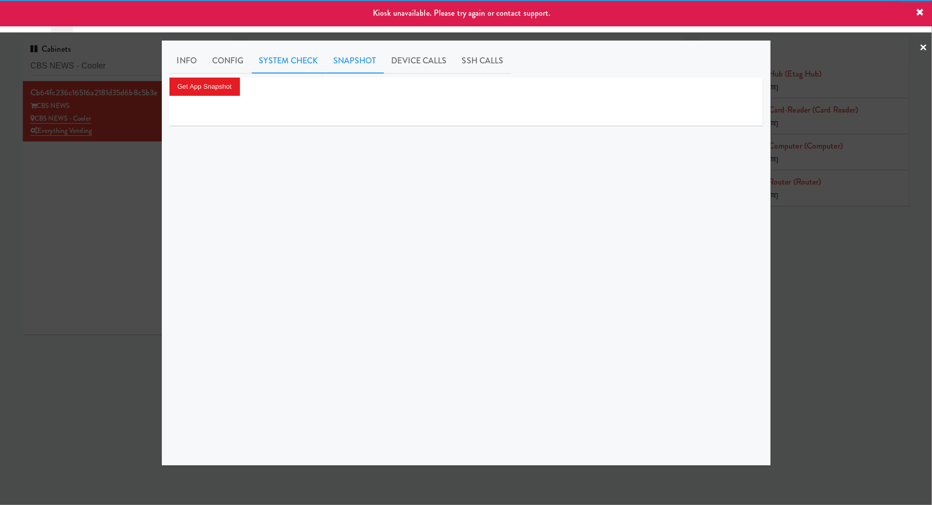
click at [274, 70] on link "System Check" at bounding box center [289, 60] width 74 height 25
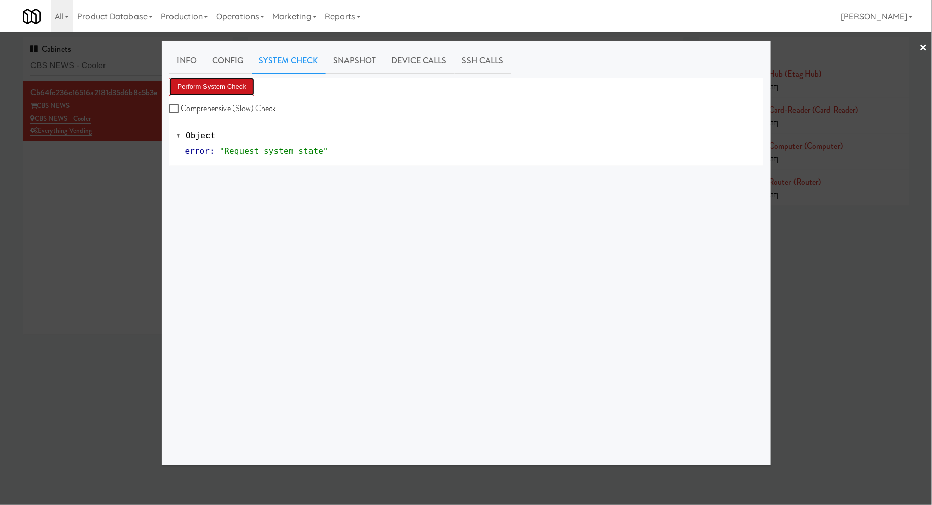
click at [229, 86] on button "Perform System Check" at bounding box center [212, 87] width 85 height 18
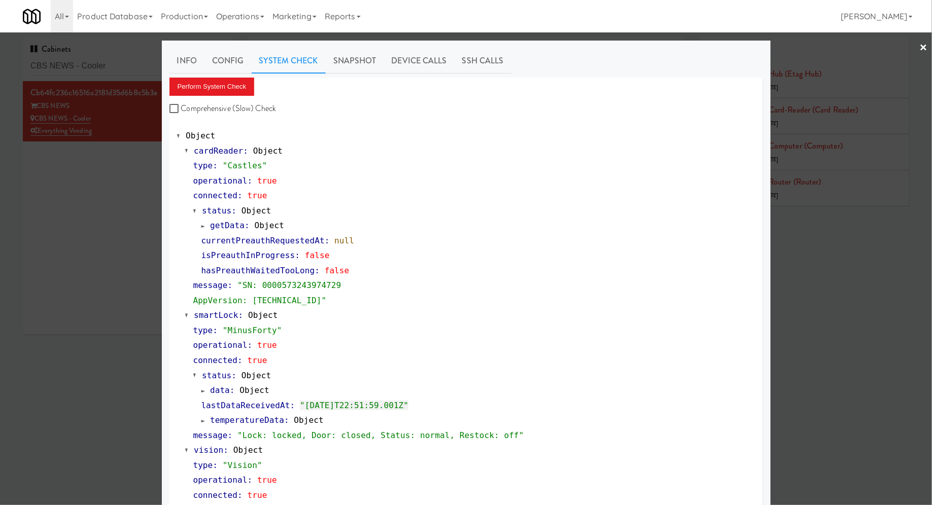
click at [112, 58] on div at bounding box center [466, 252] width 932 height 505
click at [112, 58] on input "CBS NEWS - Cooler" at bounding box center [127, 66] width 195 height 19
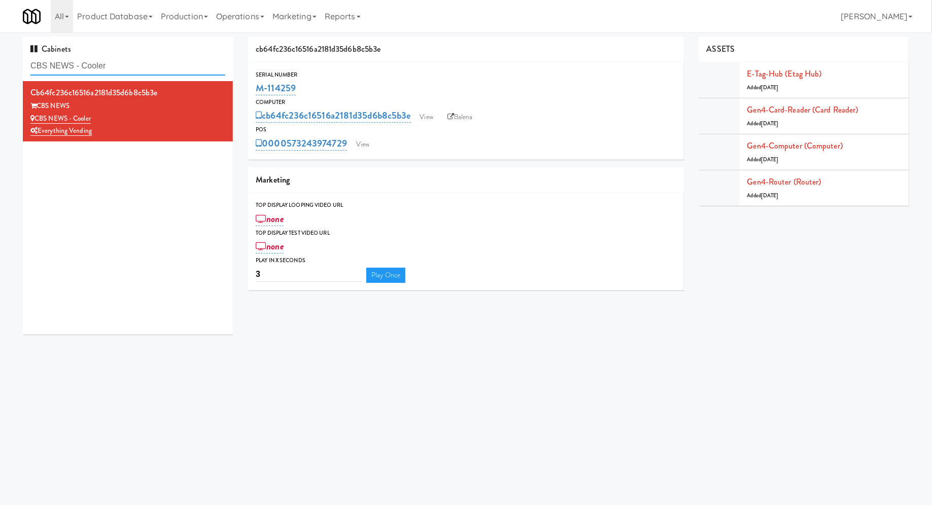
click at [112, 58] on input "CBS NEWS - Cooler" at bounding box center [127, 66] width 195 height 19
paste input "Avant - Fridge - Righ"
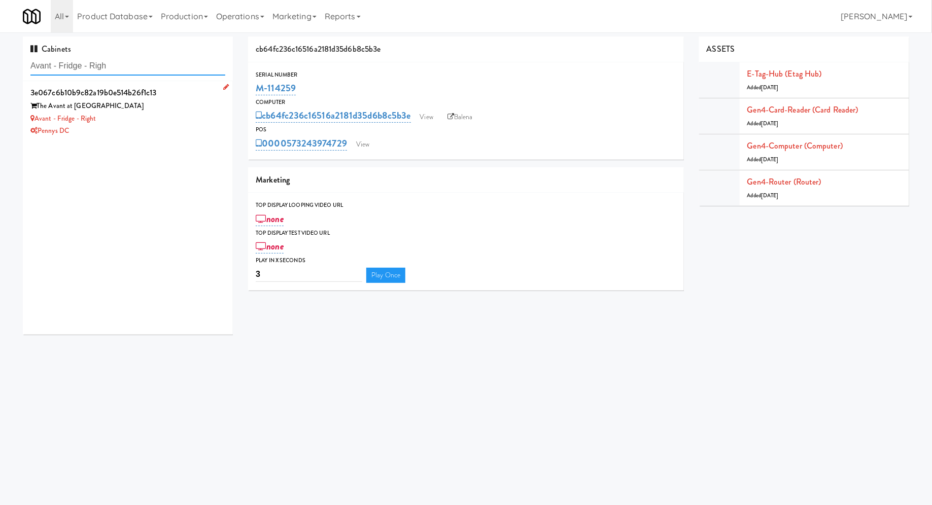
type input "Avant - Fridge - Righ"
click at [176, 132] on div "Pennys DC" at bounding box center [127, 131] width 195 height 13
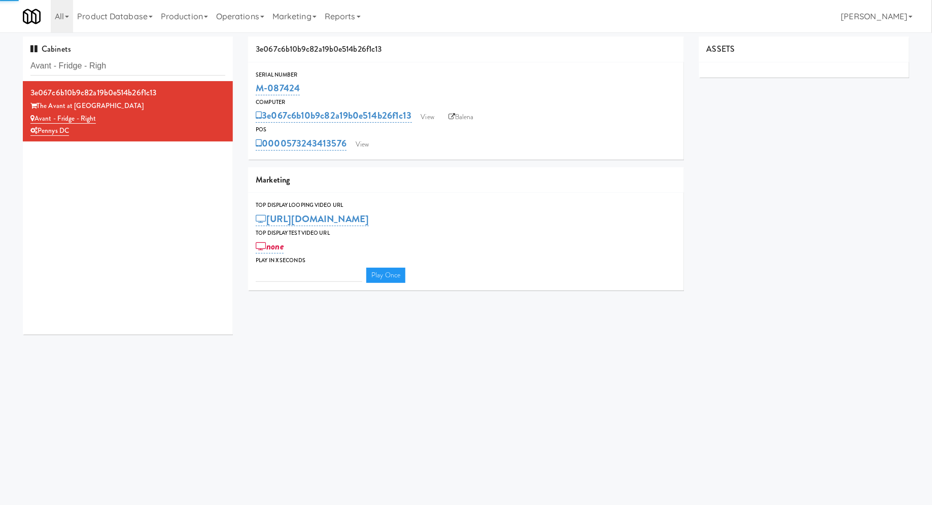
type input "3"
click at [352, 137] on link "View" at bounding box center [362, 144] width 23 height 15
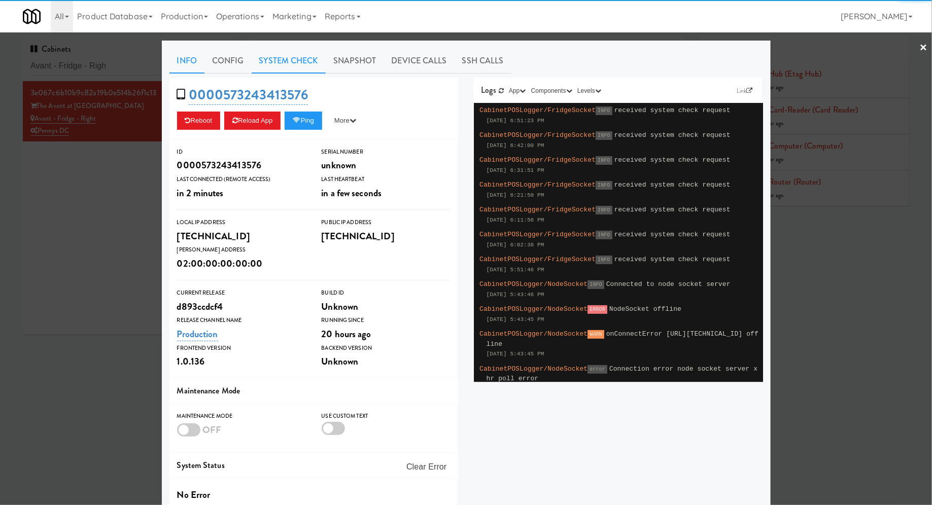
click at [314, 59] on link "System Check" at bounding box center [289, 60] width 74 height 25
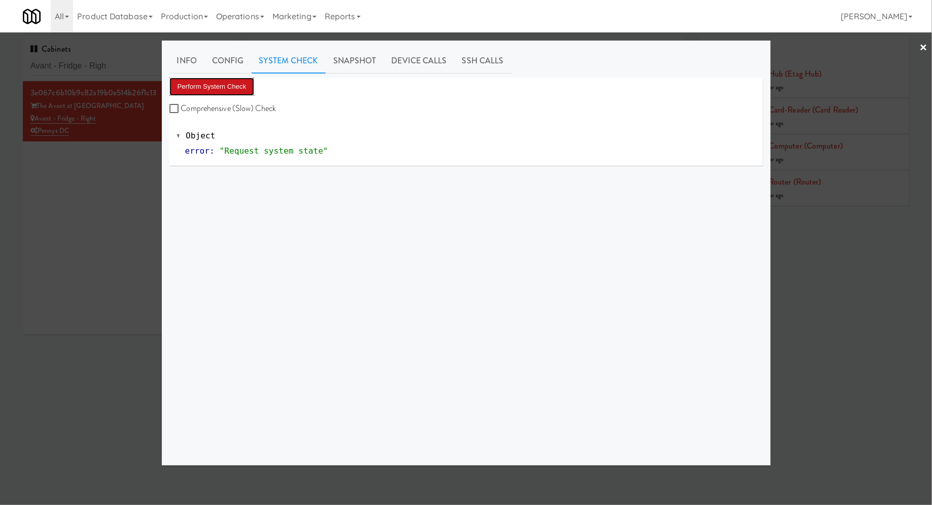
click at [250, 83] on button "Perform System Check" at bounding box center [212, 87] width 85 height 18
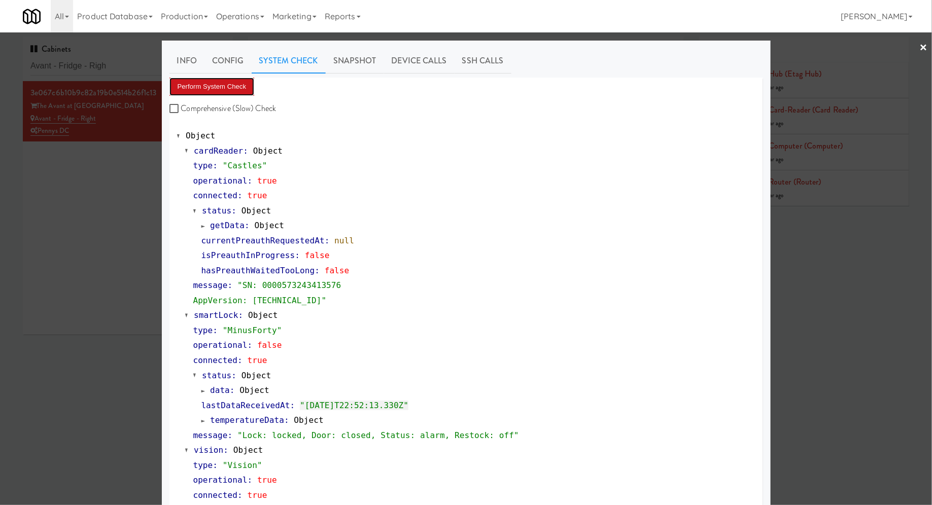
click at [221, 83] on button "Perform System Check" at bounding box center [212, 87] width 85 height 18
click at [146, 67] on div at bounding box center [466, 252] width 932 height 505
click at [146, 67] on input "Avant - Fridge - Righ" at bounding box center [127, 66] width 195 height 19
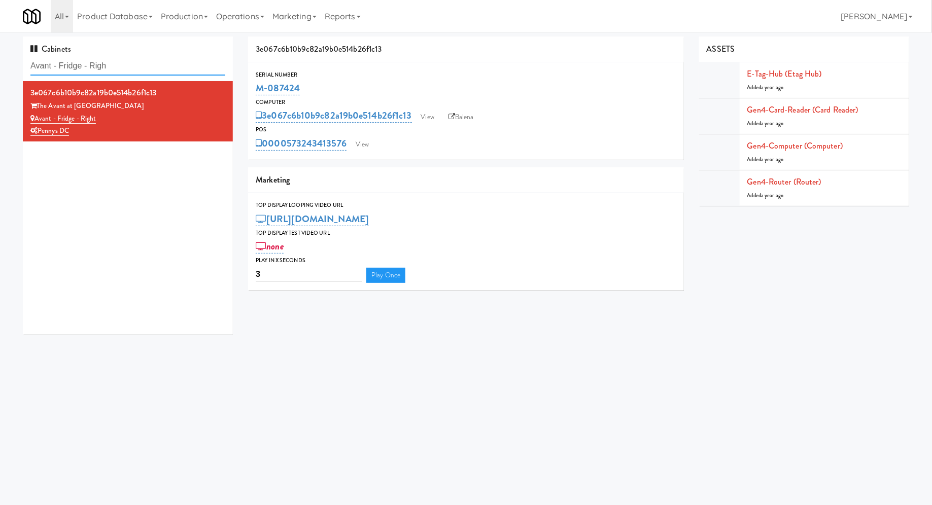
click at [146, 67] on input "Avant - Fridge - Righ" at bounding box center [127, 66] width 195 height 19
paste input "Baker - Cooler - Right"
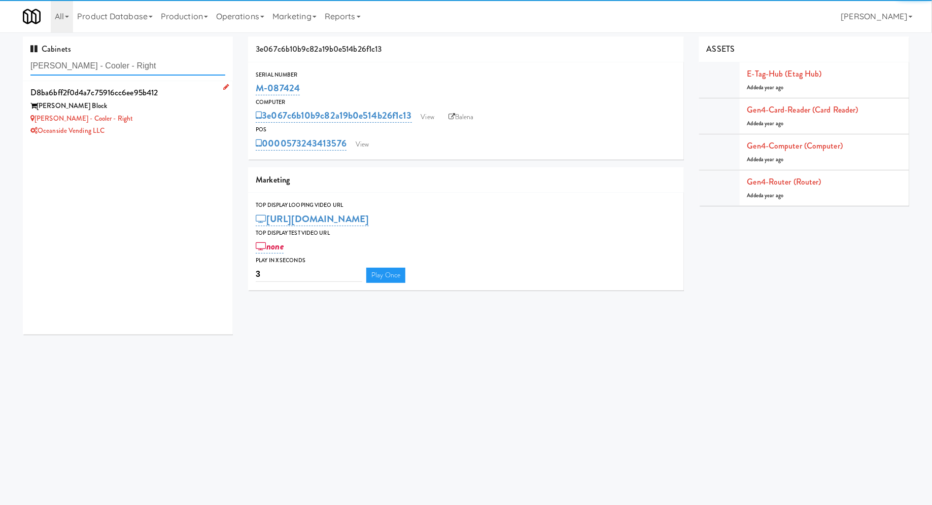
type input "Baker - Cooler - Right"
click at [146, 114] on div "Baker - Cooler - Right" at bounding box center [127, 119] width 195 height 13
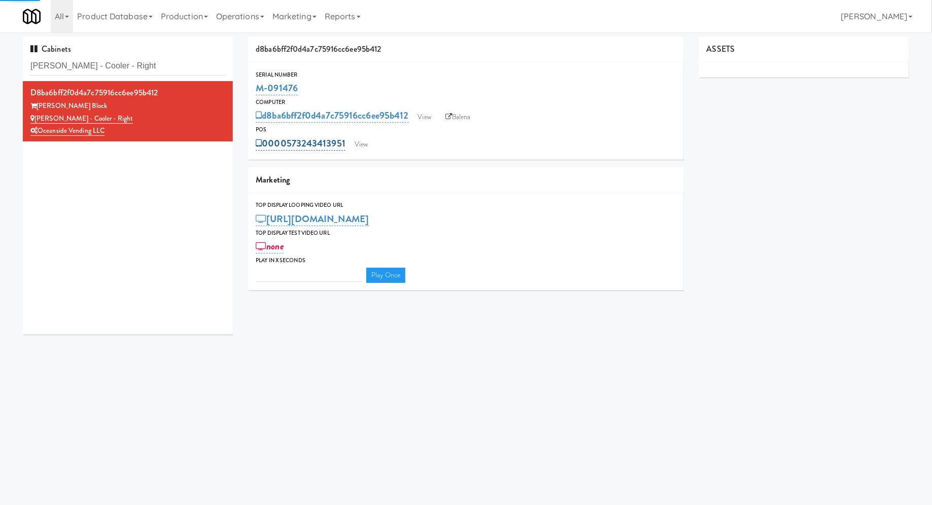
type input "3"
click at [357, 144] on link "View" at bounding box center [361, 144] width 23 height 15
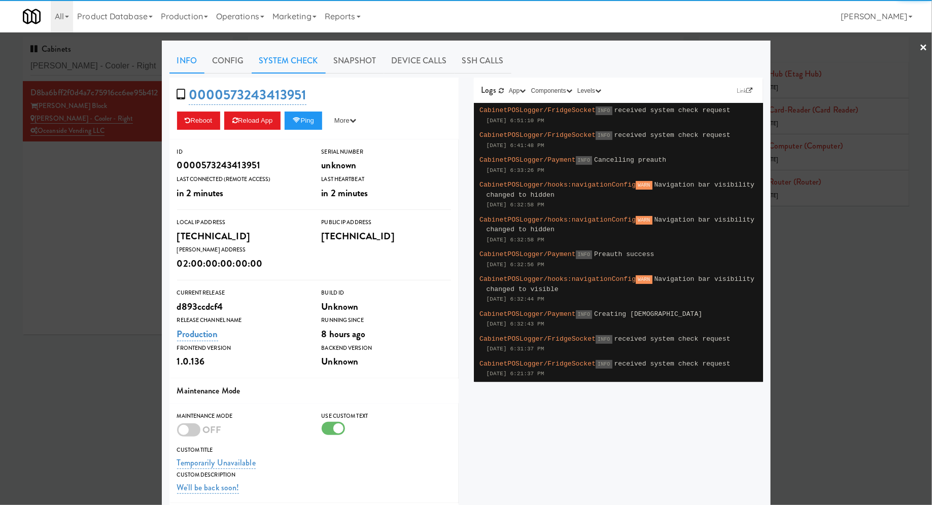
click at [295, 63] on link "System Check" at bounding box center [289, 60] width 74 height 25
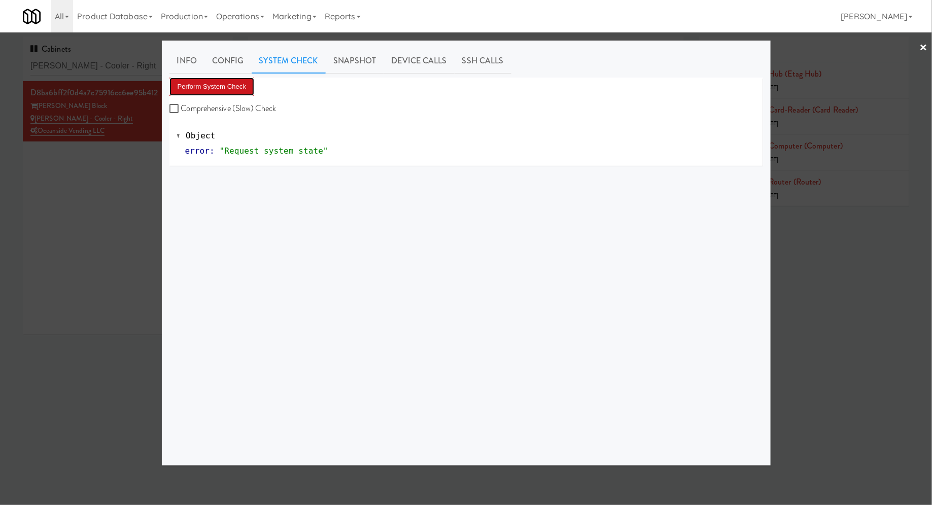
click at [241, 90] on button "Perform System Check" at bounding box center [212, 87] width 85 height 18
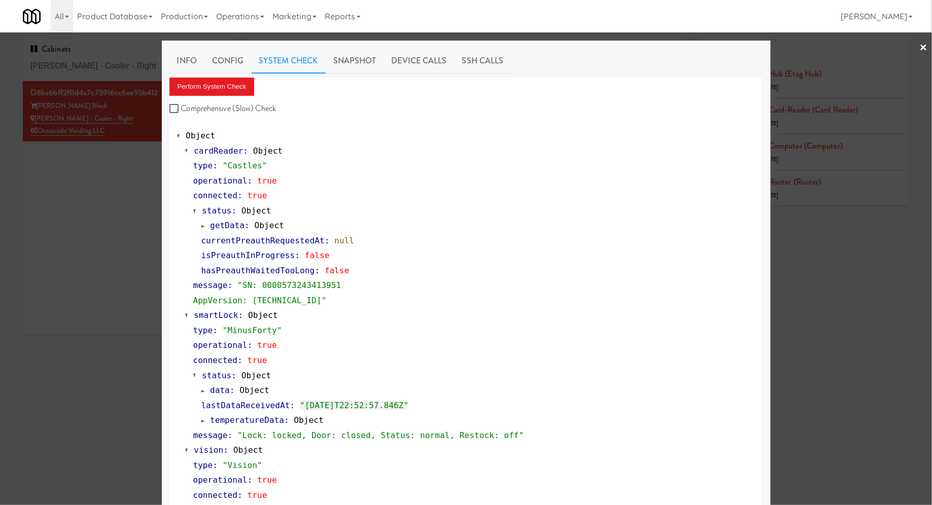
click at [120, 167] on div at bounding box center [466, 252] width 932 height 505
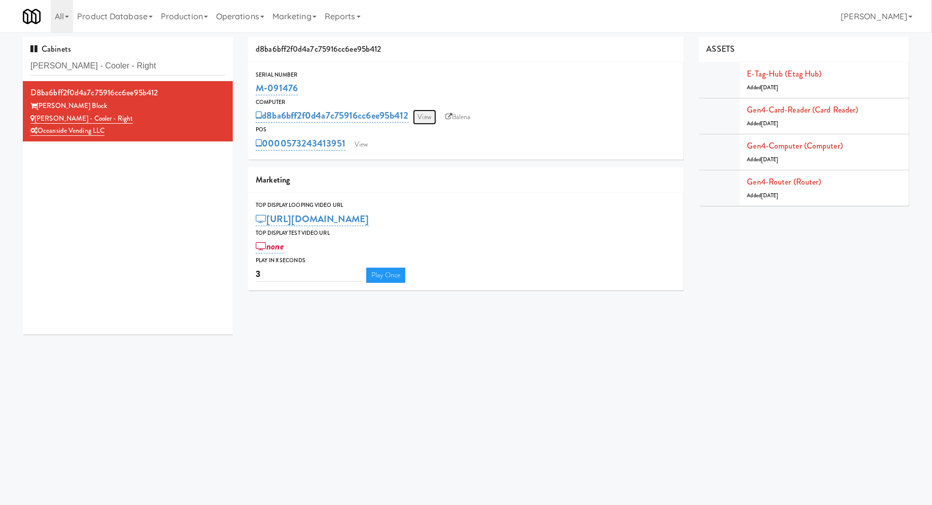
click at [419, 116] on link "View" at bounding box center [424, 117] width 23 height 15
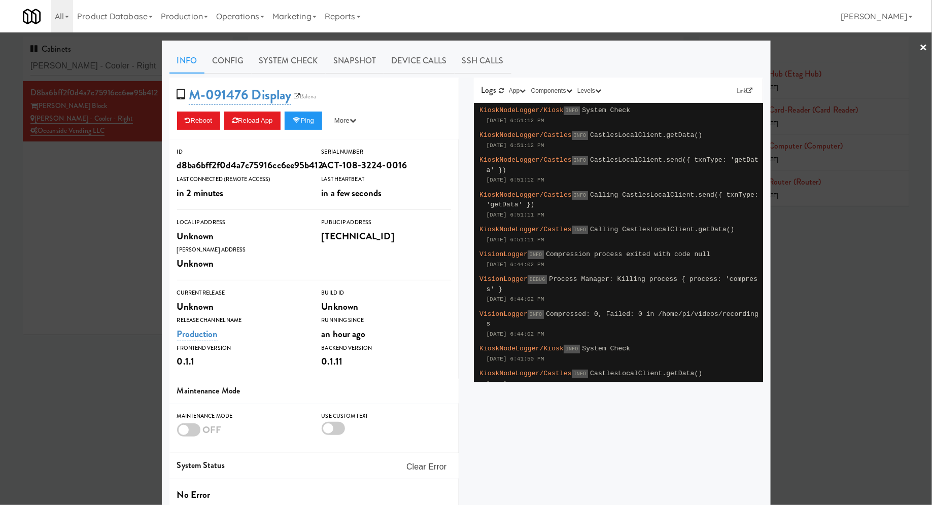
click at [318, 64] on link "System Check" at bounding box center [289, 60] width 74 height 25
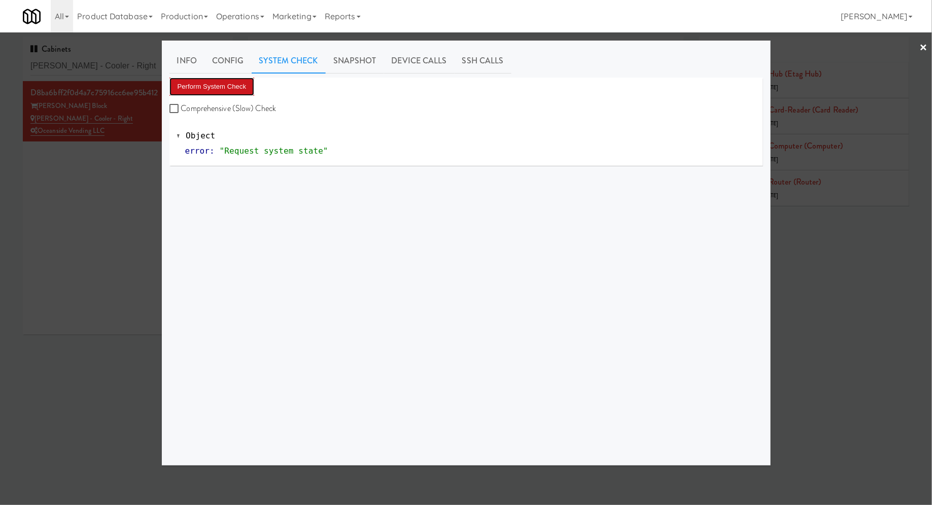
click at [239, 86] on button "Perform System Check" at bounding box center [212, 87] width 85 height 18
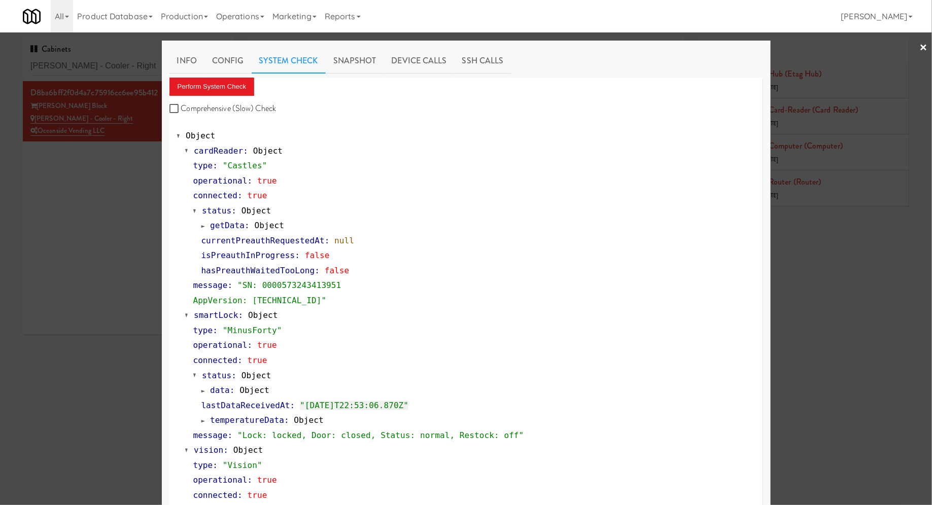
click at [101, 72] on div at bounding box center [466, 252] width 932 height 505
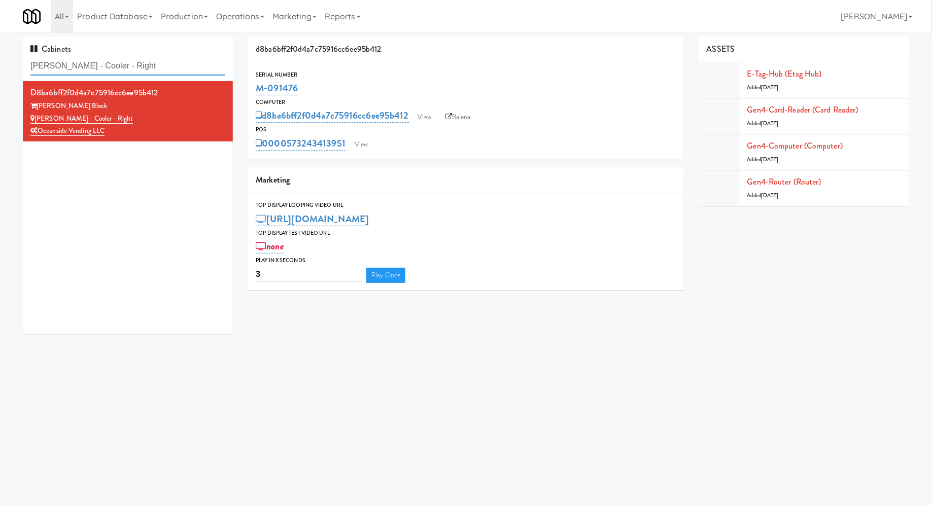
click at [101, 72] on input "Baker - Cooler - Right" at bounding box center [127, 66] width 195 height 19
paste input "Foothill Physique"
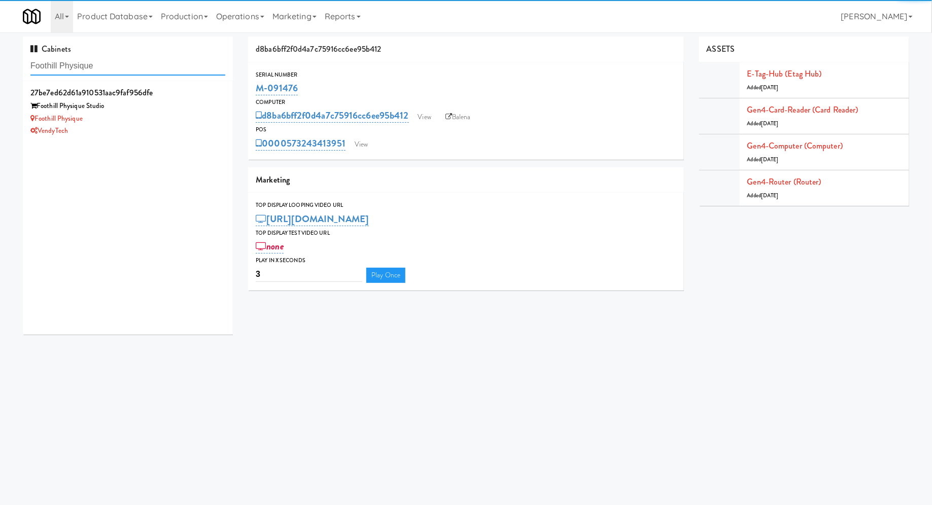
type input "Foothill Physique"
click at [205, 118] on div "Foothill Physique" at bounding box center [127, 119] width 195 height 13
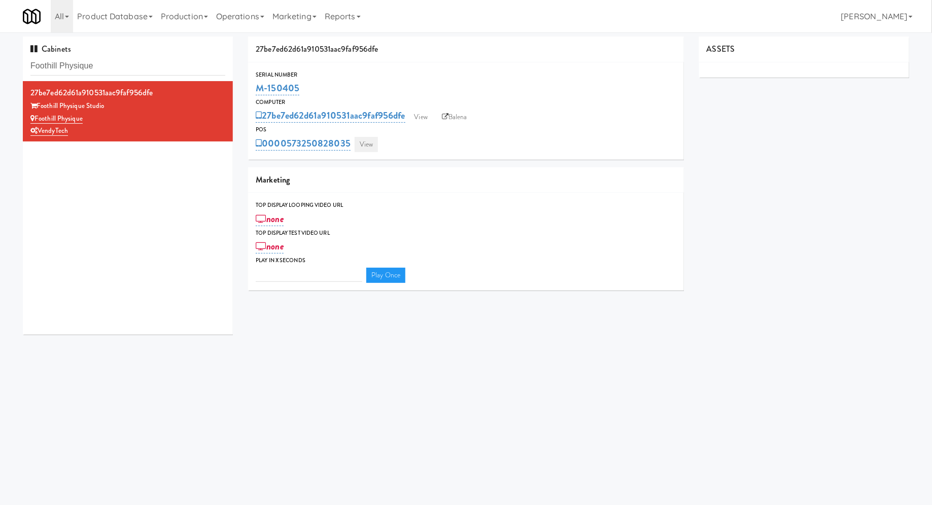
type input "3"
click at [370, 142] on link "View" at bounding box center [366, 144] width 23 height 15
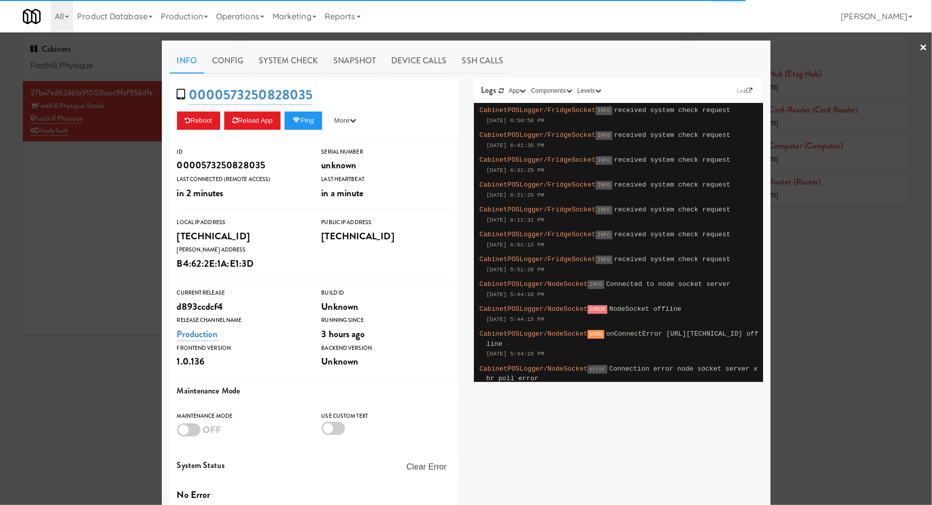
click at [306, 57] on link "System Check" at bounding box center [289, 60] width 74 height 25
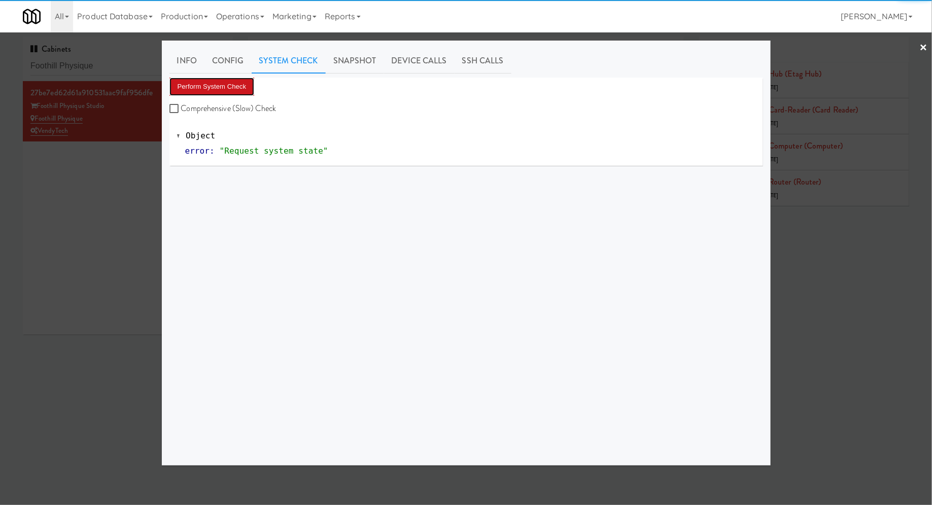
click at [238, 87] on button "Perform System Check" at bounding box center [212, 87] width 85 height 18
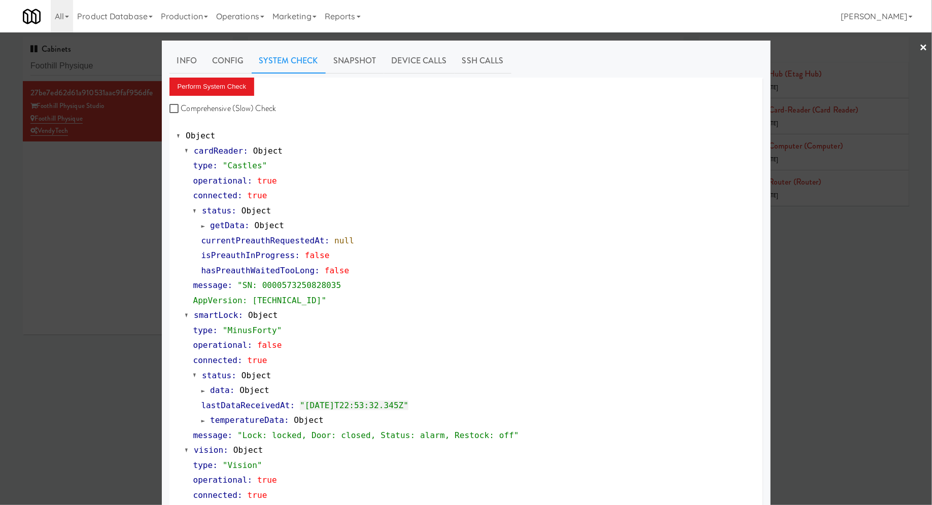
click at [119, 66] on div at bounding box center [466, 252] width 932 height 505
click at [119, 66] on input "Foothill Physique" at bounding box center [127, 66] width 195 height 19
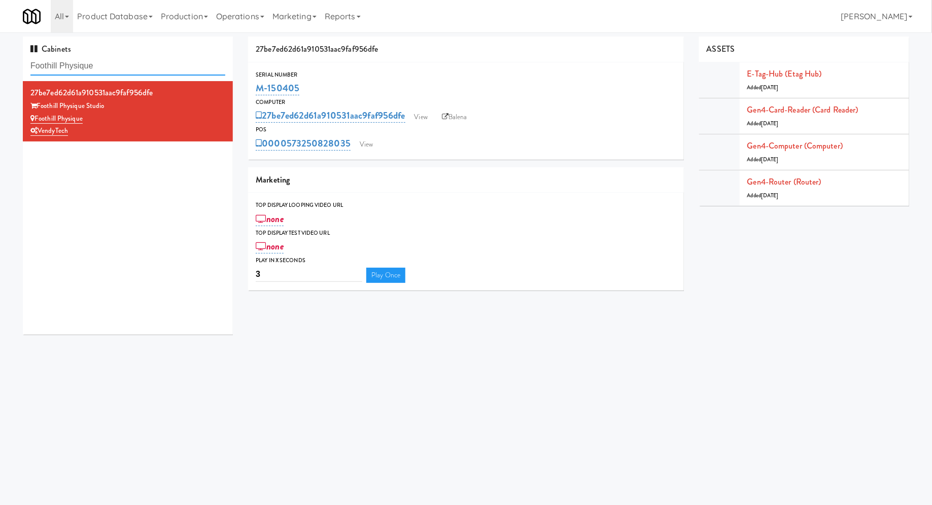
click at [119, 66] on input "Foothill Physique" at bounding box center [127, 66] width 195 height 19
paste input "Cold Storage Lofts / Cooler"
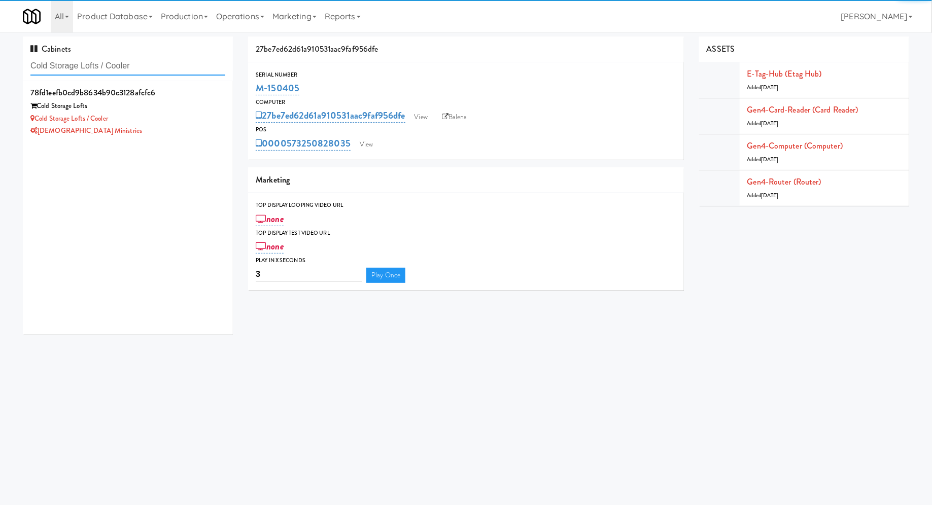
type input "Cold Storage Lofts / Cooler"
click at [157, 126] on div "[DEMOGRAPHIC_DATA] Ministries" at bounding box center [127, 131] width 195 height 13
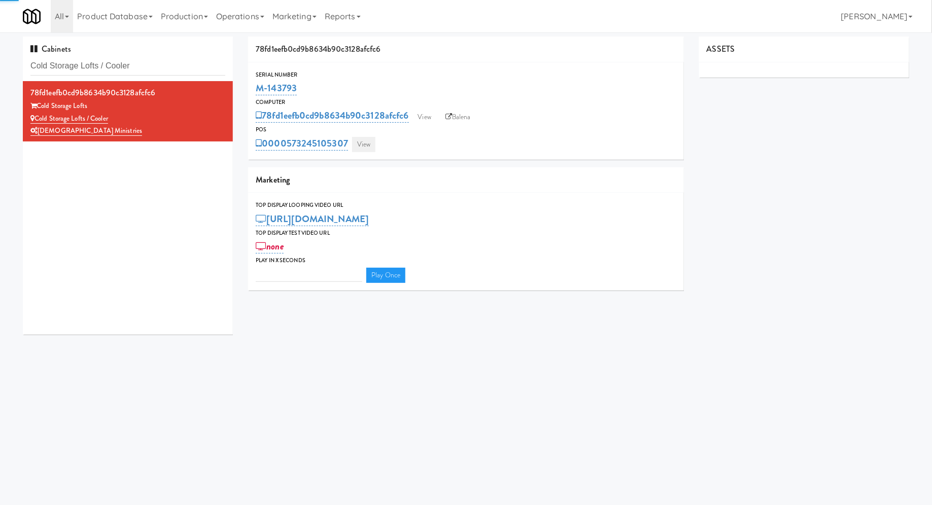
type input "3"
click at [368, 149] on link "View" at bounding box center [363, 144] width 23 height 15
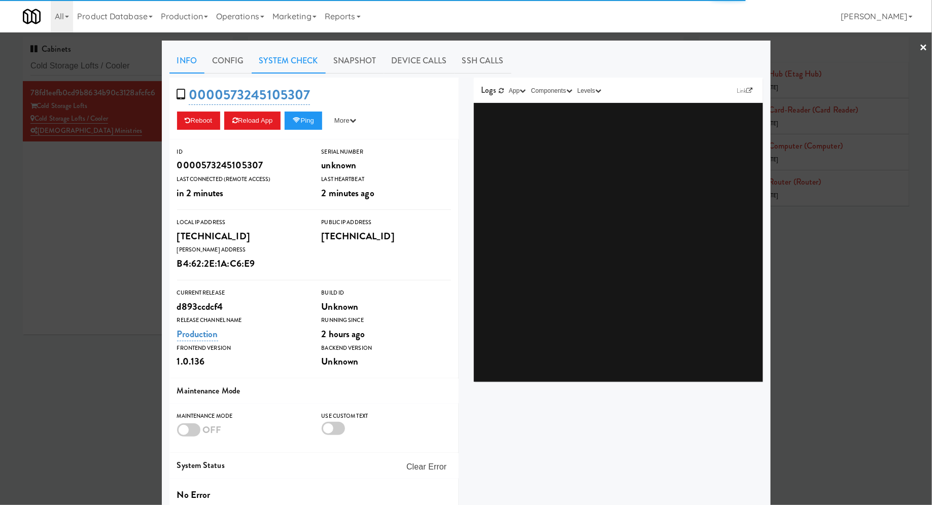
click at [287, 63] on link "System Check" at bounding box center [289, 60] width 74 height 25
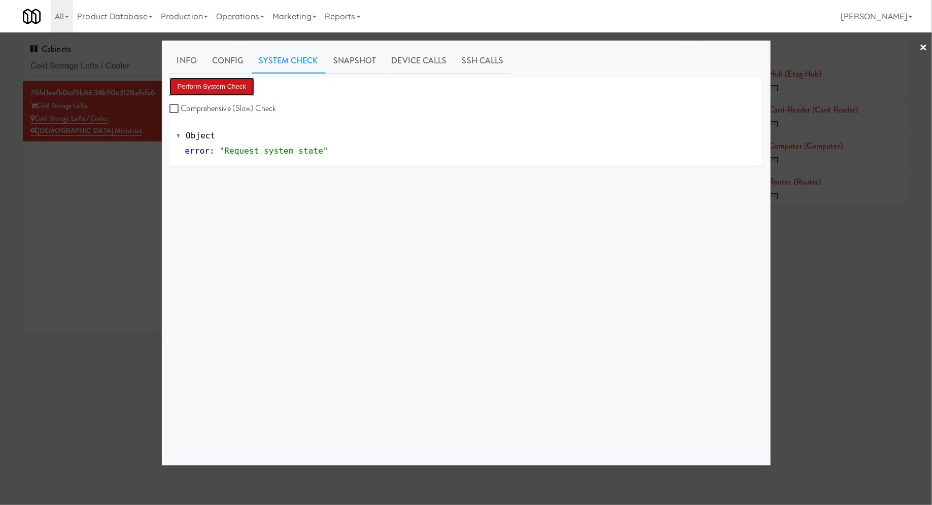
click at [247, 89] on button "Perform System Check" at bounding box center [212, 87] width 85 height 18
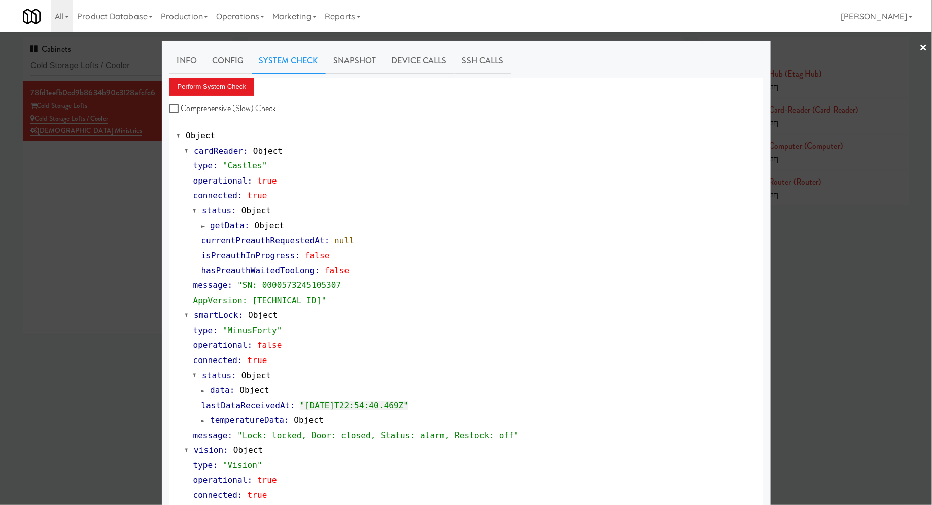
click at [122, 76] on div at bounding box center [466, 252] width 932 height 505
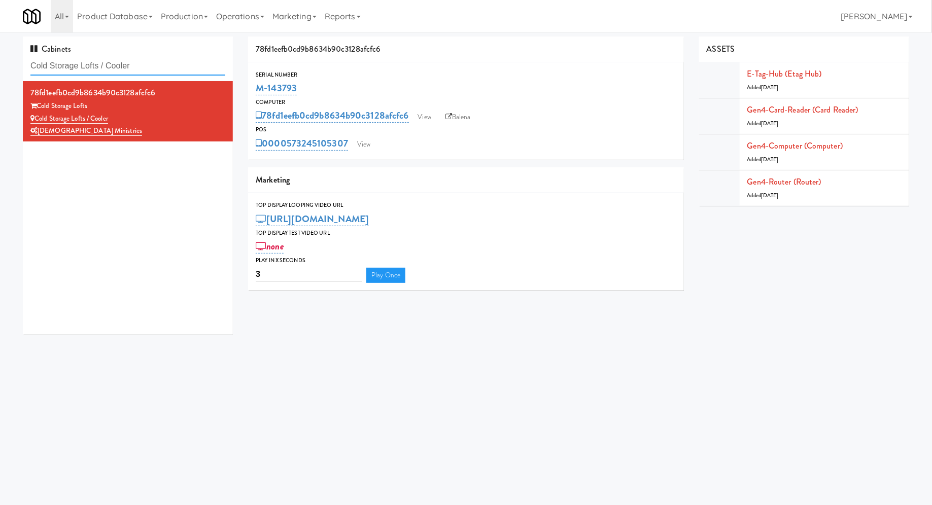
click at [122, 67] on input "Cold Storage Lofts / Cooler" at bounding box center [127, 66] width 195 height 19
paste input "1401 S State - Left - Fridg"
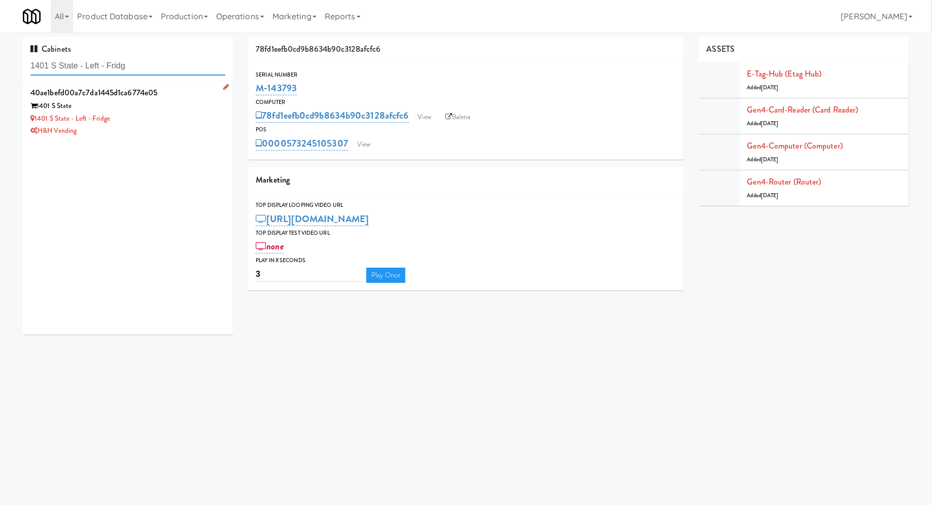
type input "1401 S State - Left - Fridg"
click at [152, 124] on div "1401 S State - Left - Fridge" at bounding box center [127, 119] width 195 height 13
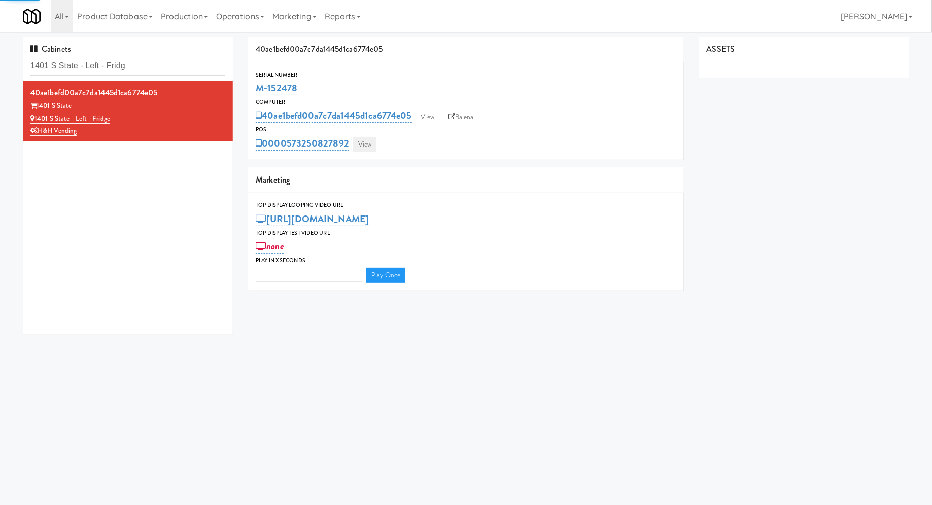
type input "3"
click at [363, 139] on link "View" at bounding box center [364, 144] width 23 height 15
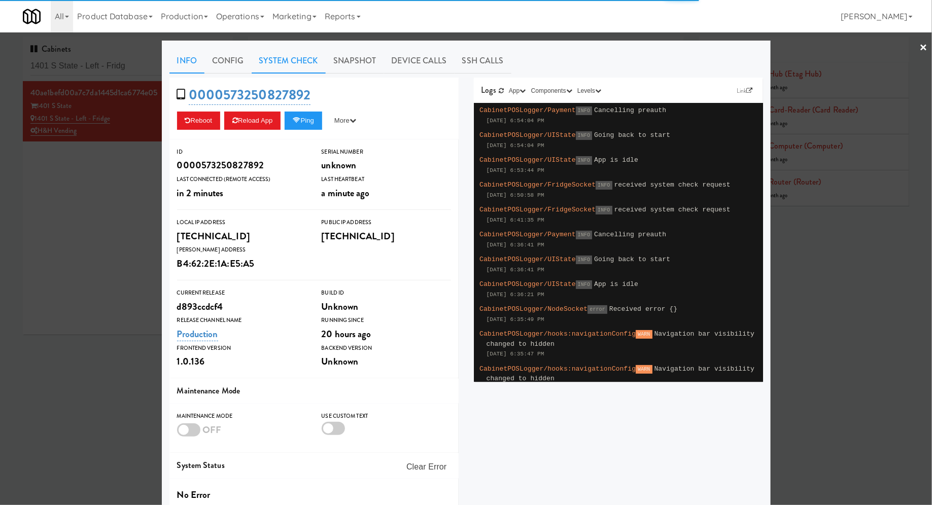
click at [301, 55] on link "System Check" at bounding box center [289, 60] width 74 height 25
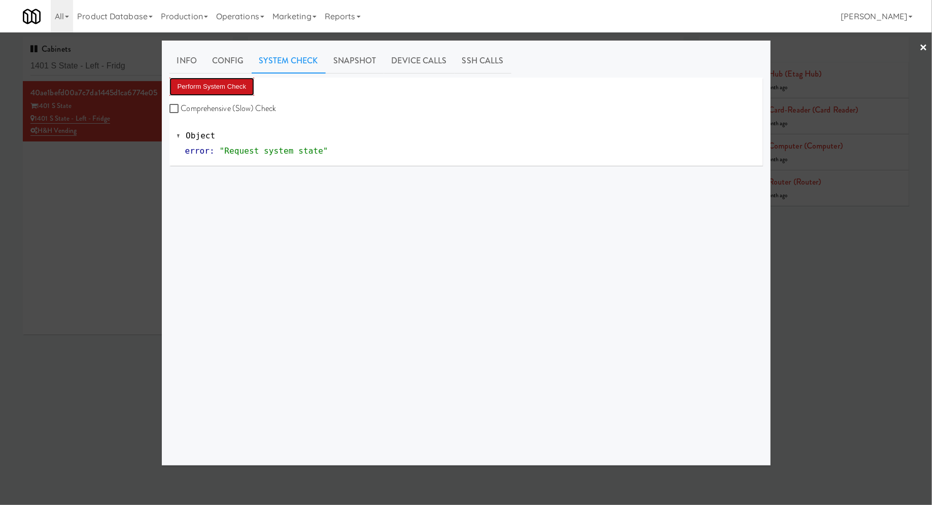
click at [243, 88] on button "Perform System Check" at bounding box center [212, 87] width 85 height 18
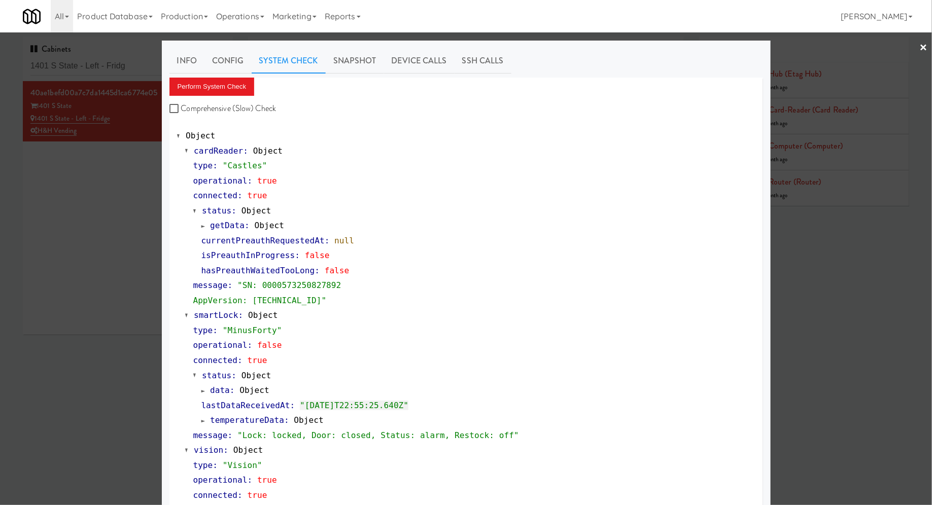
click at [140, 64] on div at bounding box center [466, 252] width 932 height 505
click at [140, 64] on input "1401 S State - Left - Fridg" at bounding box center [127, 66] width 195 height 19
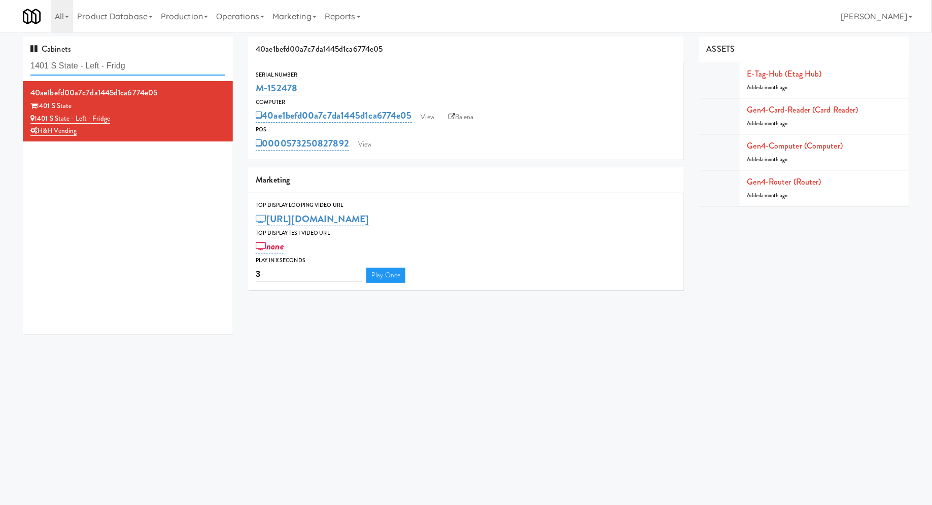
click at [140, 64] on input "1401 S State - Left - Fridg" at bounding box center [127, 66] width 195 height 19
paste input "222 W Erie - Right - Ambien"
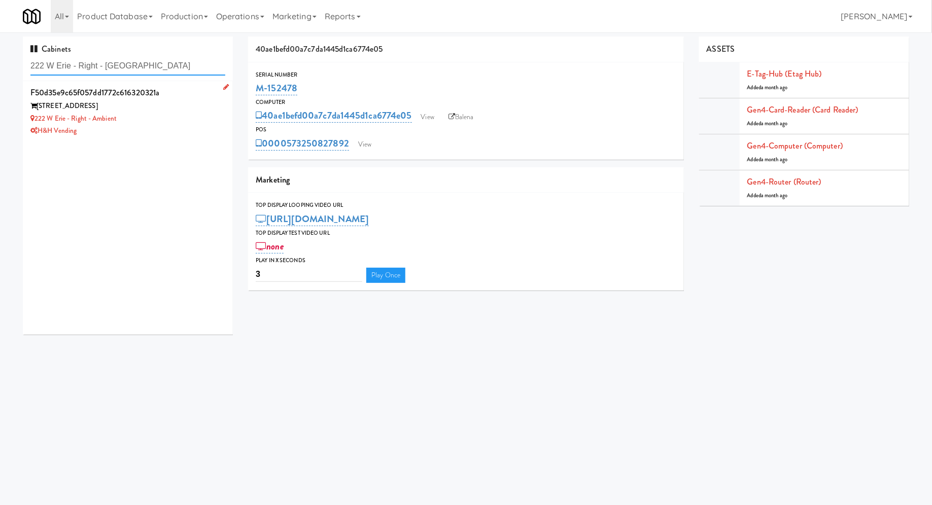
type input "222 W Erie - Right - Ambien"
click at [138, 119] on div "222 W Erie - Right - Ambient" at bounding box center [127, 119] width 195 height 13
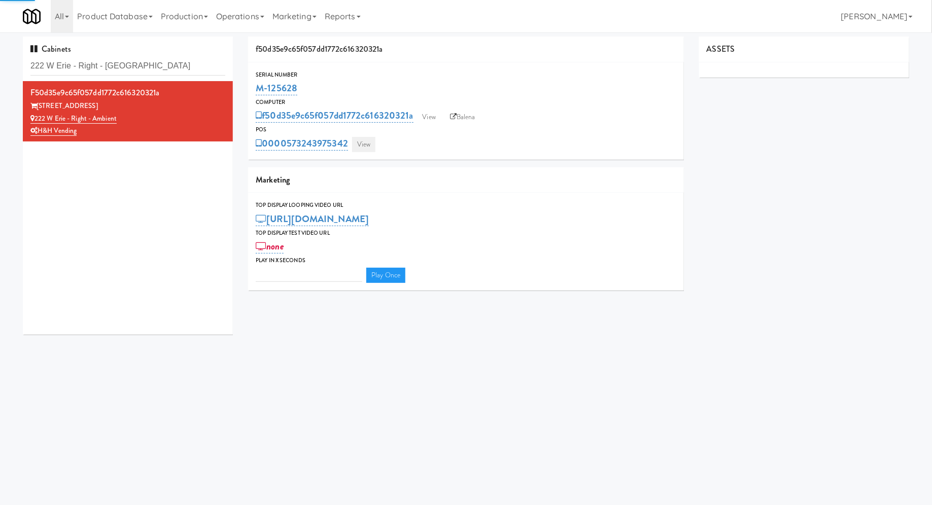
type input "3"
click at [371, 146] on link "View" at bounding box center [363, 144] width 23 height 15
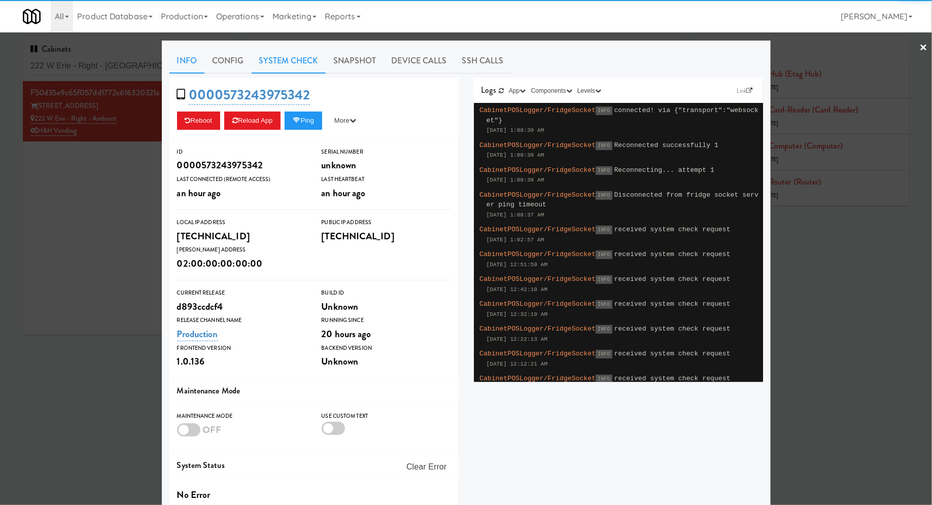
click at [291, 68] on link "System Check" at bounding box center [289, 60] width 74 height 25
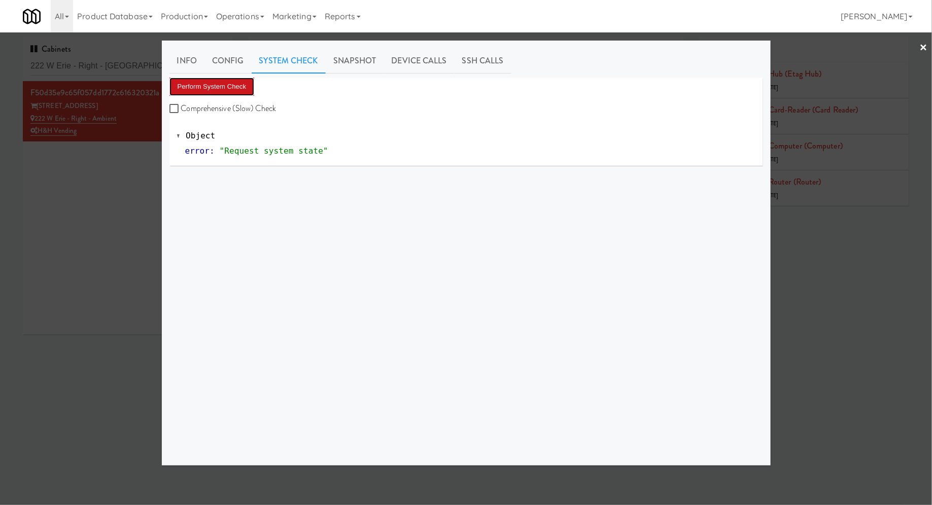
click at [243, 90] on button "Perform System Check" at bounding box center [212, 87] width 85 height 18
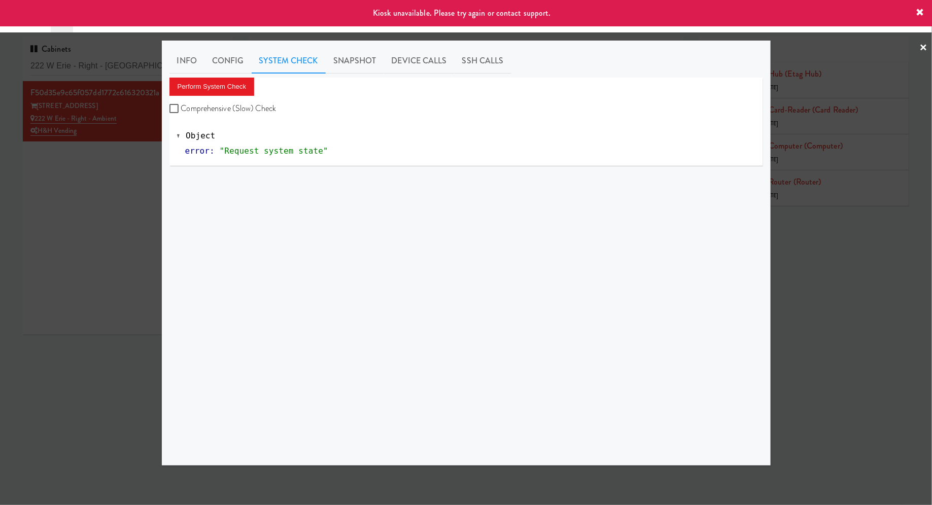
click at [126, 162] on div at bounding box center [466, 252] width 932 height 505
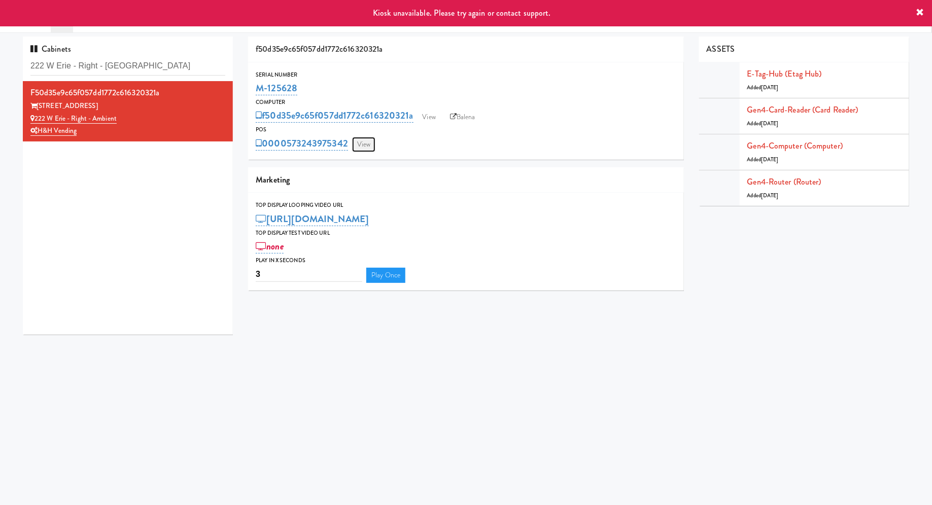
click at [363, 144] on link "View" at bounding box center [363, 144] width 23 height 15
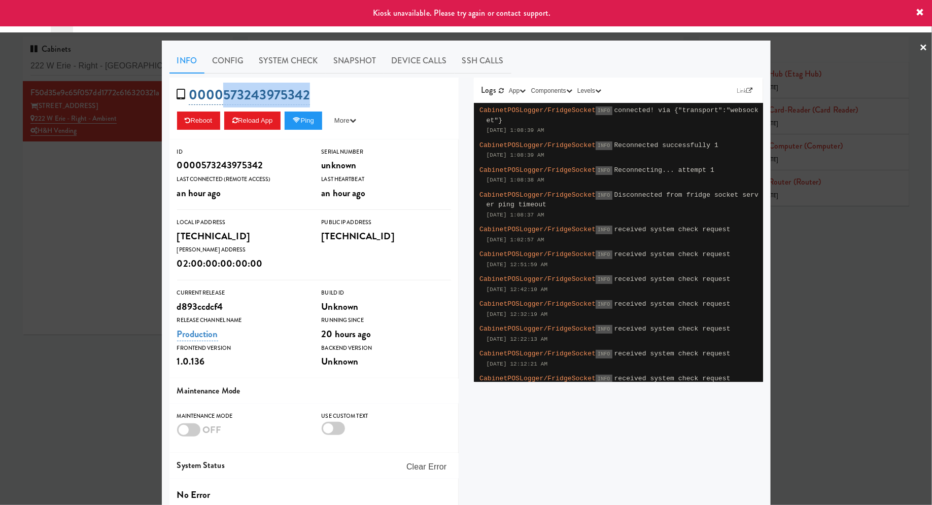
drag, startPoint x: 350, startPoint y: 96, endPoint x: 219, endPoint y: 95, distance: 130.4
click at [219, 95] on div "0000573243975342 Reboot Reload App Ping More Ping Server Restart Server Force R…" at bounding box center [314, 109] width 289 height 62
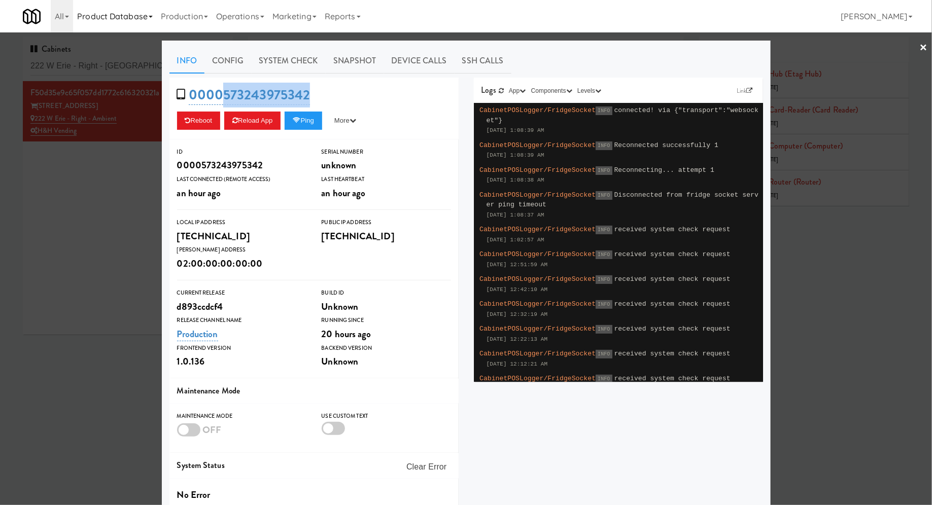
copy link "573243975342"
click at [108, 196] on div at bounding box center [466, 252] width 932 height 505
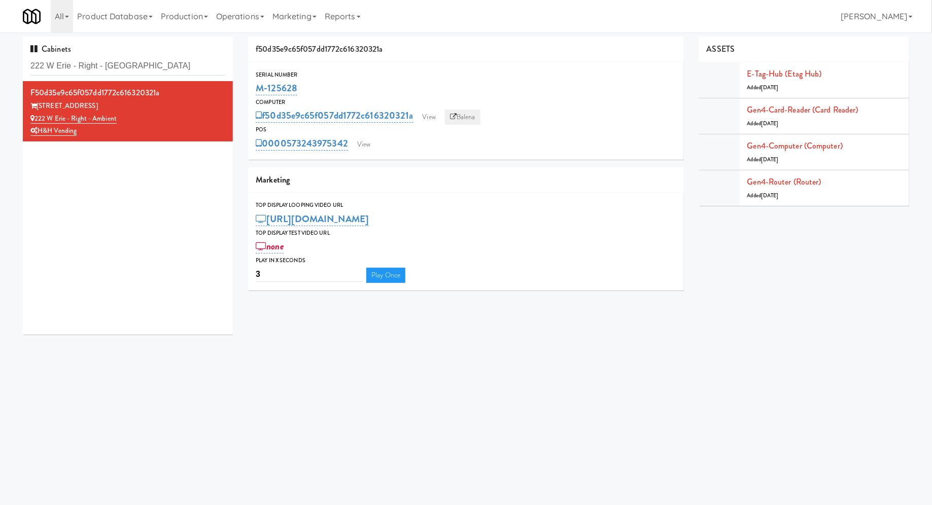
click at [473, 115] on link "Balena" at bounding box center [463, 117] width 36 height 15
drag, startPoint x: 309, startPoint y: 87, endPoint x: 255, endPoint y: 87, distance: 53.8
click at [255, 87] on div "Serial Number M-125628" at bounding box center [466, 83] width 436 height 27
copy link "M-125628"
click at [365, 150] on link "View" at bounding box center [363, 144] width 23 height 15
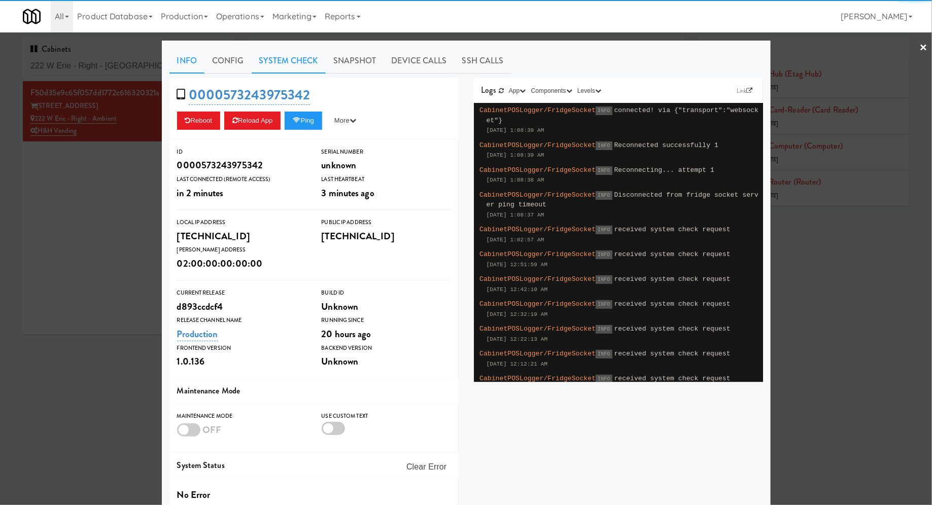
click at [308, 60] on link "System Check" at bounding box center [289, 60] width 74 height 25
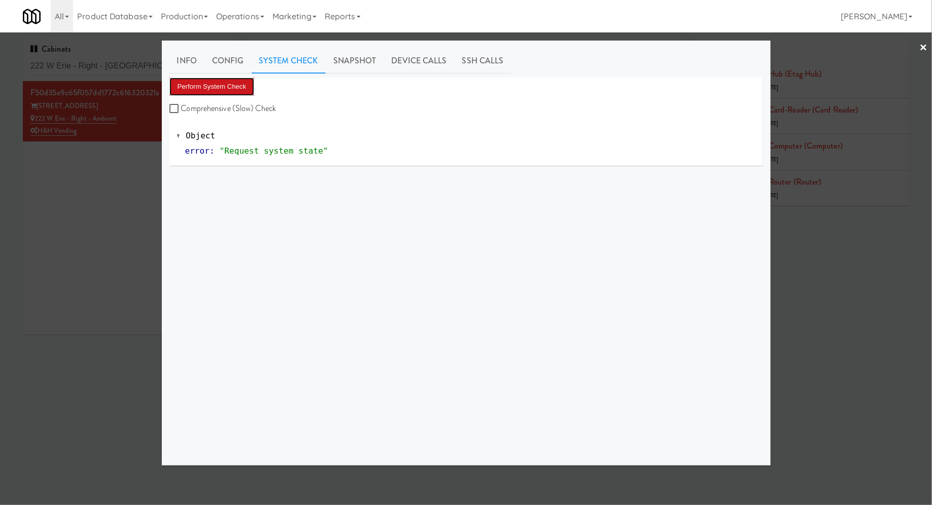
click at [244, 82] on button "Perform System Check" at bounding box center [212, 87] width 85 height 18
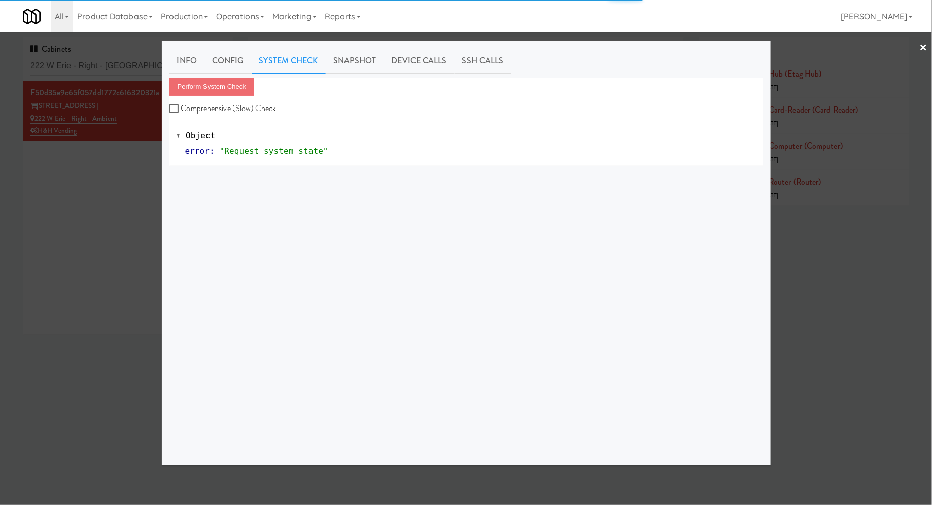
click at [58, 213] on div at bounding box center [466, 252] width 932 height 505
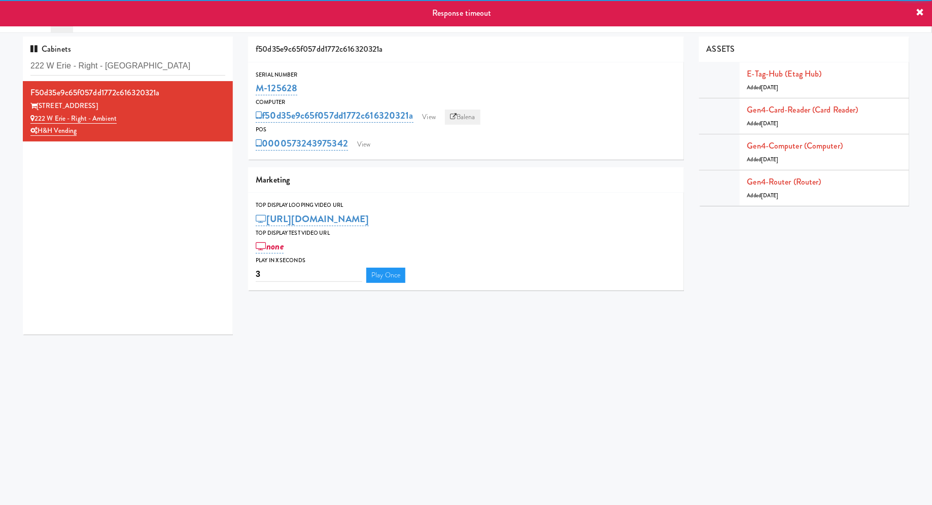
click at [453, 116] on icon at bounding box center [453, 117] width 7 height 7
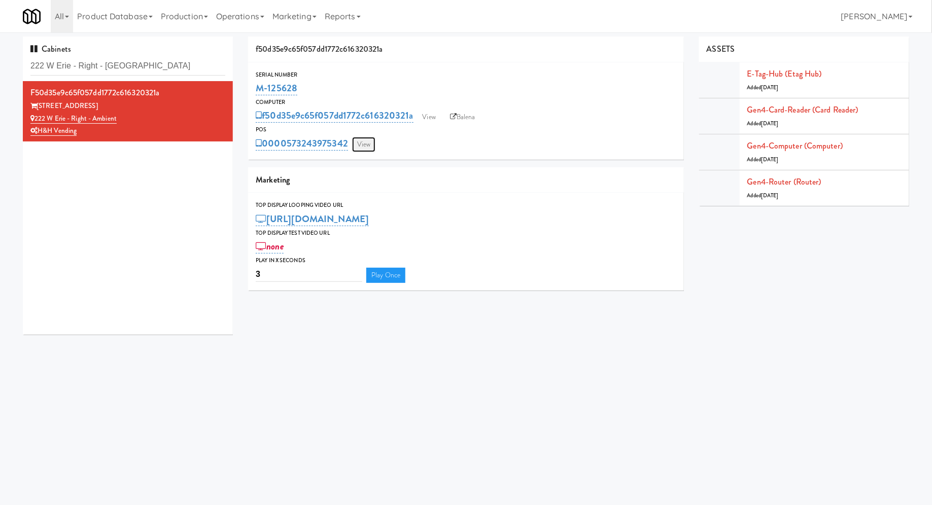
click at [363, 138] on link "View" at bounding box center [363, 144] width 23 height 15
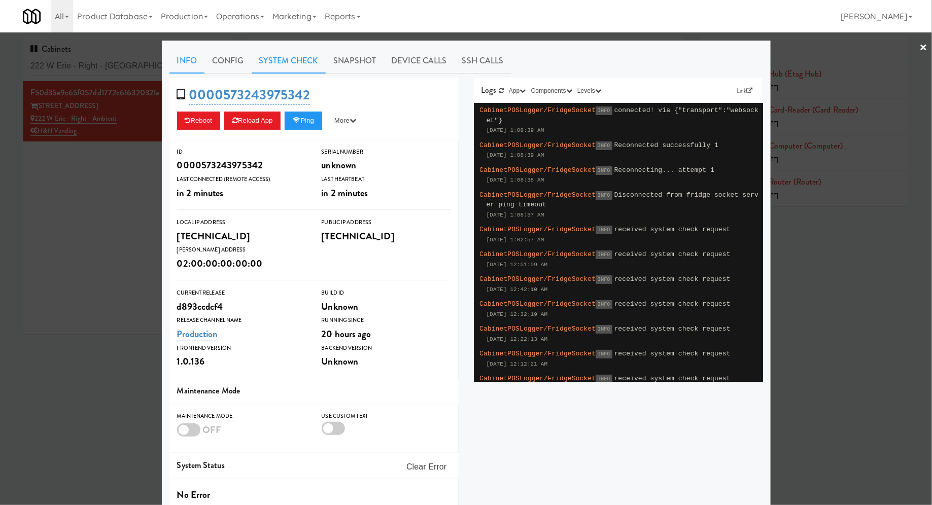
click at [313, 62] on link "System Check" at bounding box center [289, 60] width 74 height 25
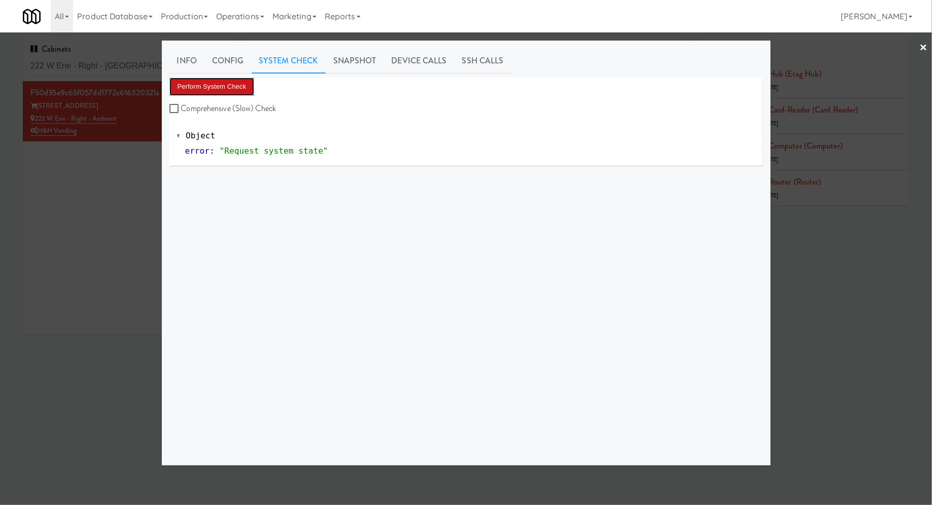
click at [250, 83] on button "Perform System Check" at bounding box center [212, 87] width 85 height 18
click at [233, 91] on button "Perform System Check" at bounding box center [212, 87] width 85 height 18
click at [105, 185] on div at bounding box center [466, 252] width 932 height 505
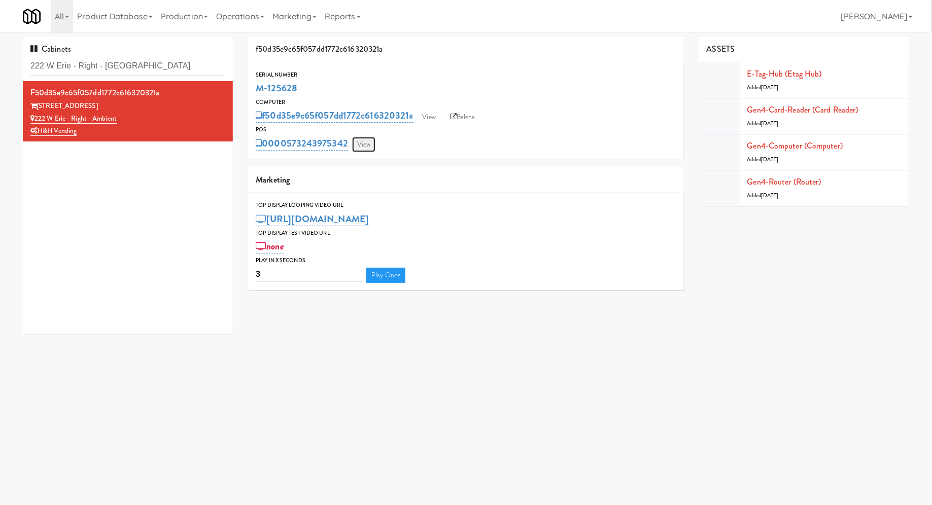
click at [366, 142] on link "View" at bounding box center [363, 144] width 23 height 15
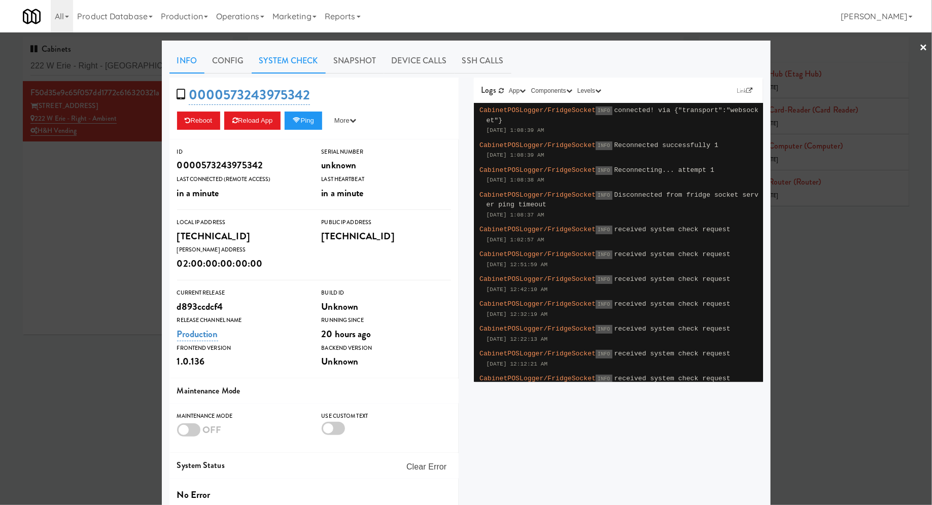
click at [302, 55] on link "System Check" at bounding box center [289, 60] width 74 height 25
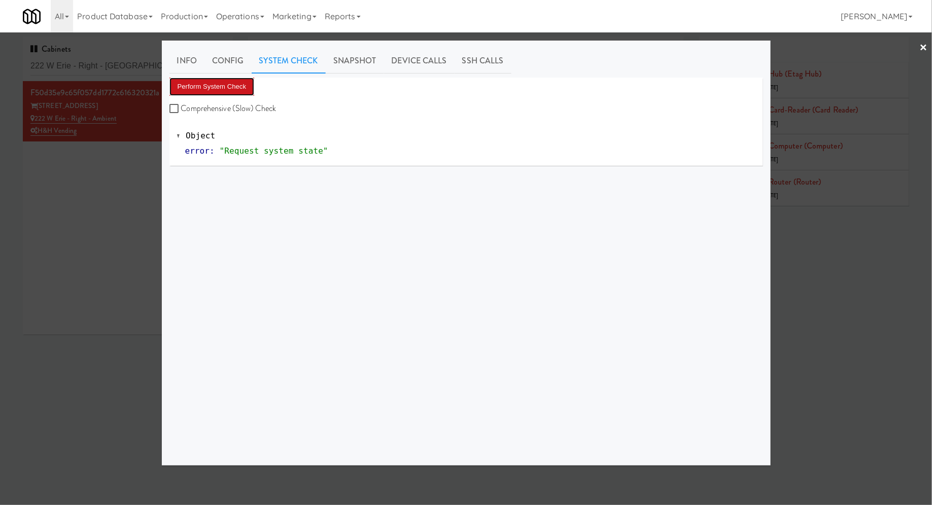
click at [247, 78] on button "Perform System Check" at bounding box center [212, 87] width 85 height 18
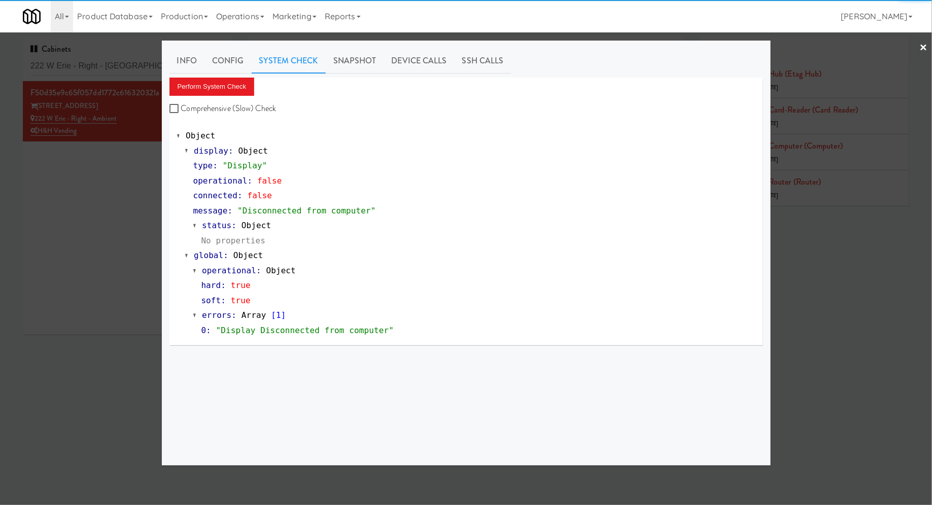
click at [133, 62] on div at bounding box center [466, 252] width 932 height 505
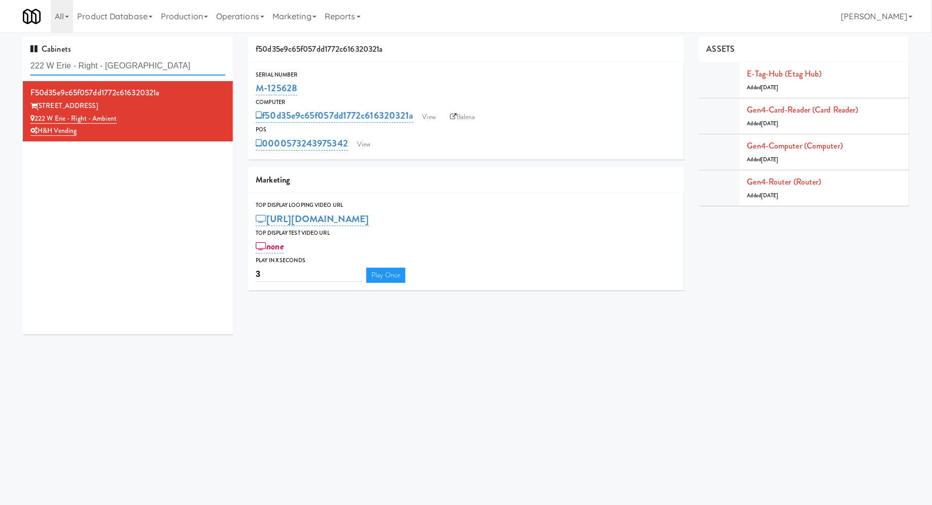
click at [133, 62] on input "222 W Erie - Right - Ambien" at bounding box center [127, 66] width 195 height 19
paste input "Armada Combo Unit"
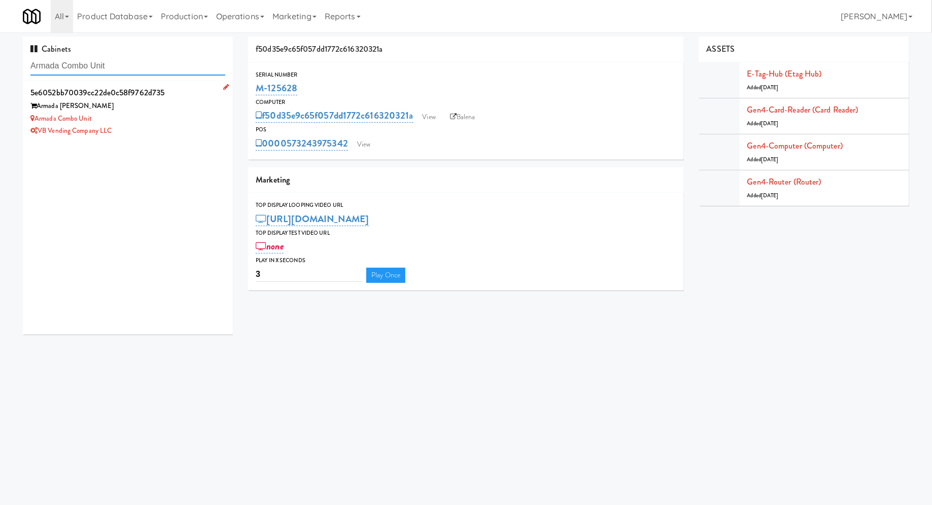
type input "Armada Combo Unit"
click at [187, 110] on div "Armada Hoffler" at bounding box center [127, 106] width 195 height 13
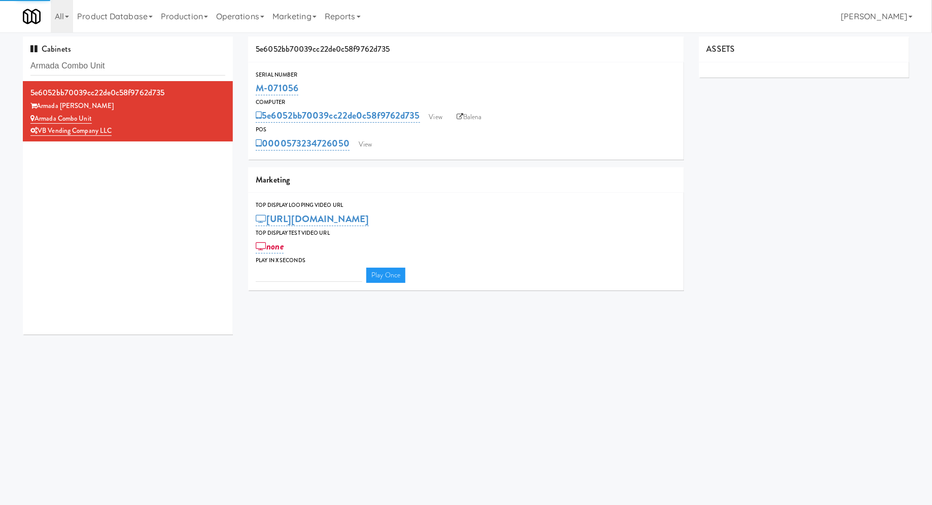
type input "3"
click at [362, 144] on link "View" at bounding box center [365, 144] width 23 height 15
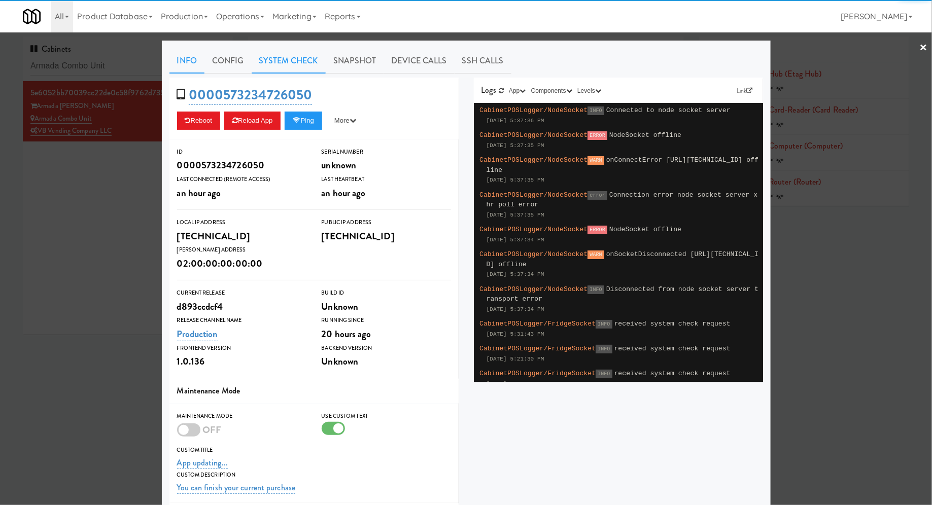
click at [293, 60] on link "System Check" at bounding box center [289, 60] width 74 height 25
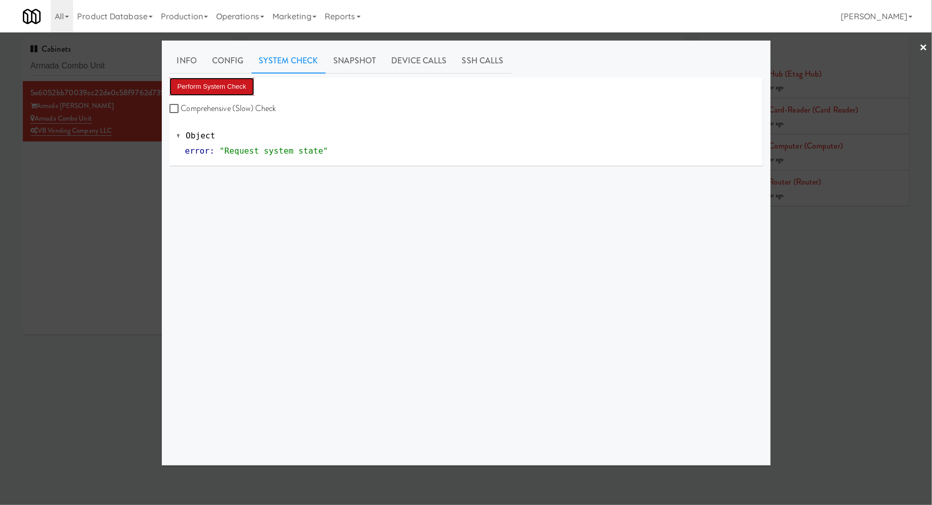
click at [240, 90] on button "Perform System Check" at bounding box center [212, 87] width 85 height 18
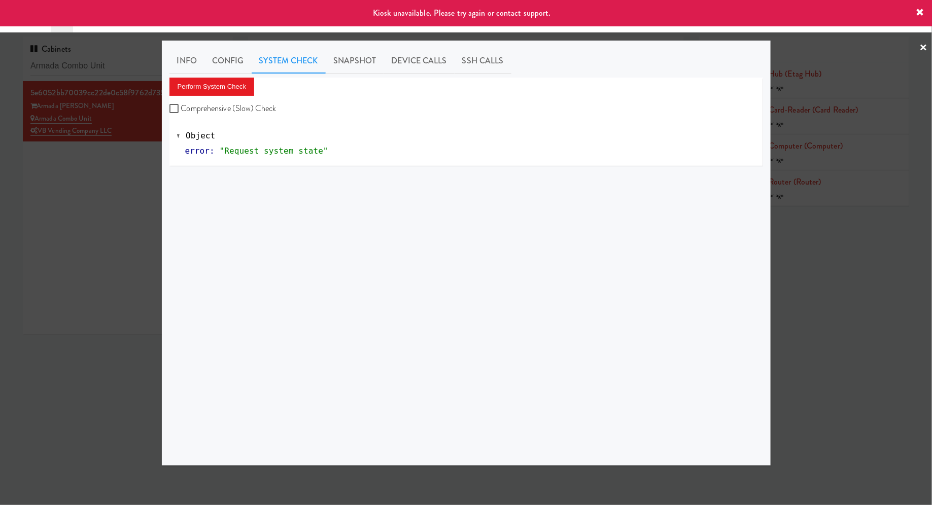
click at [124, 170] on div at bounding box center [466, 252] width 932 height 505
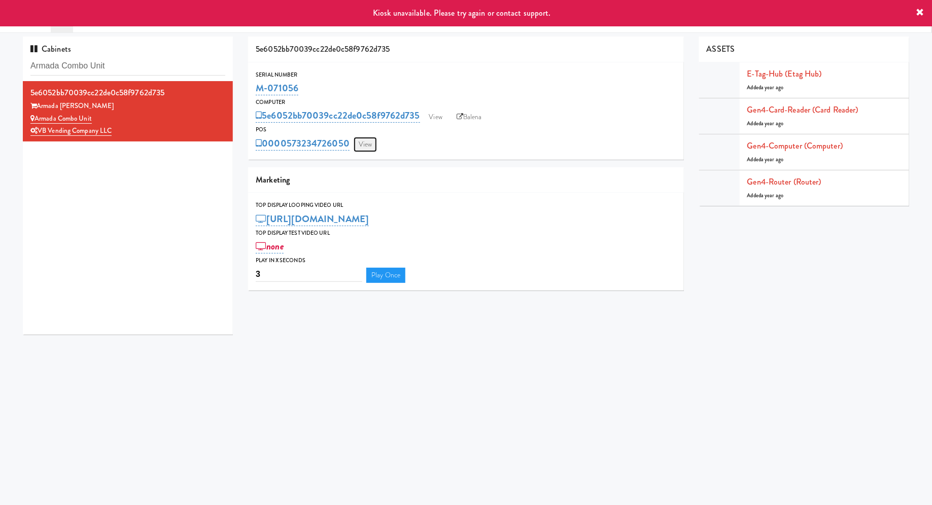
click at [363, 145] on link "View" at bounding box center [365, 144] width 23 height 15
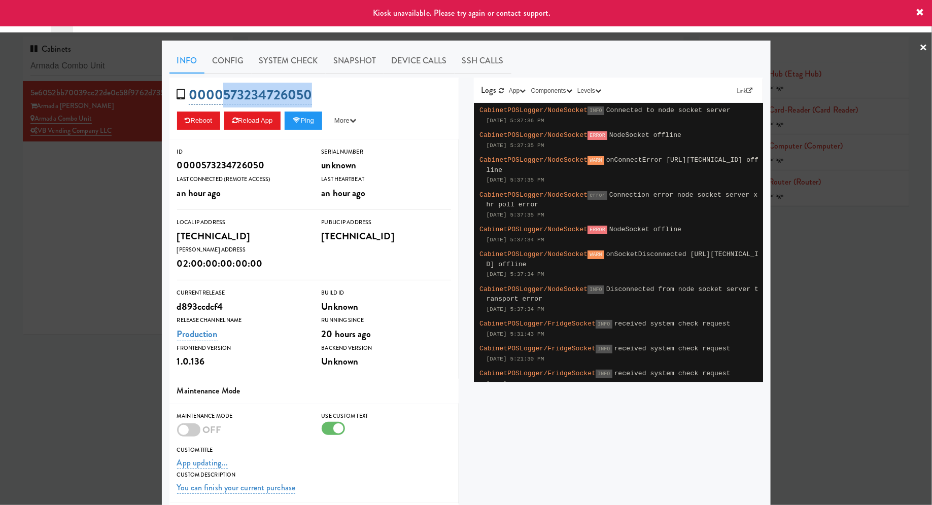
drag, startPoint x: 346, startPoint y: 100, endPoint x: 224, endPoint y: 90, distance: 122.2
click at [224, 90] on div "0000573234726050 Reboot Reload App Ping More Ping Server Restart Server Force R…" at bounding box center [314, 109] width 289 height 62
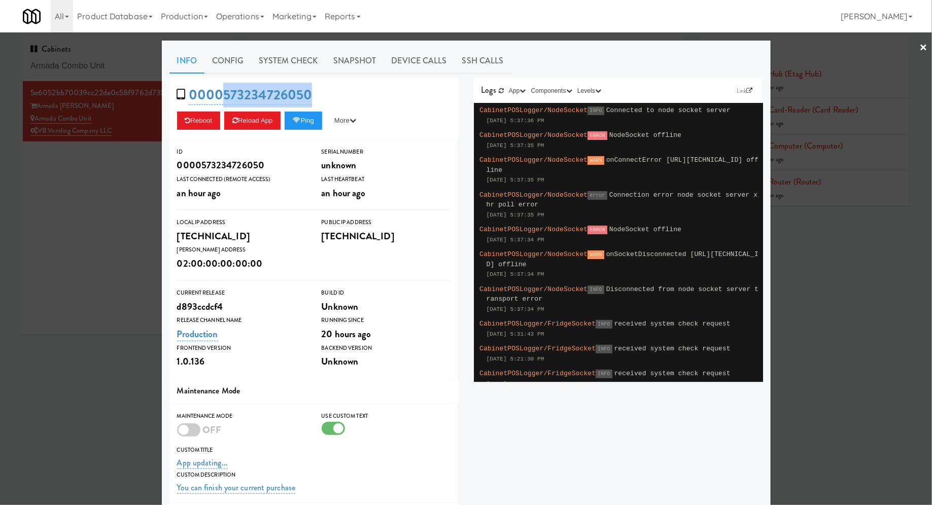
copy link "573234726050"
click at [106, 149] on div at bounding box center [466, 252] width 932 height 505
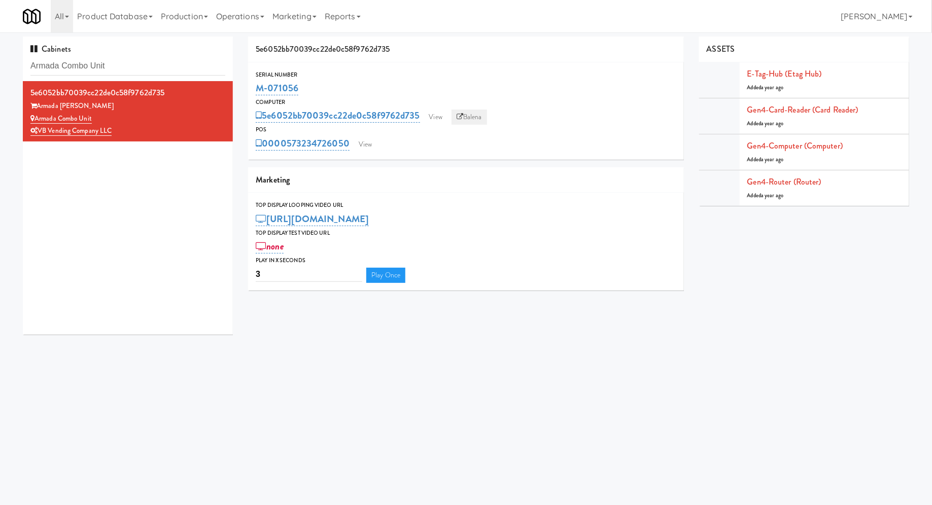
click at [484, 118] on link "Balena" at bounding box center [470, 117] width 36 height 15
click at [152, 72] on input "Armada Combo Unit" at bounding box center [127, 66] width 195 height 19
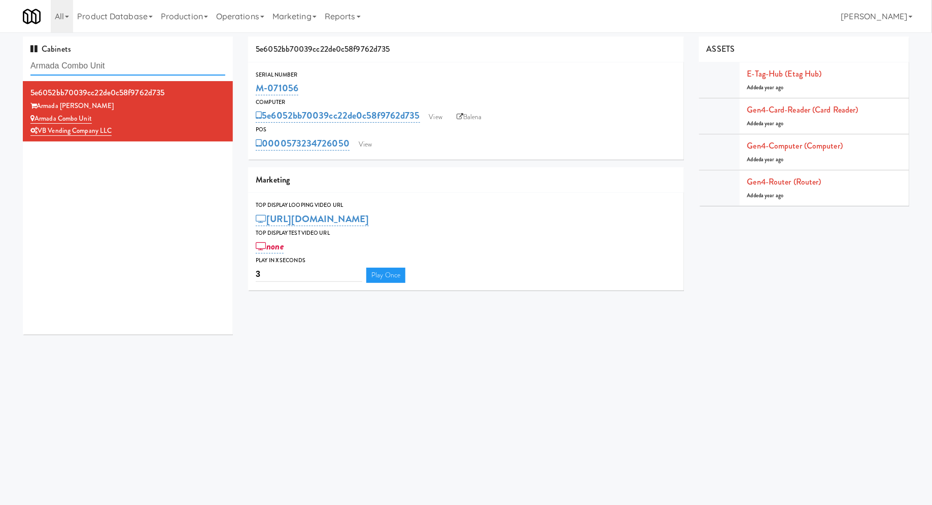
click at [152, 72] on input "Armada Combo Unit" at bounding box center [127, 66] width 195 height 19
click at [358, 144] on link "View" at bounding box center [365, 144] width 23 height 15
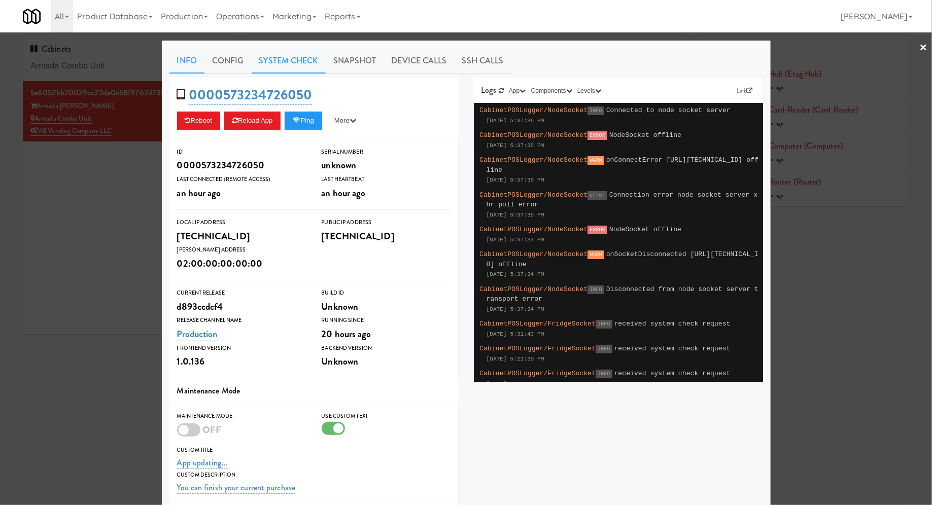
click at [259, 61] on link "System Check" at bounding box center [289, 60] width 74 height 25
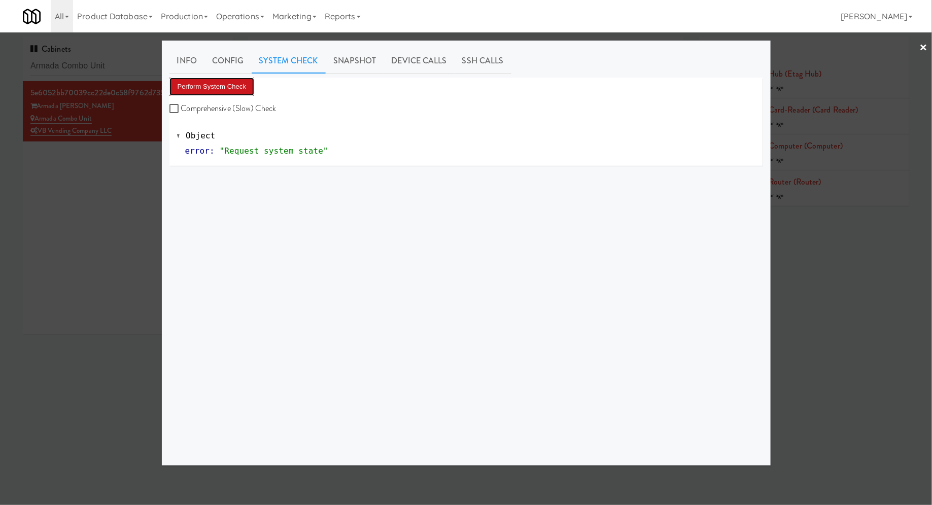
click at [228, 82] on button "Perform System Check" at bounding box center [212, 87] width 85 height 18
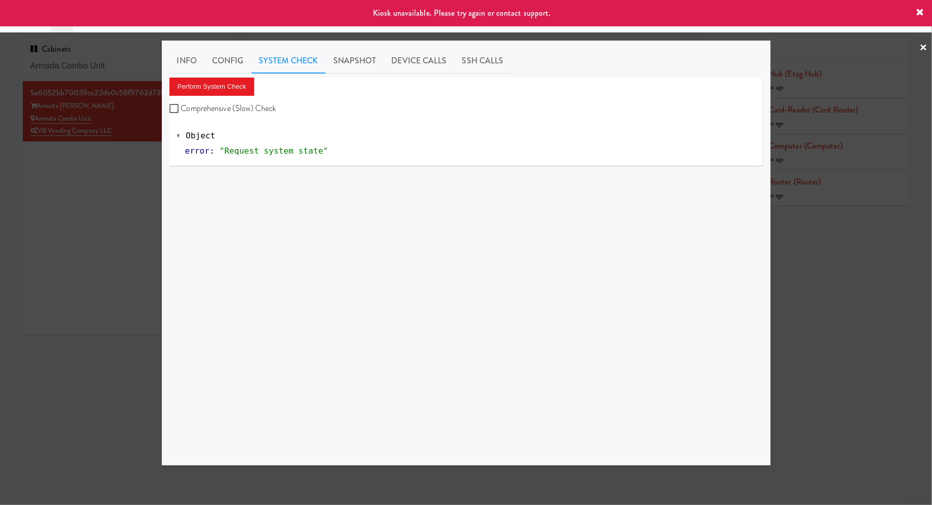
click at [150, 149] on div at bounding box center [466, 252] width 932 height 505
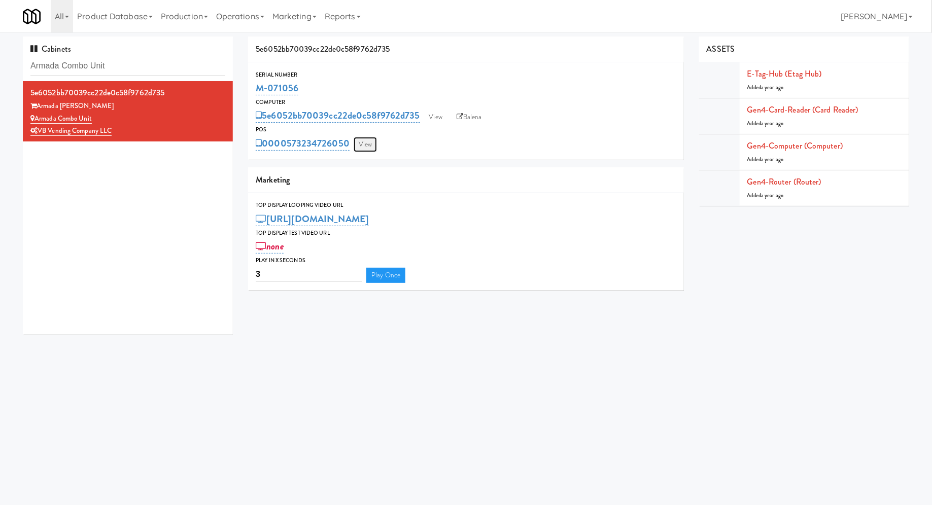
click at [362, 138] on link "View" at bounding box center [365, 144] width 23 height 15
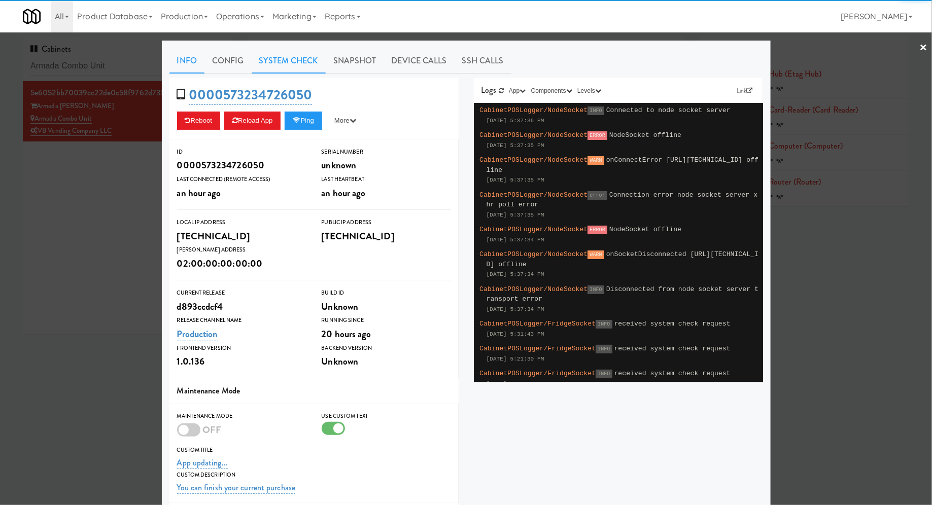
click at [292, 66] on link "System Check" at bounding box center [289, 60] width 74 height 25
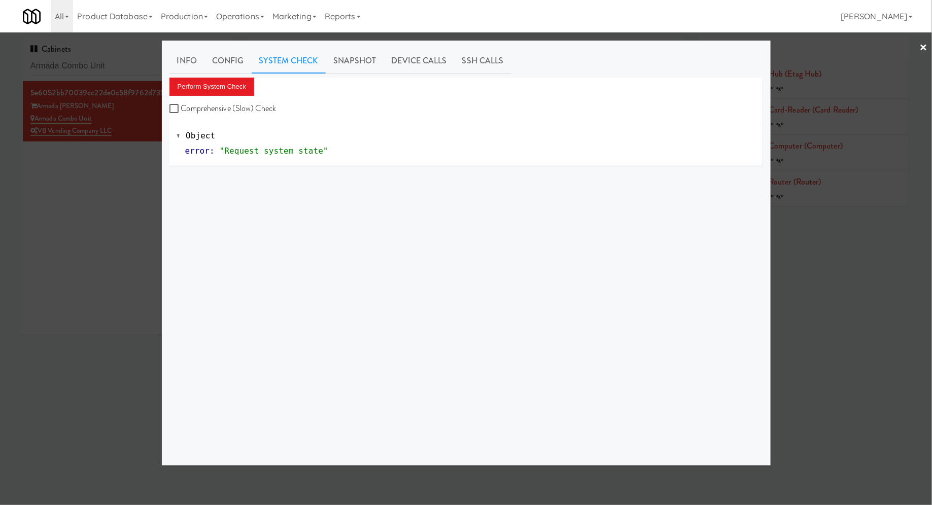
click at [247, 74] on div "Info Config System Check Snapshot Device Calls SSH Calls Perform System Check C…" at bounding box center [467, 253] width 594 height 410
click at [244, 80] on button "Perform System Check" at bounding box center [212, 87] width 85 height 18
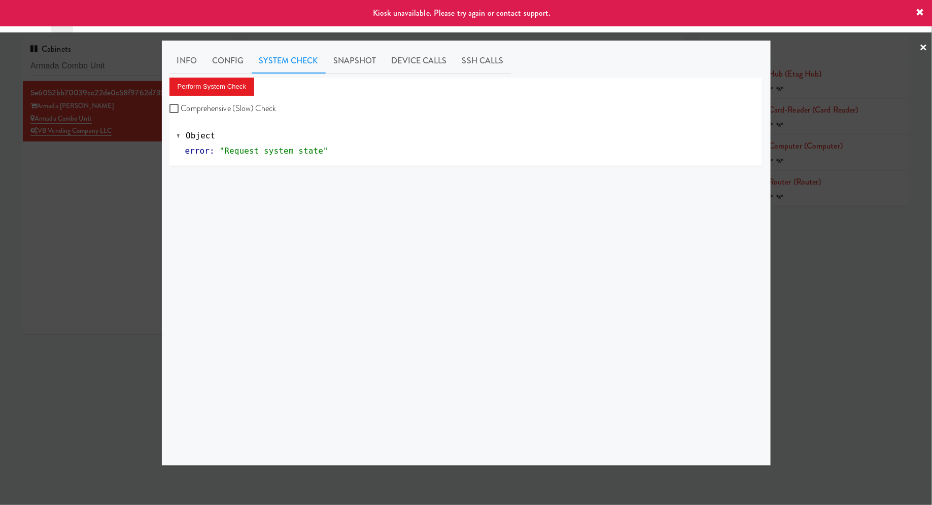
click at [114, 65] on div at bounding box center [466, 252] width 932 height 505
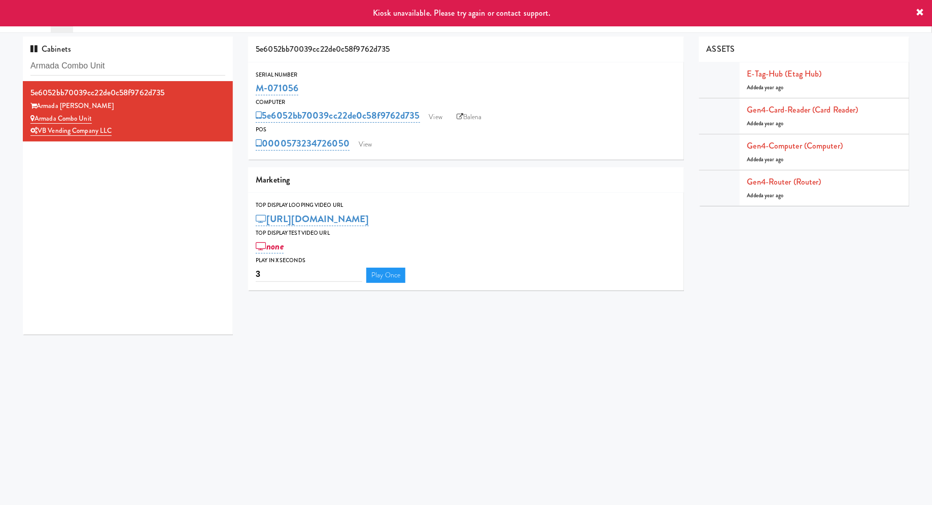
drag, startPoint x: 311, startPoint y: 85, endPoint x: 253, endPoint y: 85, distance: 58.4
click at [253, 85] on div "Serial Number M-071056" at bounding box center [466, 83] width 436 height 27
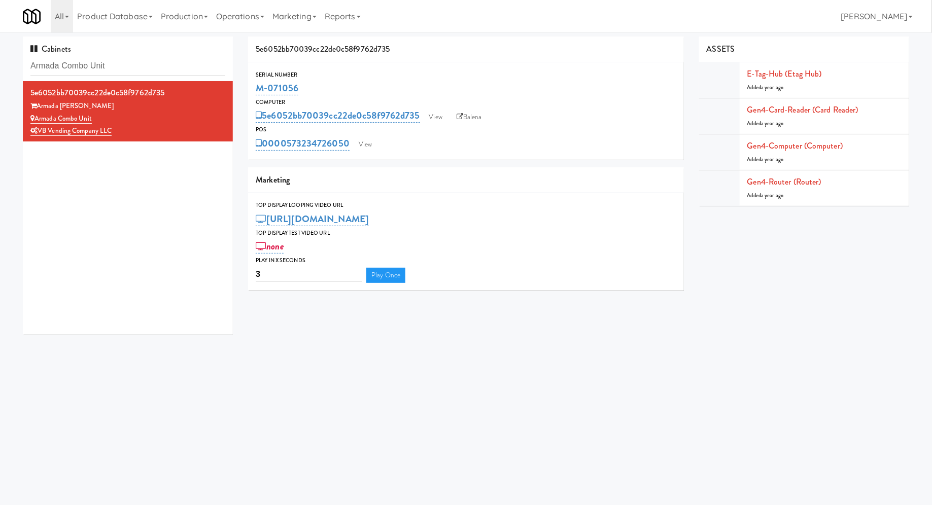
copy link "M-071056"
click at [142, 74] on input "Armada Combo Unit" at bounding box center [127, 66] width 195 height 19
click at [142, 75] on input "Armada Combo Unit" at bounding box center [127, 66] width 195 height 19
paste input "Metropolitan - Cooler - Righ"
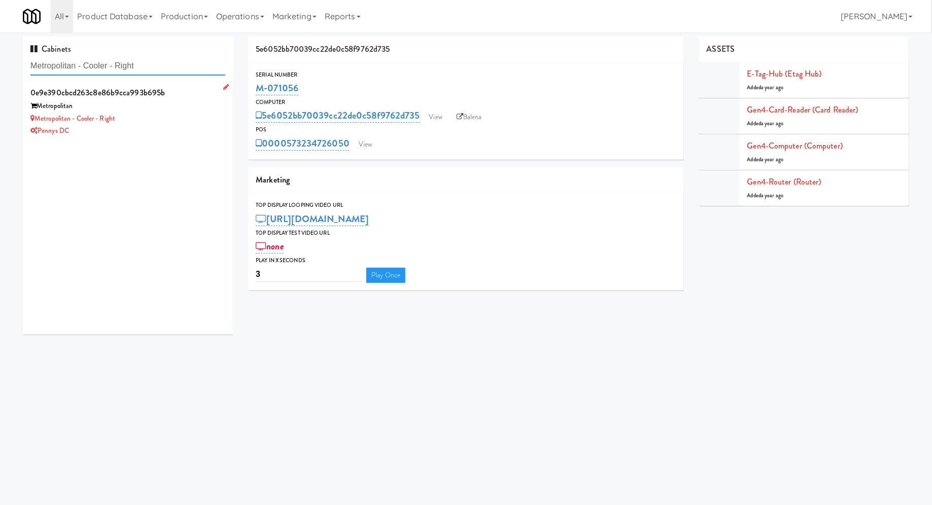
type input "Metropolitan - Cooler - Right"
click at [188, 114] on div "Metropolitan - Cooler - Right" at bounding box center [127, 119] width 195 height 13
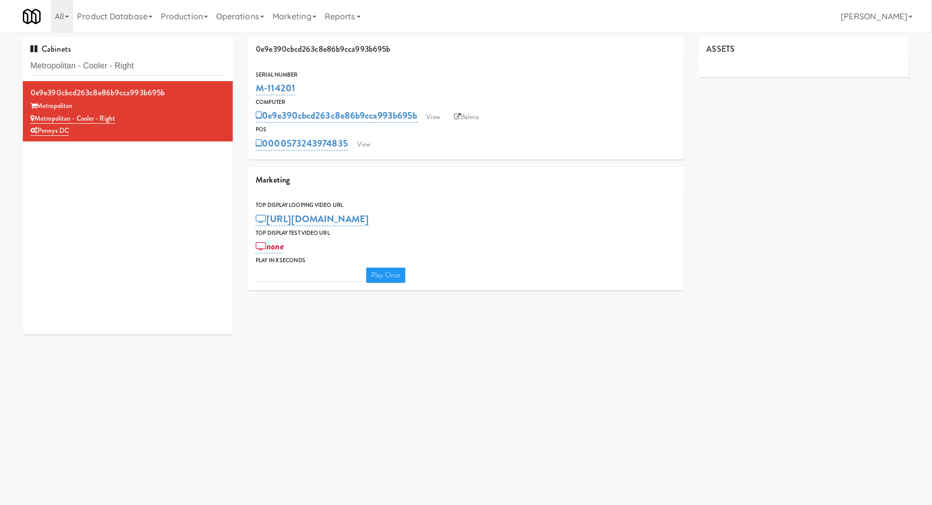
type input "3"
click at [355, 142] on link "View" at bounding box center [363, 144] width 23 height 15
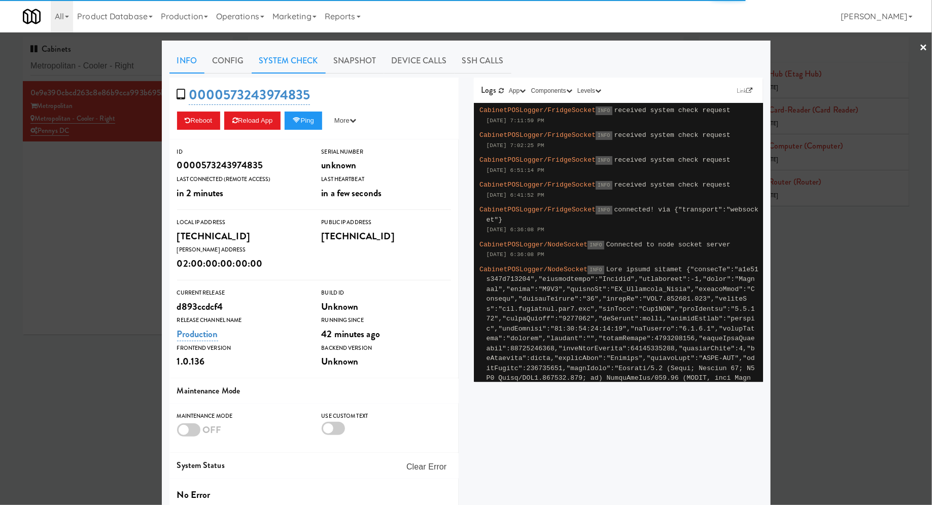
click at [303, 64] on link "System Check" at bounding box center [289, 60] width 74 height 25
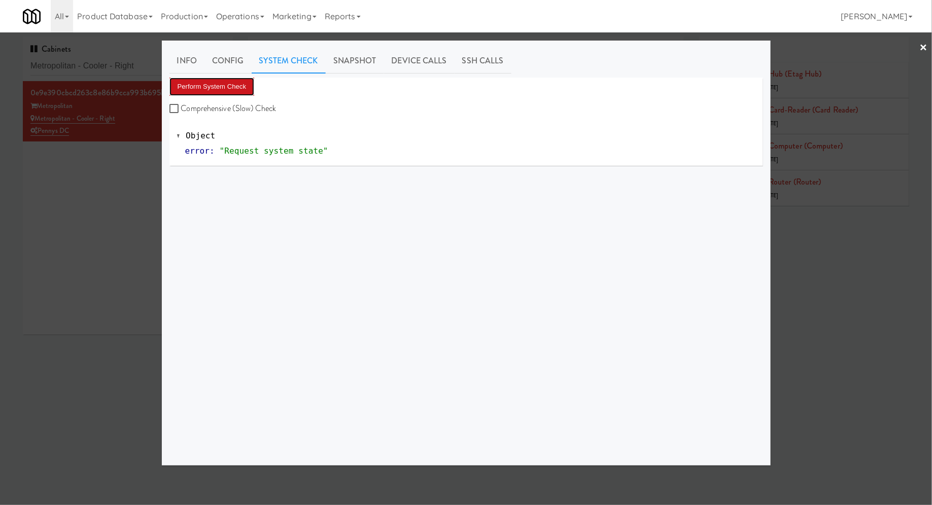
click at [246, 83] on button "Perform System Check" at bounding box center [212, 87] width 85 height 18
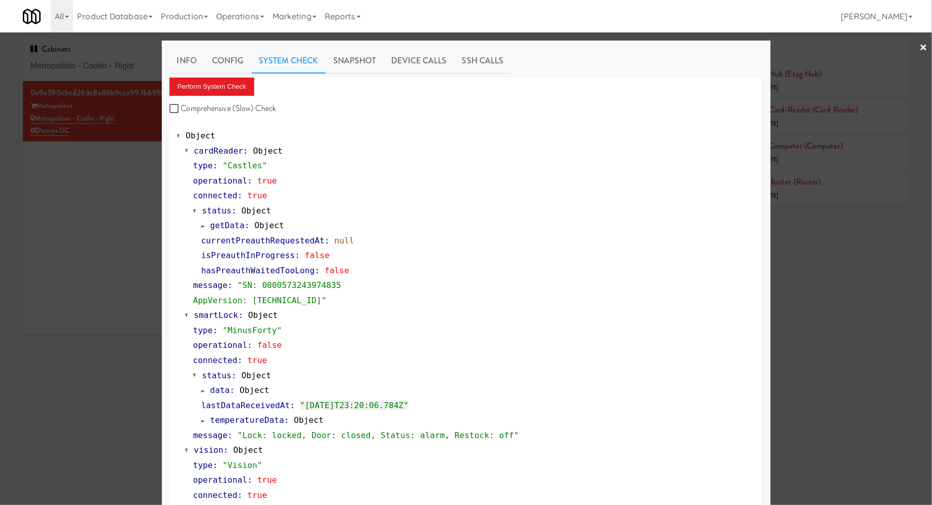
click at [149, 72] on div at bounding box center [466, 252] width 932 height 505
click at [149, 72] on input "Metropolitan - Cooler - Right" at bounding box center [127, 66] width 195 height 19
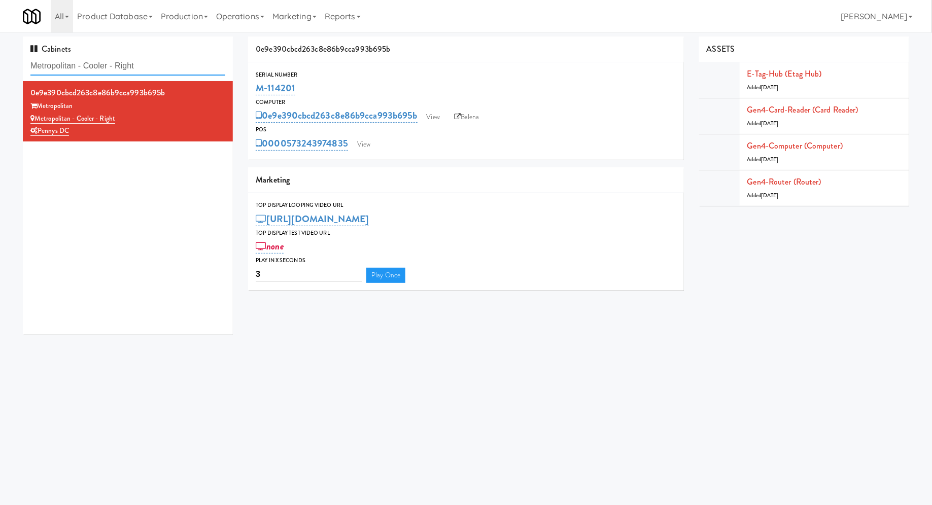
click at [149, 72] on input "Metropolitan - Cooler - Right" at bounding box center [127, 66] width 195 height 19
paste input "Armada Combo Uni"
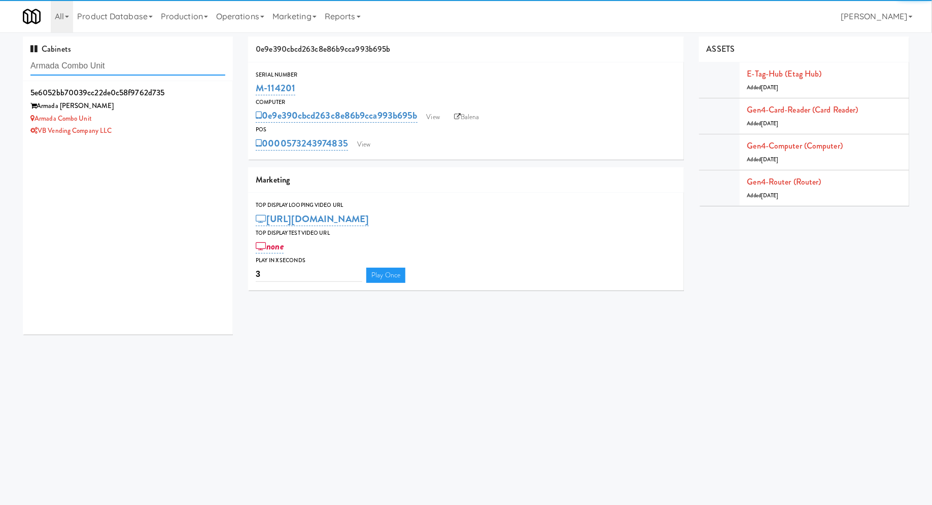
type input "Armada Combo Unit"
click at [195, 98] on div "5e6052bb70039cc22de0c58f9762d735" at bounding box center [127, 92] width 195 height 15
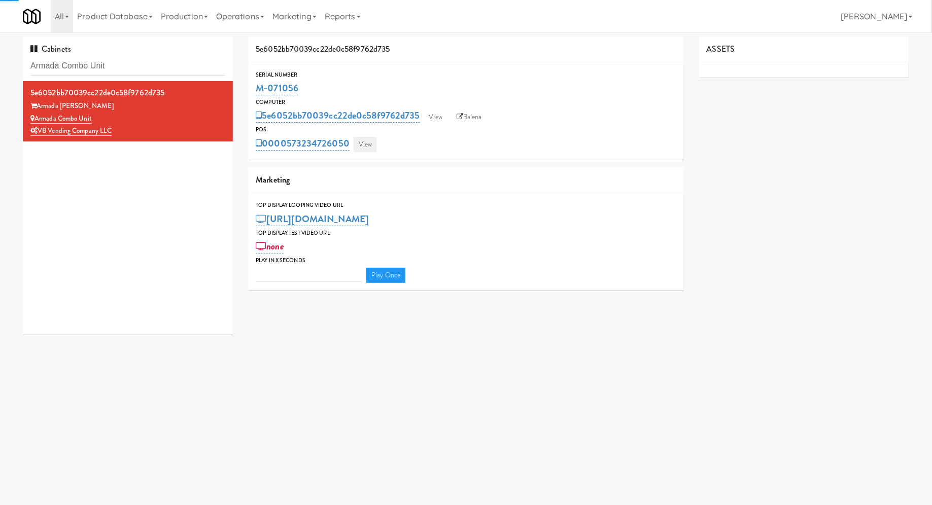
type input "3"
click at [370, 139] on link "View" at bounding box center [365, 144] width 23 height 15
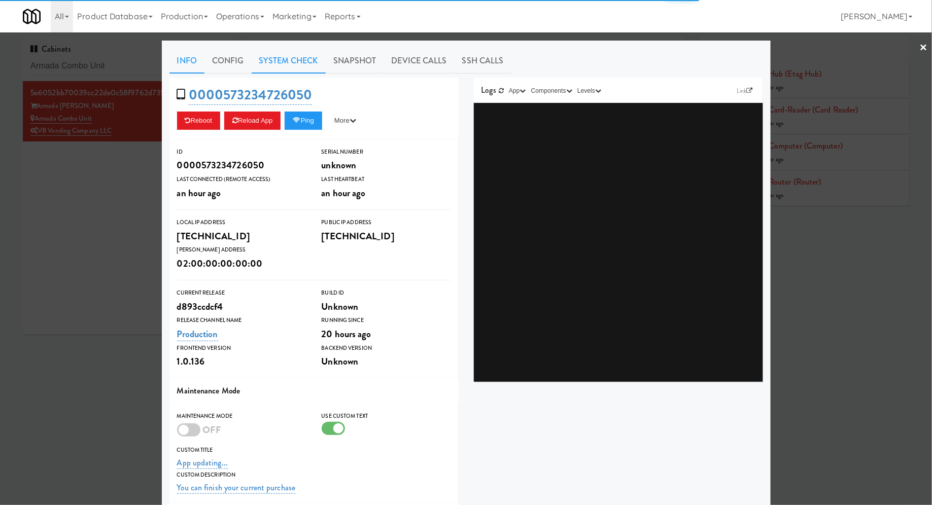
click at [297, 64] on link "System Check" at bounding box center [289, 60] width 74 height 25
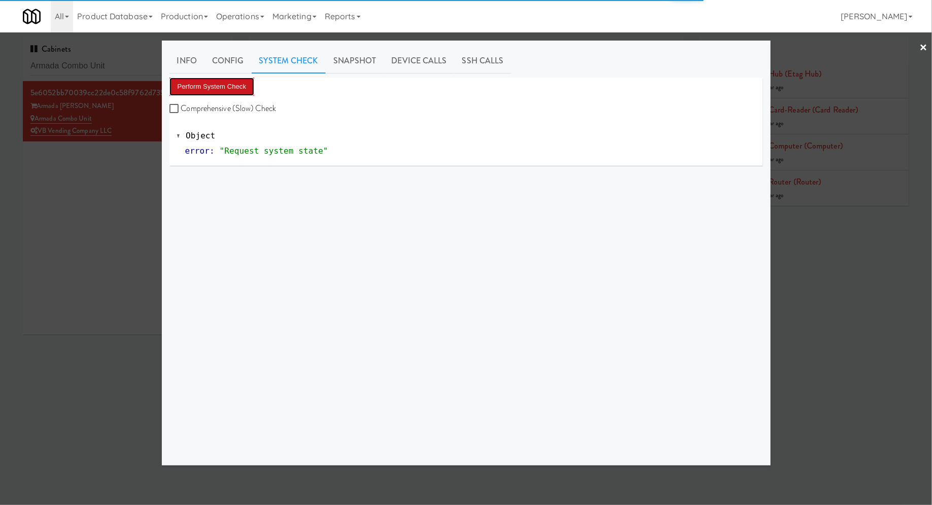
click at [251, 88] on button "Perform System Check" at bounding box center [212, 87] width 85 height 18
click at [231, 81] on button "Perform System Check" at bounding box center [212, 87] width 85 height 18
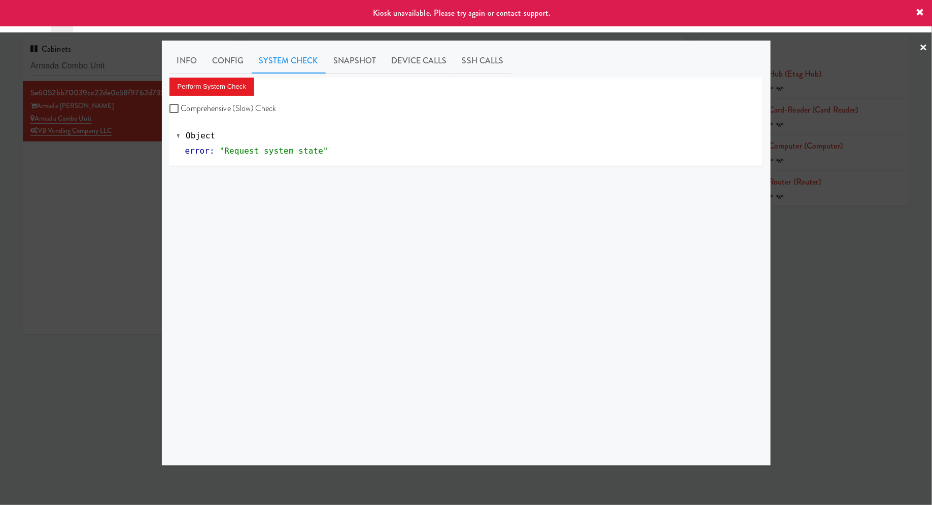
click at [117, 186] on div at bounding box center [466, 252] width 932 height 505
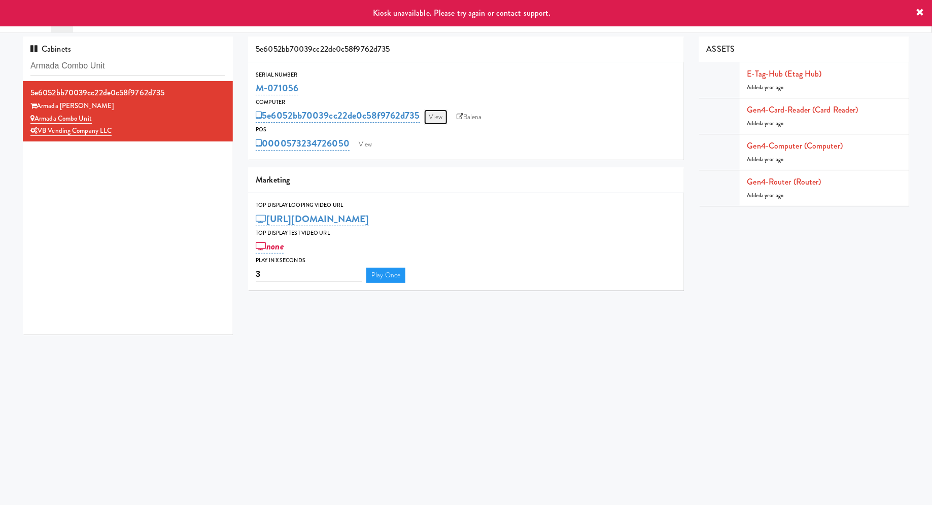
click at [440, 116] on link "View" at bounding box center [435, 117] width 23 height 15
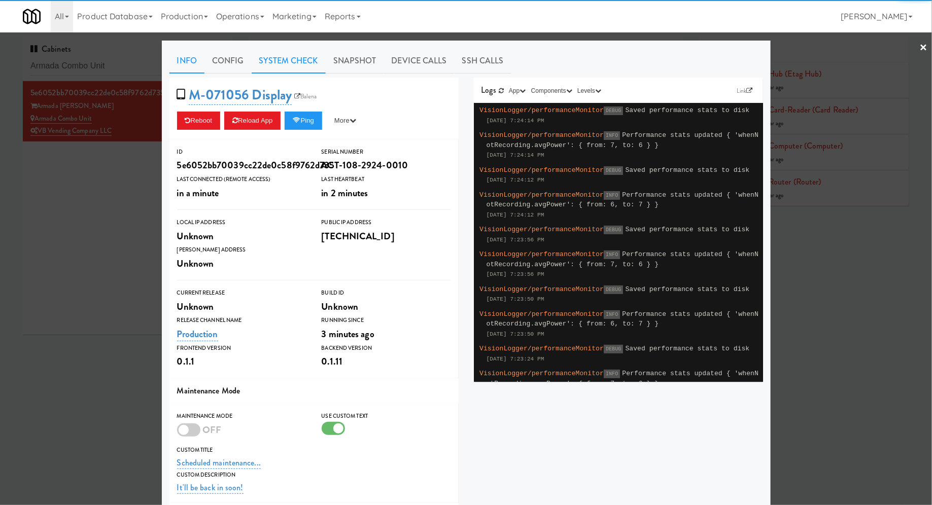
click at [306, 67] on link "System Check" at bounding box center [289, 60] width 74 height 25
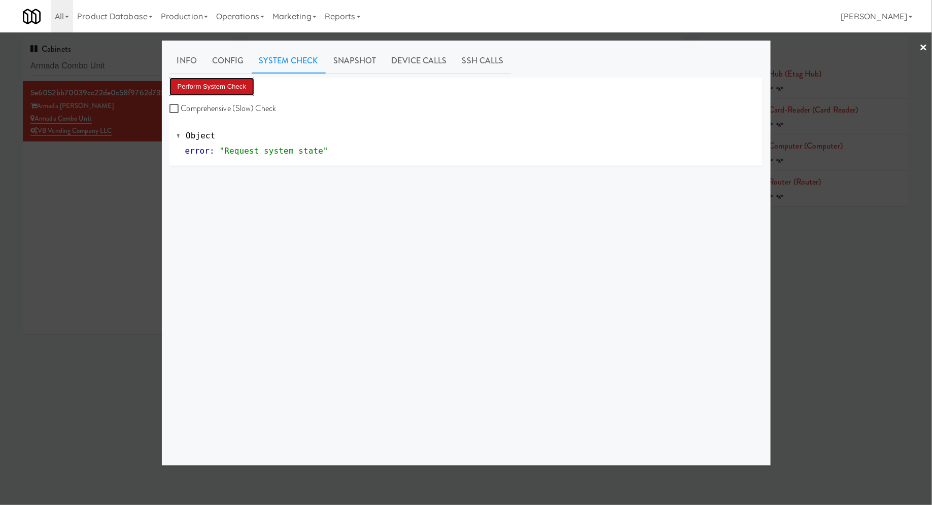
click at [243, 91] on button "Perform System Check" at bounding box center [212, 87] width 85 height 18
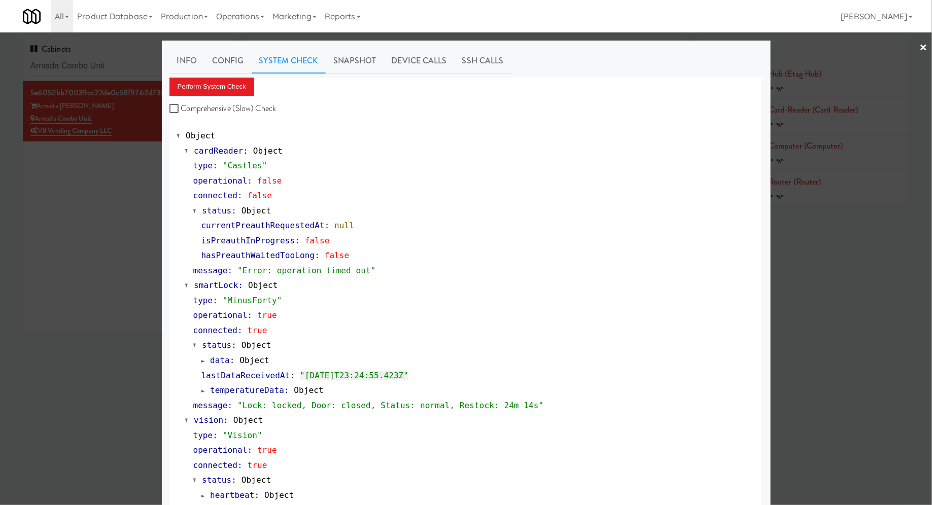
click at [146, 213] on div at bounding box center [466, 252] width 932 height 505
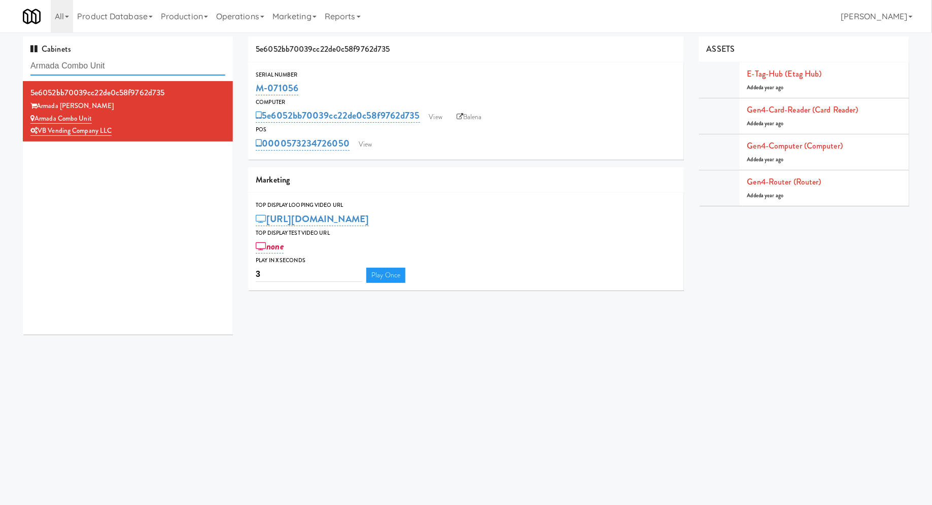
click at [134, 66] on input "Armada Combo Unit" at bounding box center [127, 66] width 195 height 19
paste input "Eleven55 - Pantry"
type input "Eleven55 - Pantry"
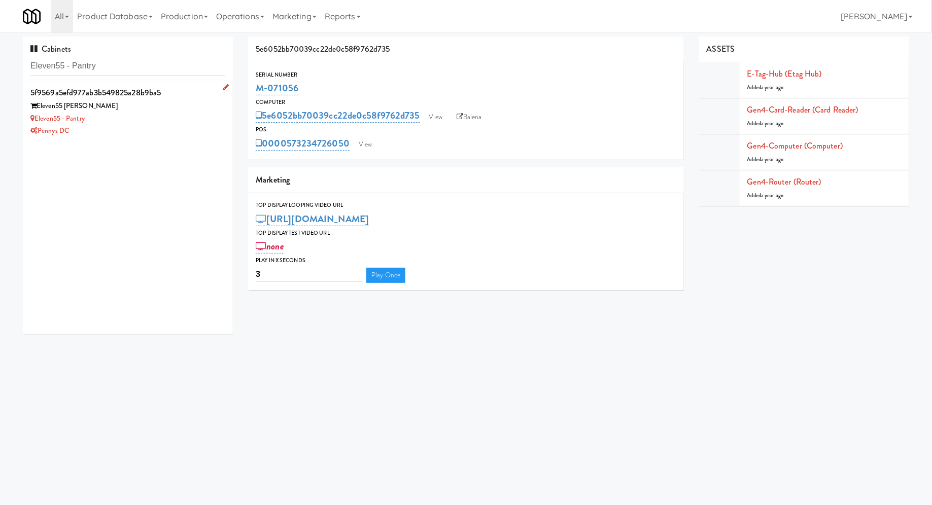
click at [174, 125] on div "Pennys DC" at bounding box center [127, 131] width 195 height 13
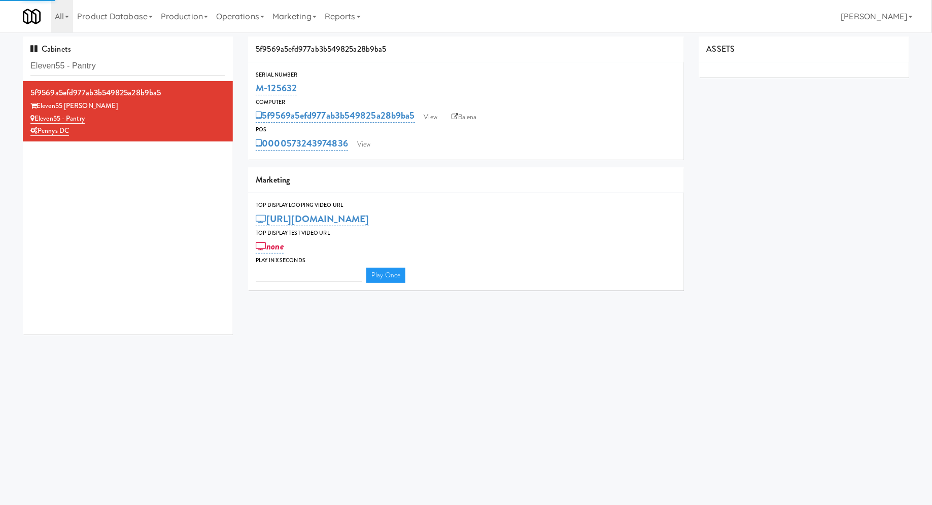
type input "3"
click at [455, 108] on div "5f9569a5efd977ab3b549825a28b9ba5 View Balena" at bounding box center [466, 115] width 421 height 17
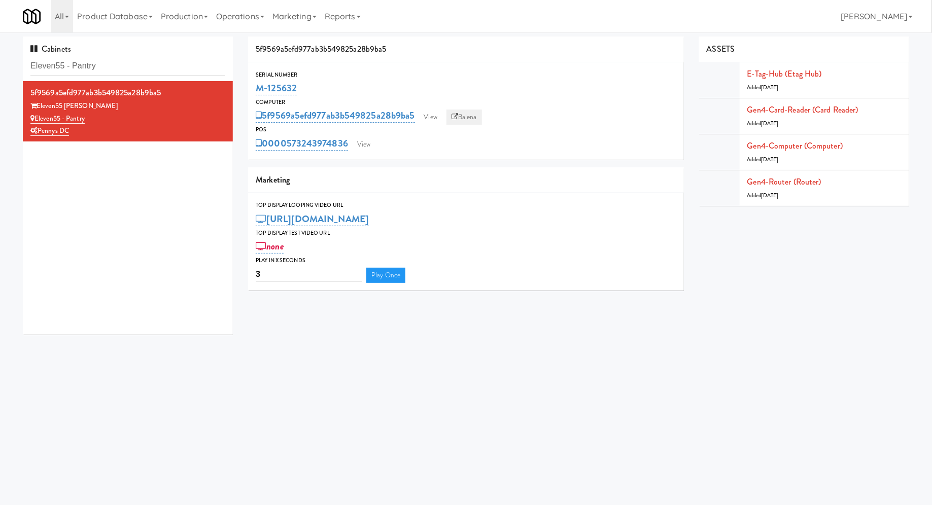
click at [461, 121] on link "Balena" at bounding box center [465, 117] width 36 height 15
click at [365, 143] on link "View" at bounding box center [363, 144] width 23 height 15
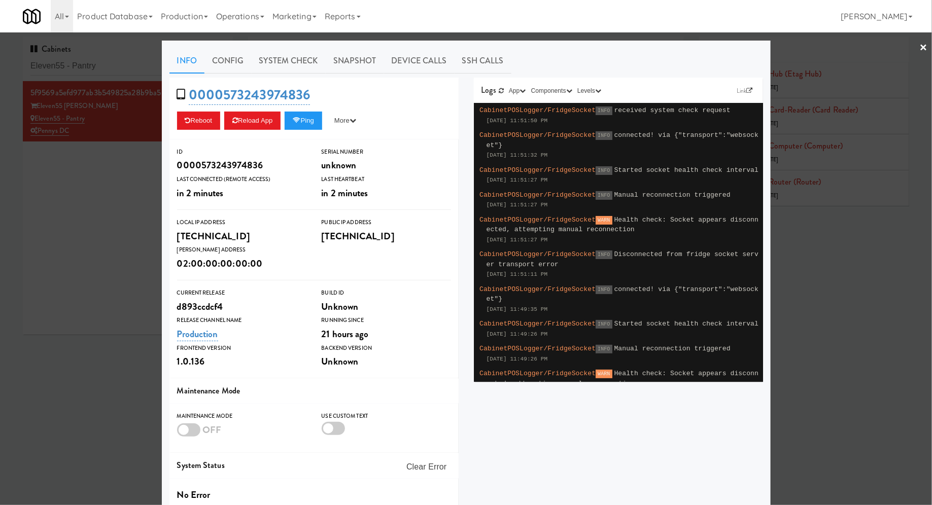
click at [112, 193] on div at bounding box center [466, 252] width 932 height 505
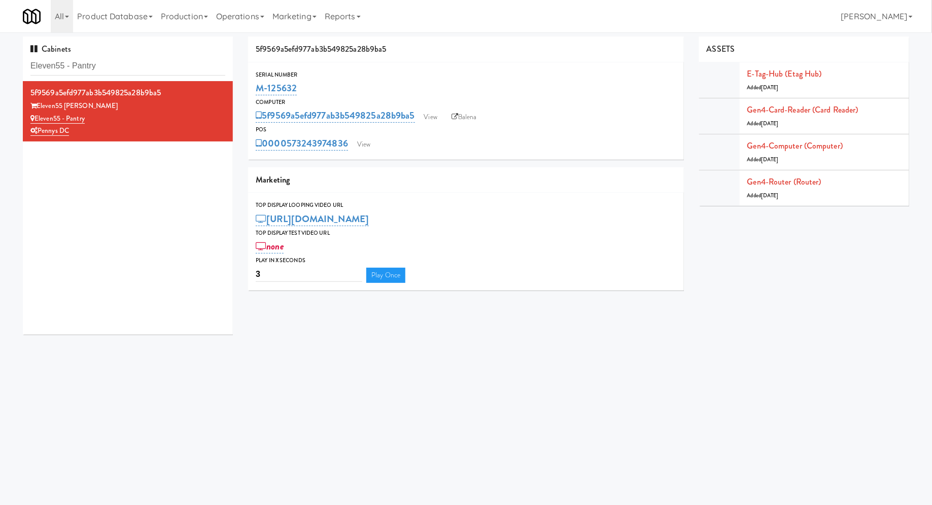
drag, startPoint x: 310, startPoint y: 91, endPoint x: 252, endPoint y: 91, distance: 58.4
click at [252, 91] on div "Serial Number M-125632" at bounding box center [466, 83] width 436 height 27
copy link "M-125632"
click at [171, 67] on input "Eleven55 - Pantry" at bounding box center [127, 66] width 195 height 19
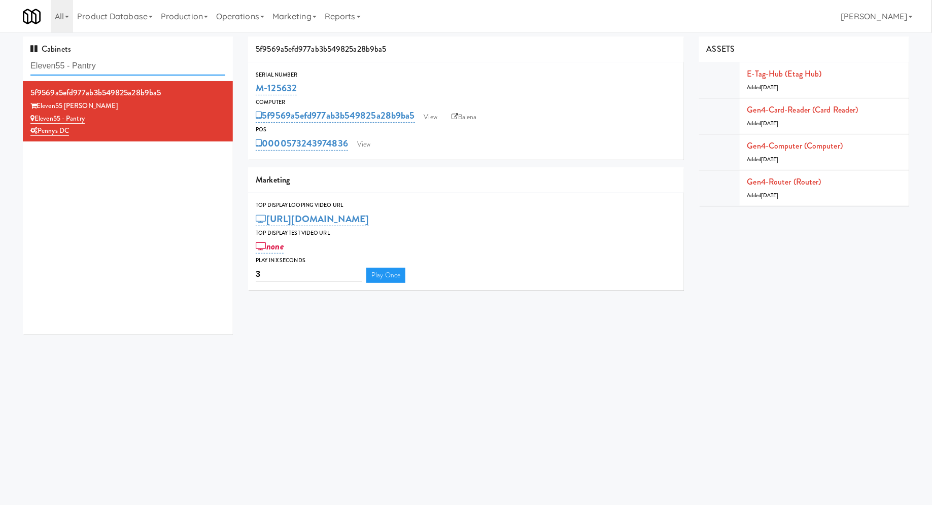
click at [171, 67] on input "Eleven55 - Pantry" at bounding box center [127, 66] width 195 height 19
paste input "Armada Combo Unit"
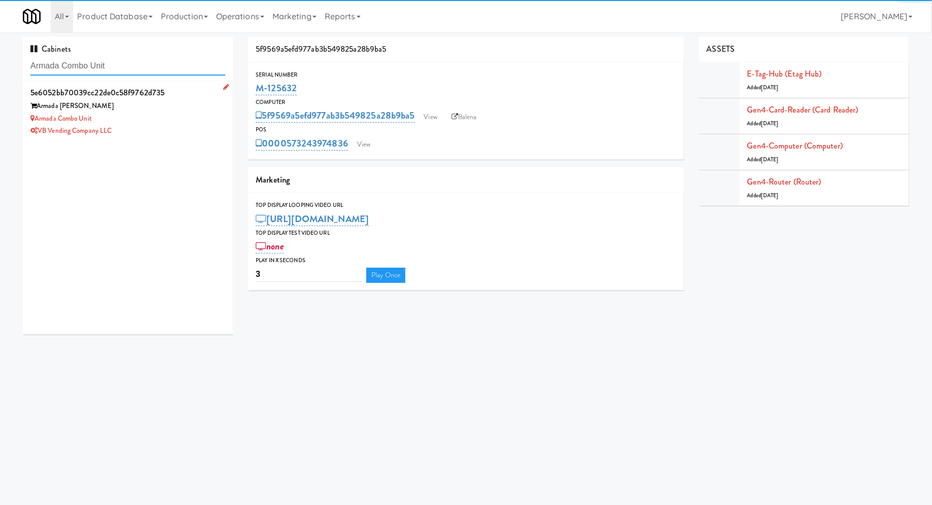
type input "Armada Combo Unit"
click at [207, 127] on div "VB Vending Company LLC" at bounding box center [127, 131] width 195 height 13
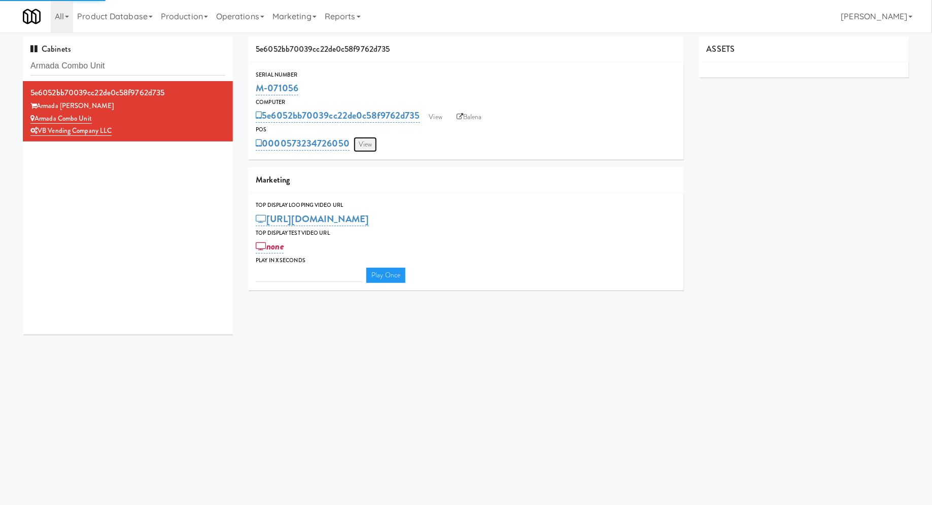
click at [363, 140] on link "View" at bounding box center [365, 144] width 23 height 15
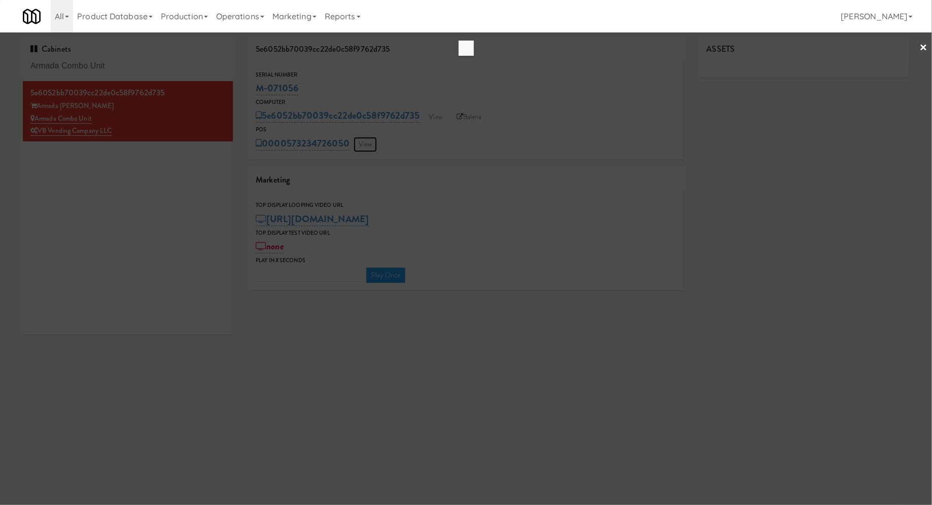
type input "3"
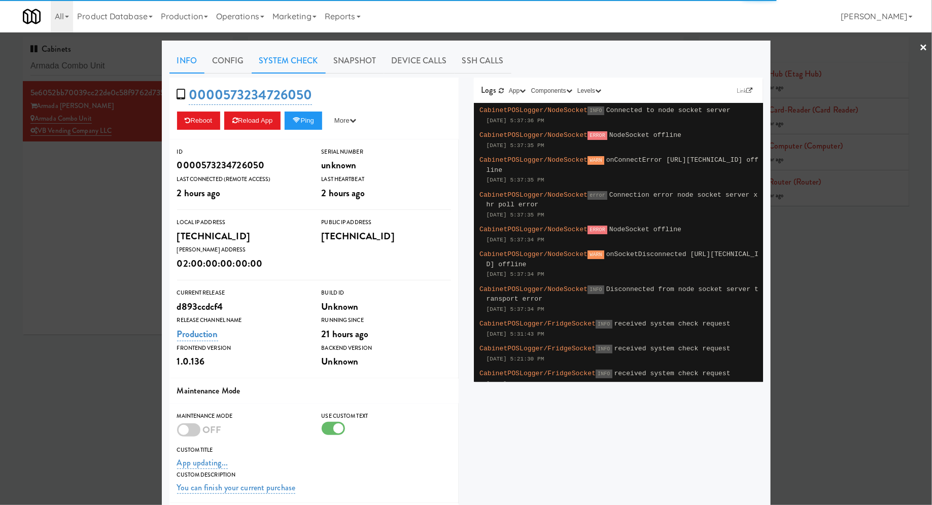
click at [282, 62] on link "System Check" at bounding box center [289, 60] width 74 height 25
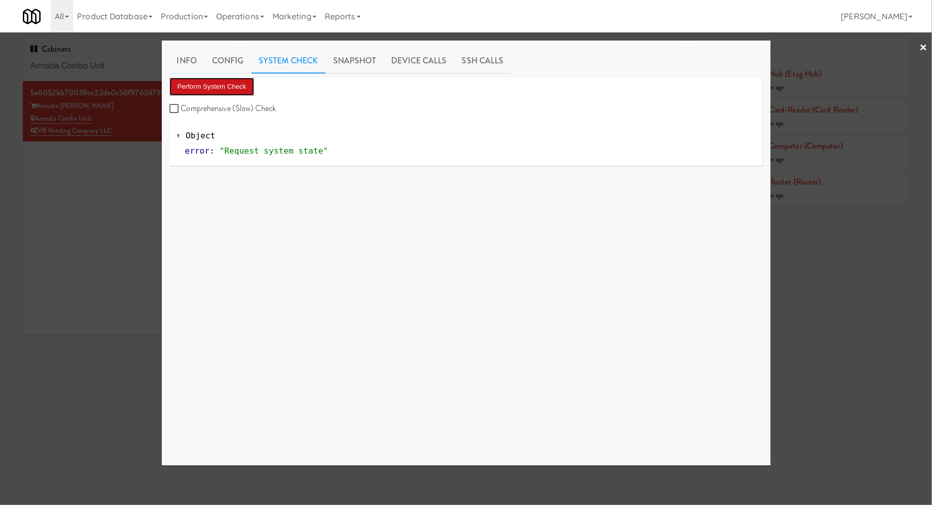
click at [238, 84] on button "Perform System Check" at bounding box center [212, 87] width 85 height 18
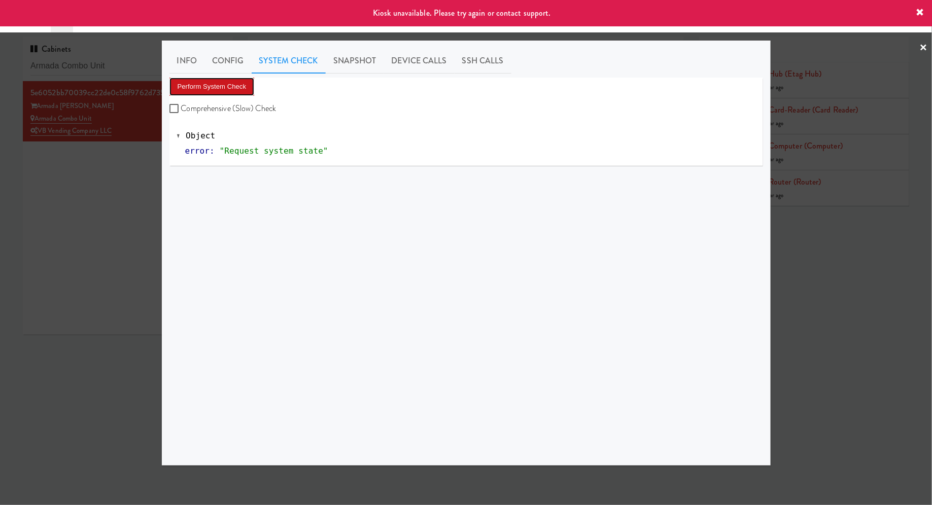
click at [238, 84] on button "Perform System Check" at bounding box center [212, 87] width 85 height 18
click at [98, 200] on div at bounding box center [466, 252] width 932 height 505
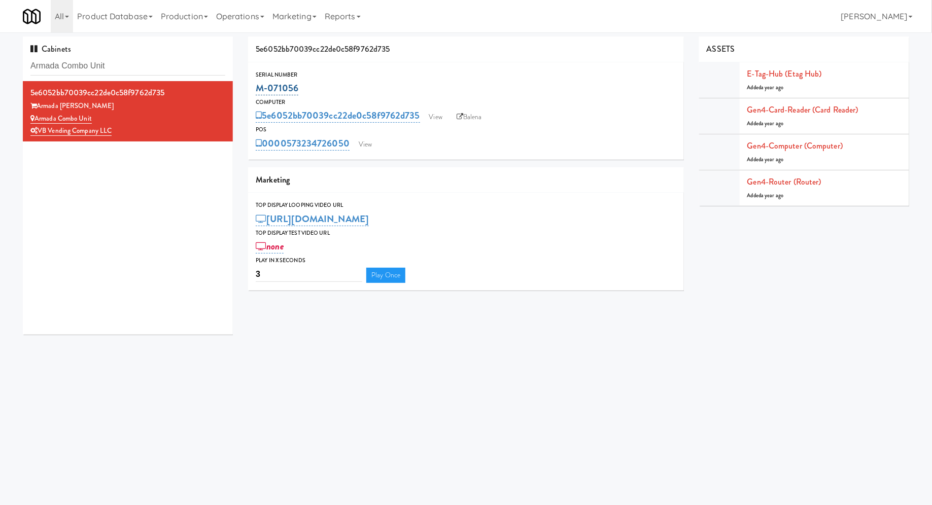
drag, startPoint x: 311, startPoint y: 87, endPoint x: 257, endPoint y: 89, distance: 54.3
click at [257, 89] on div "M-071056" at bounding box center [466, 88] width 421 height 17
copy link "M-071056"
